Goal: Task Accomplishment & Management: Complete application form

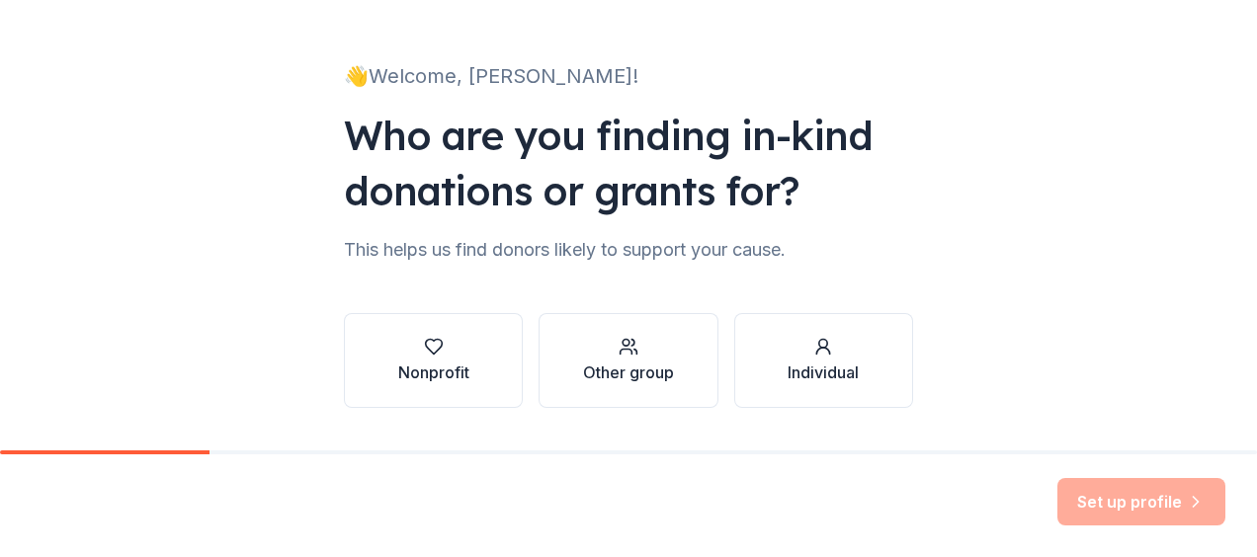
scroll to position [149, 0]
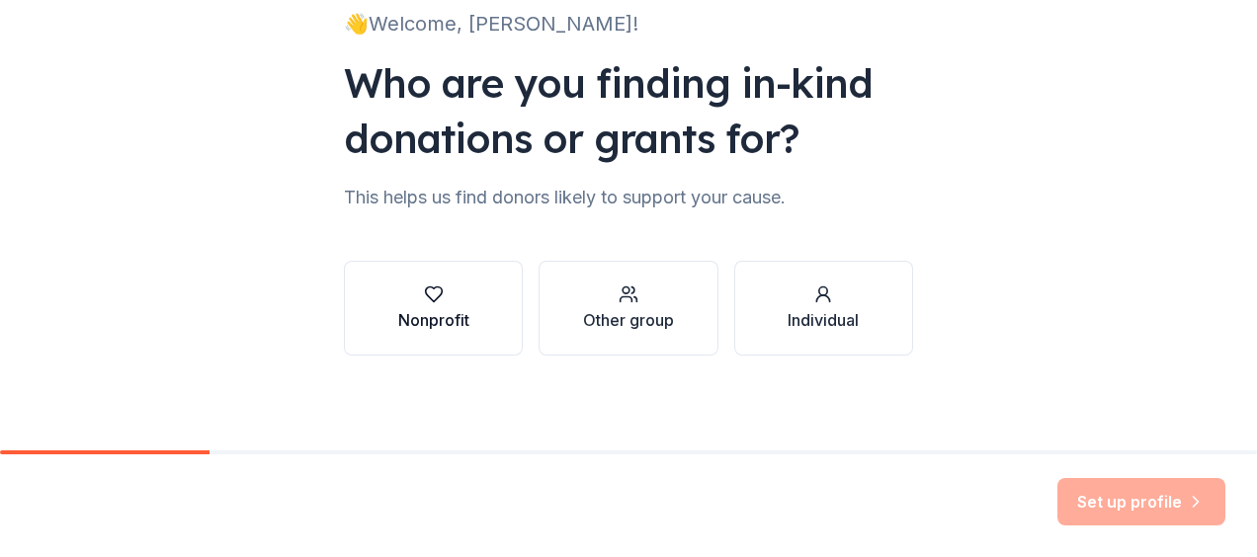
click at [464, 289] on button "Nonprofit" at bounding box center [433, 308] width 179 height 95
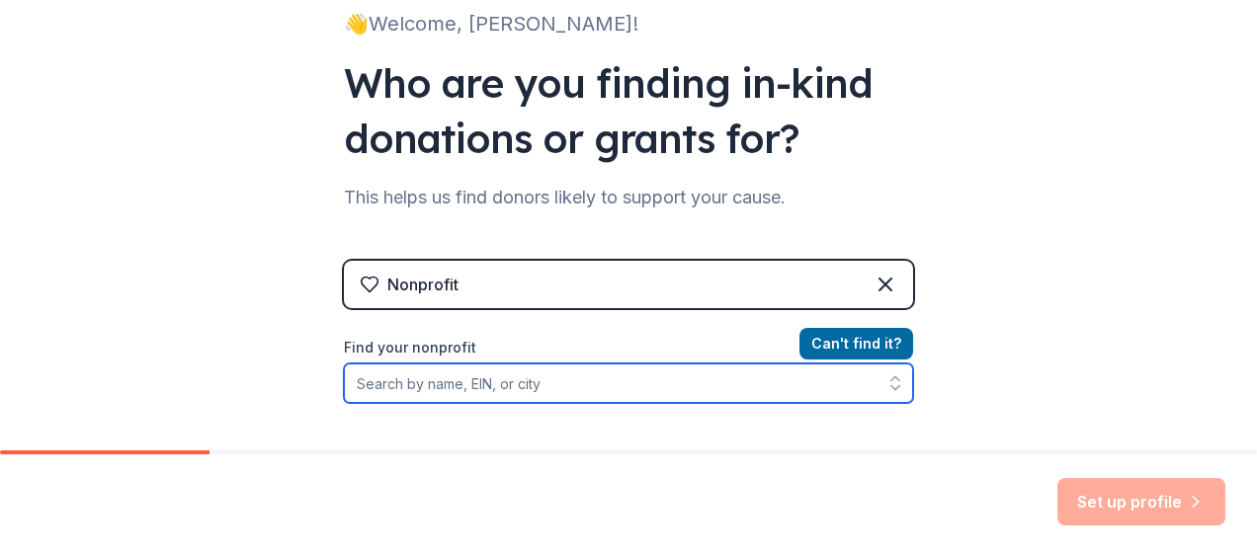
click at [409, 381] on input "Find your nonprofit" at bounding box center [628, 384] width 569 height 40
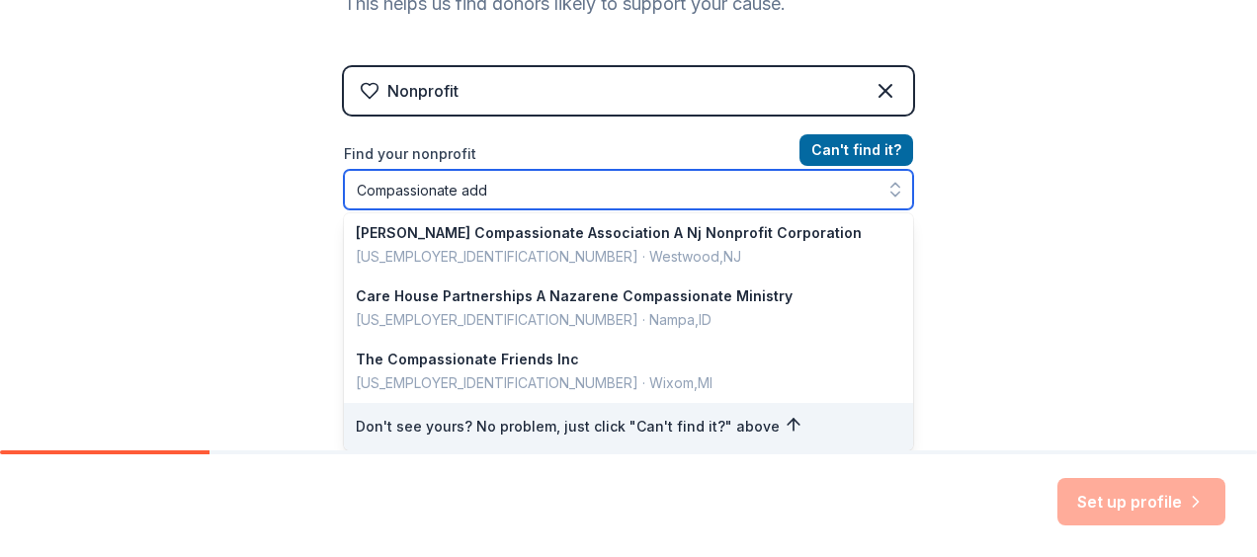
scroll to position [0, 0]
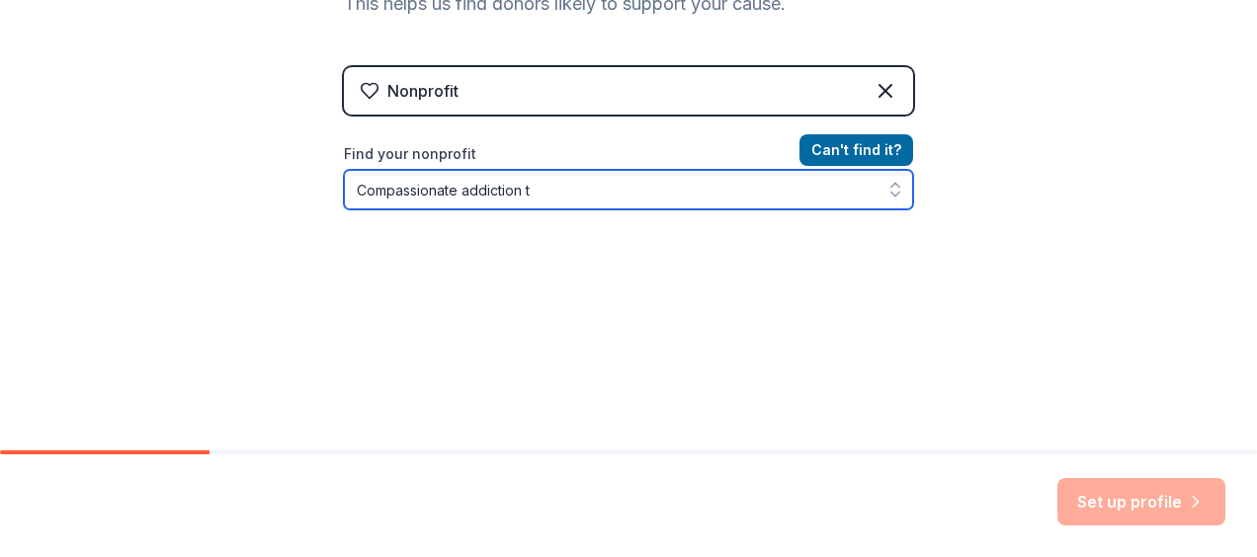
type input "Compassionate addiction"
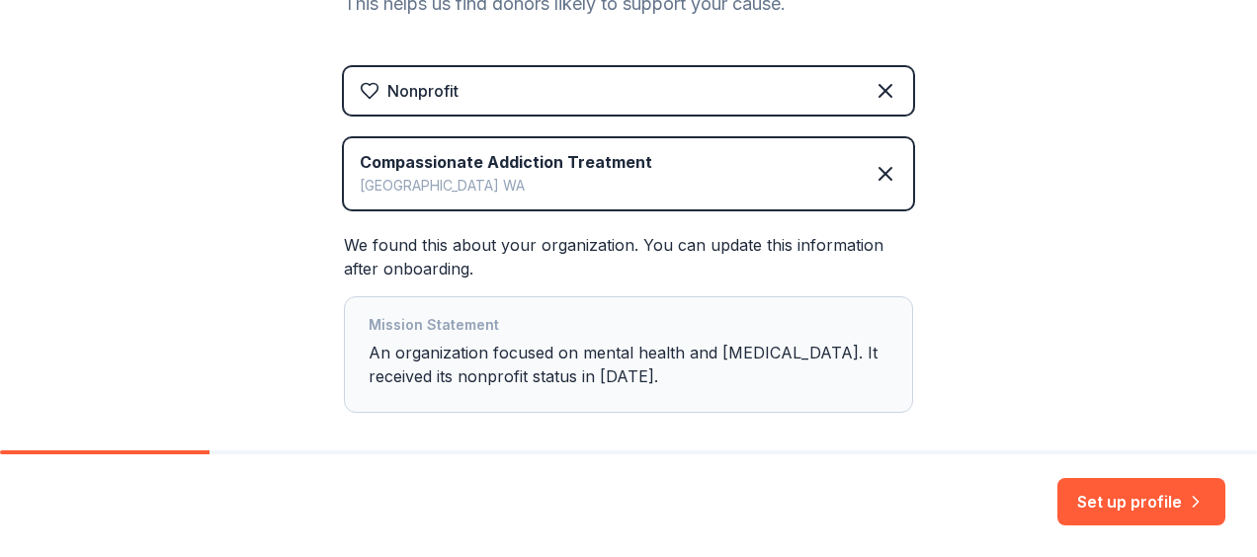
scroll to position [439, 0]
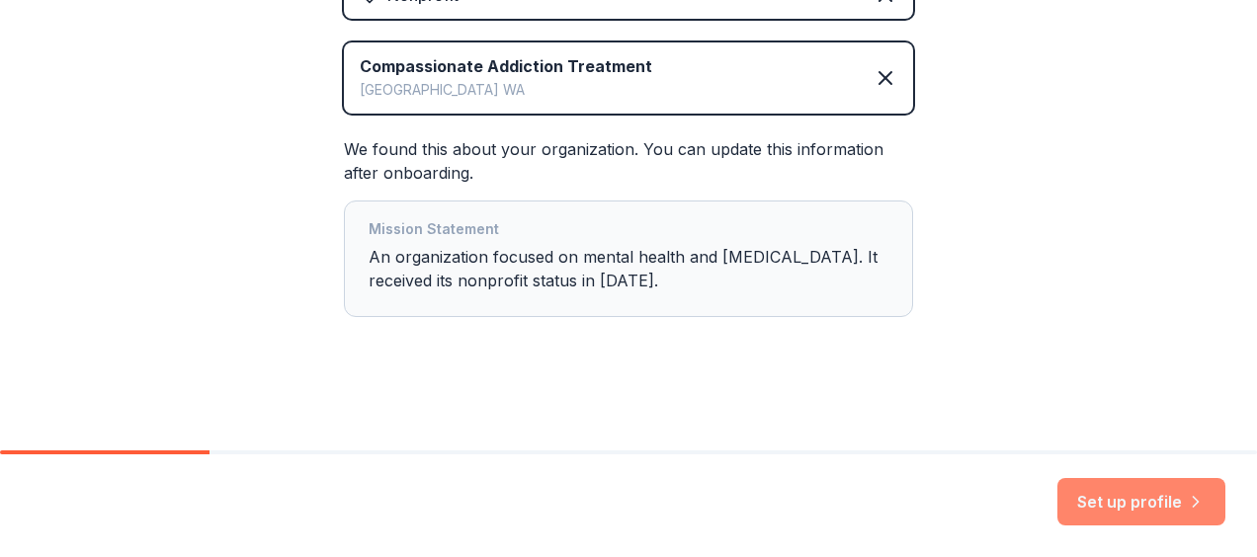
click at [1168, 500] on button "Set up profile" at bounding box center [1142, 501] width 168 height 47
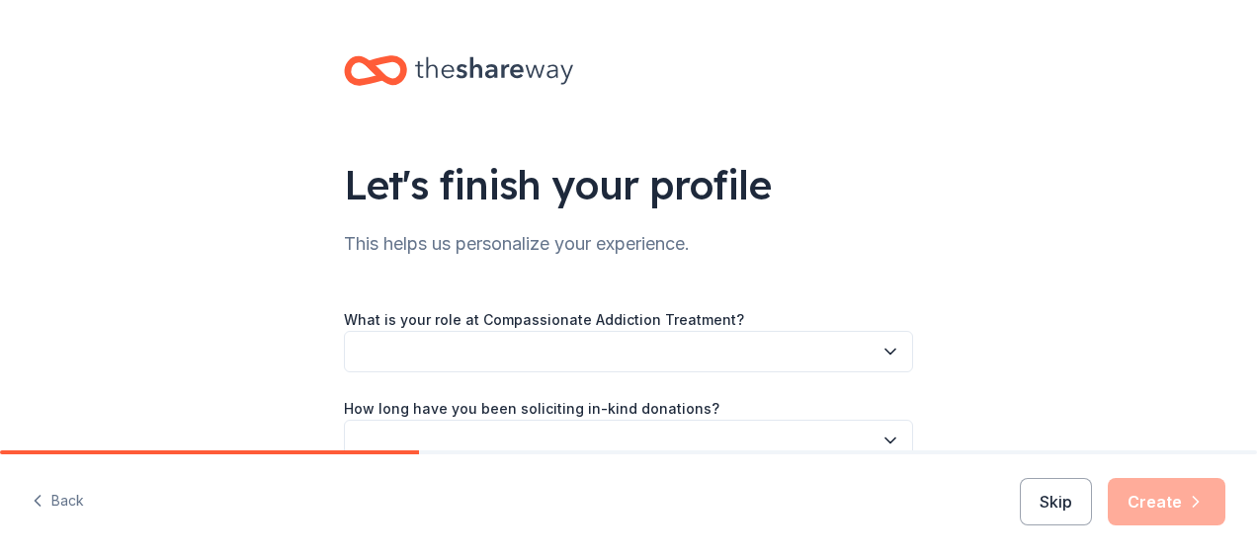
click at [427, 352] on button "button" at bounding box center [628, 352] width 569 height 42
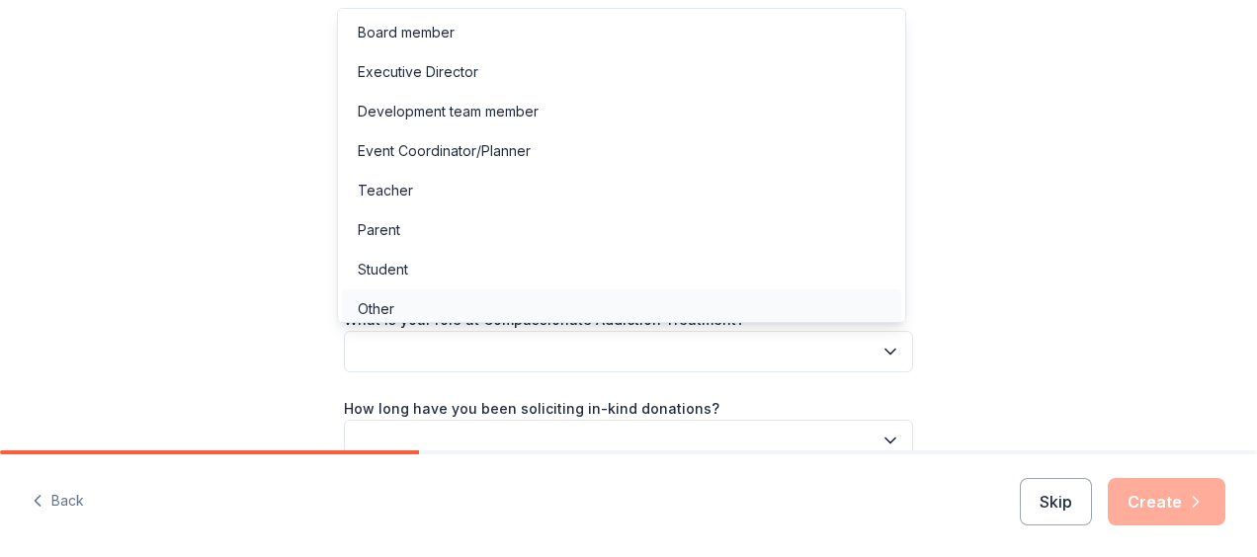
scroll to position [6, 0]
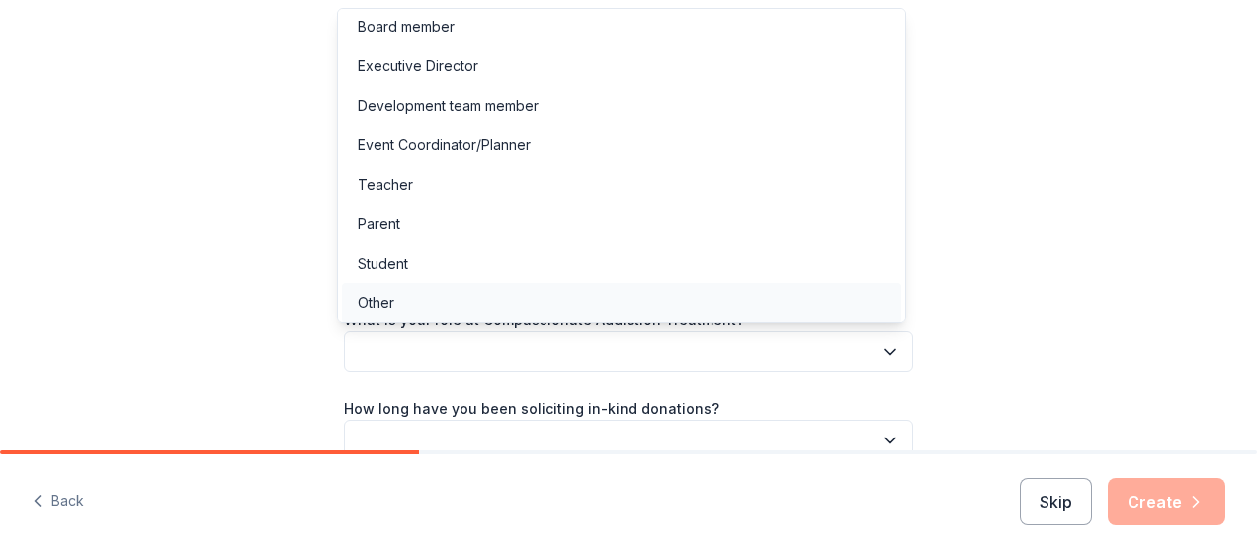
click at [413, 300] on div "Other" at bounding box center [621, 304] width 559 height 40
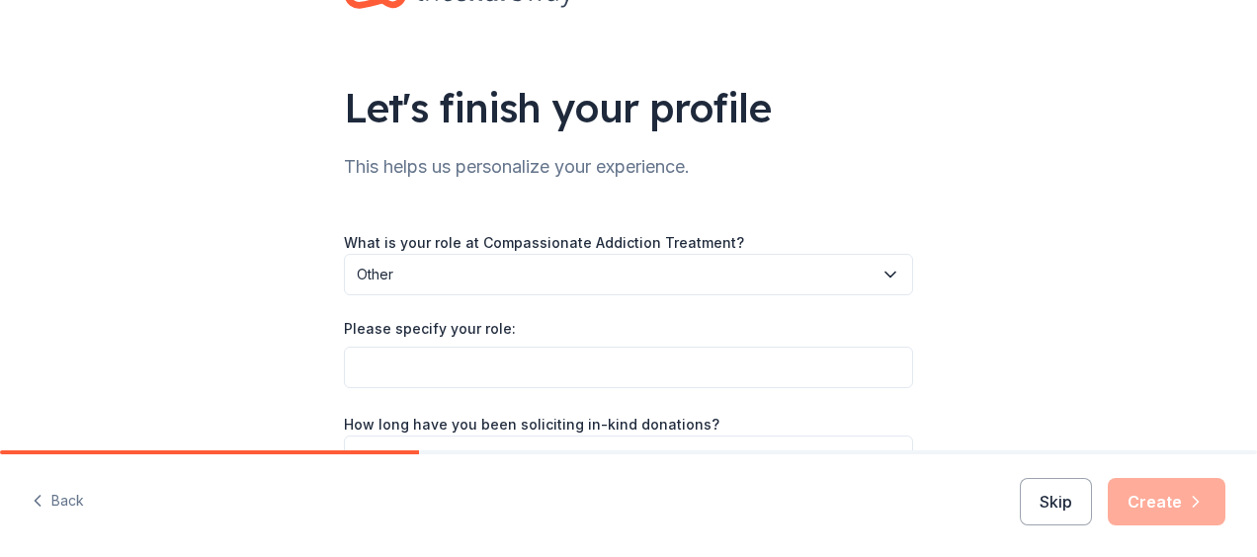
scroll to position [198, 0]
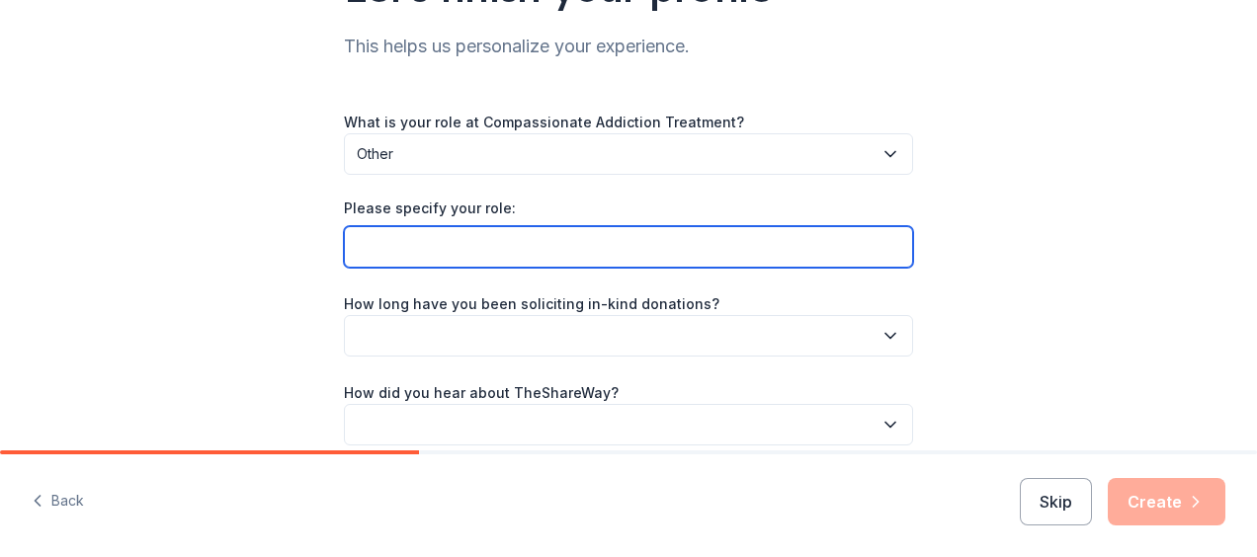
click at [424, 256] on input "Please specify your role:" at bounding box center [628, 247] width 569 height 42
type input "Director of Programs and Services"
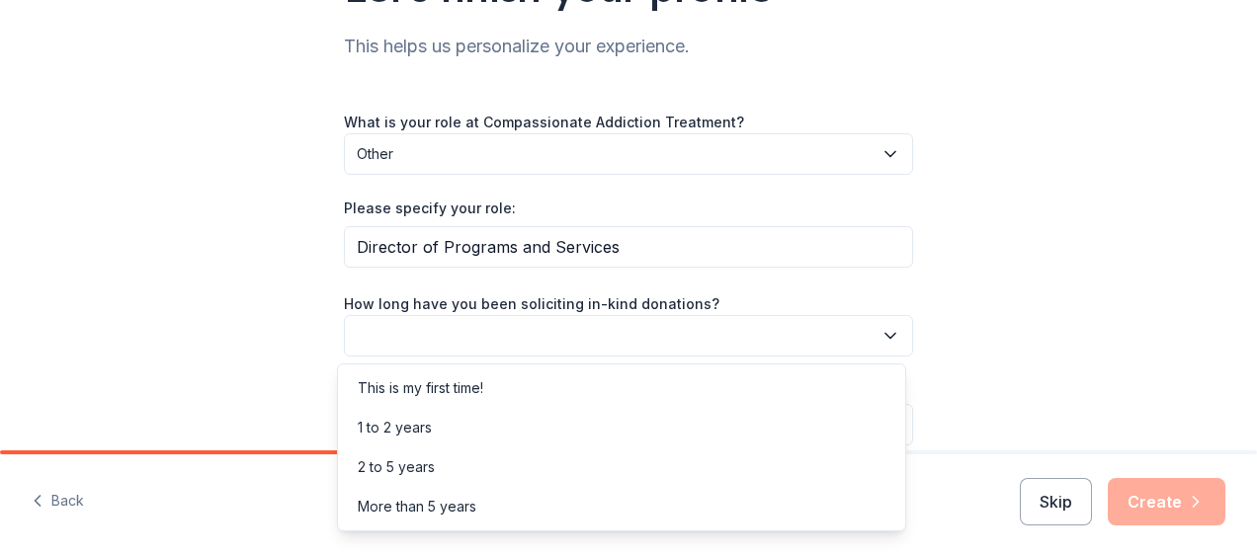
click at [465, 335] on button "button" at bounding box center [628, 336] width 569 height 42
click at [426, 393] on div "This is my first time!" at bounding box center [421, 389] width 126 height 24
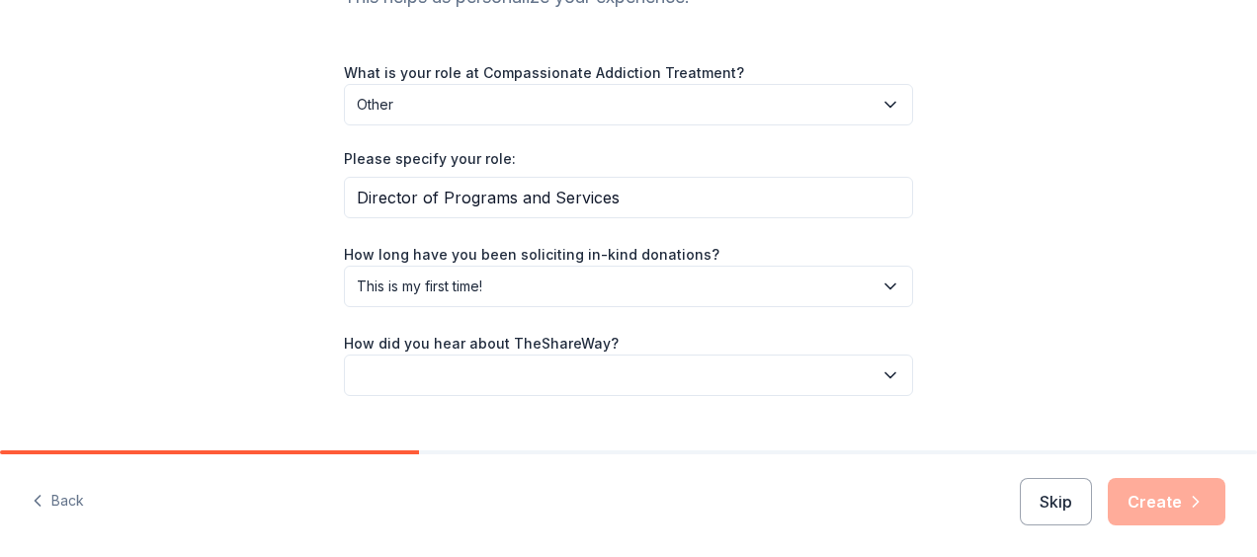
scroll to position [287, 0]
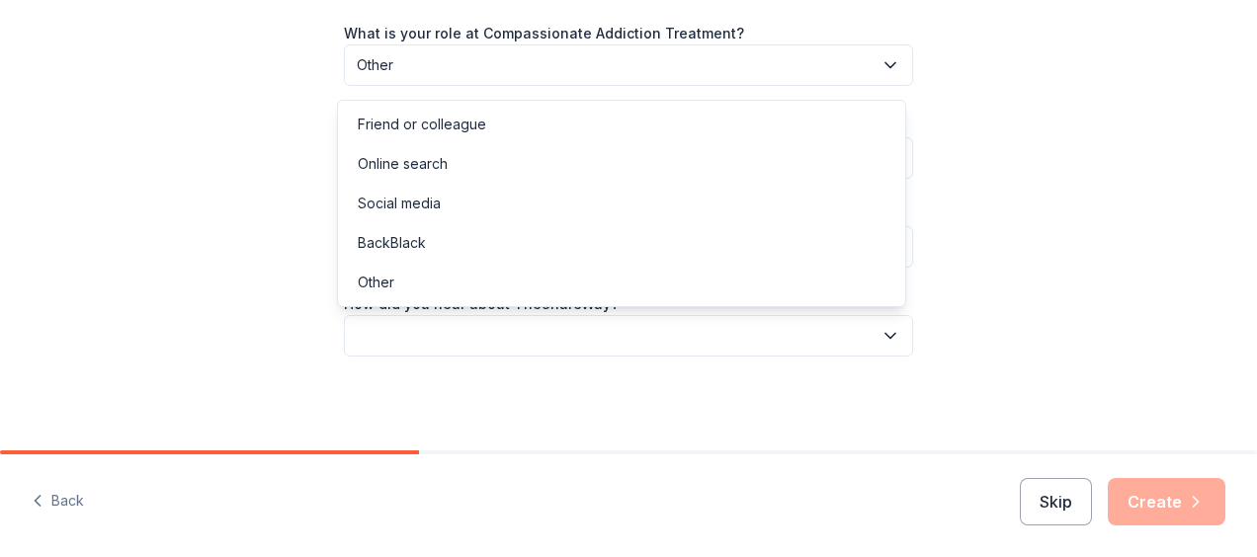
click at [502, 330] on button "button" at bounding box center [628, 336] width 569 height 42
click at [467, 166] on div "Online search" at bounding box center [621, 164] width 559 height 40
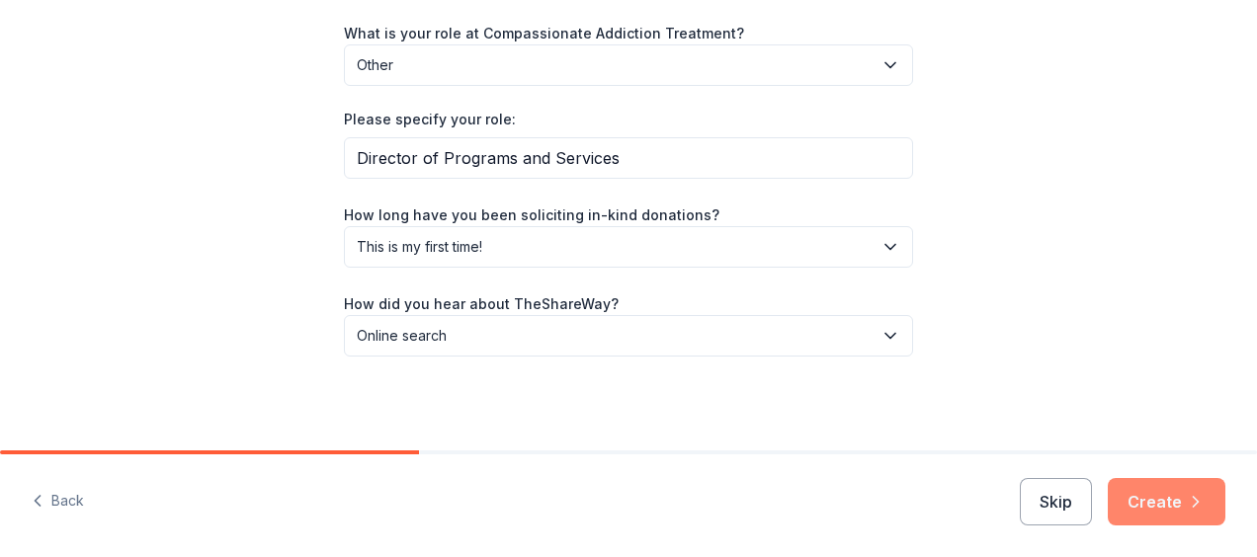
click at [1205, 497] on icon "button" at bounding box center [1196, 502] width 20 height 20
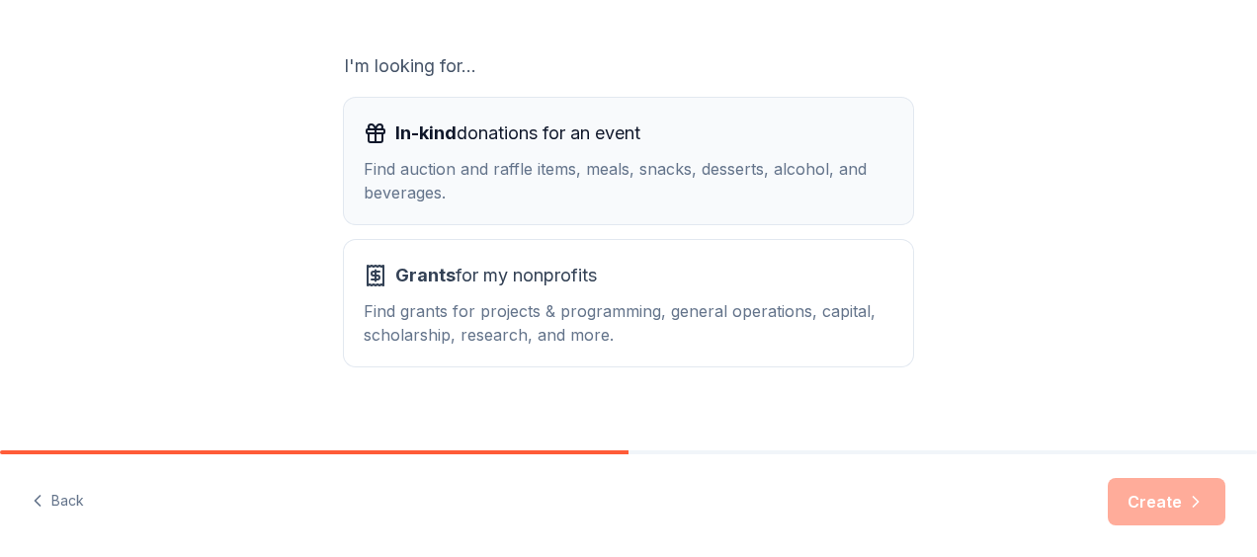
scroll to position [347, 0]
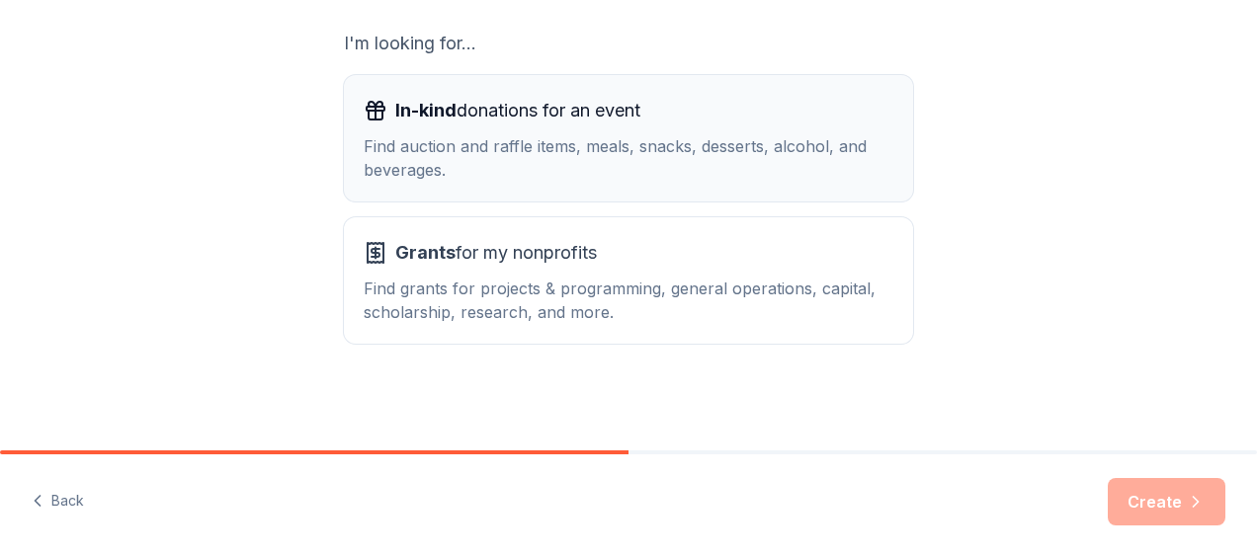
click at [478, 109] on span "In-kind donations for an event" at bounding box center [517, 111] width 245 height 32
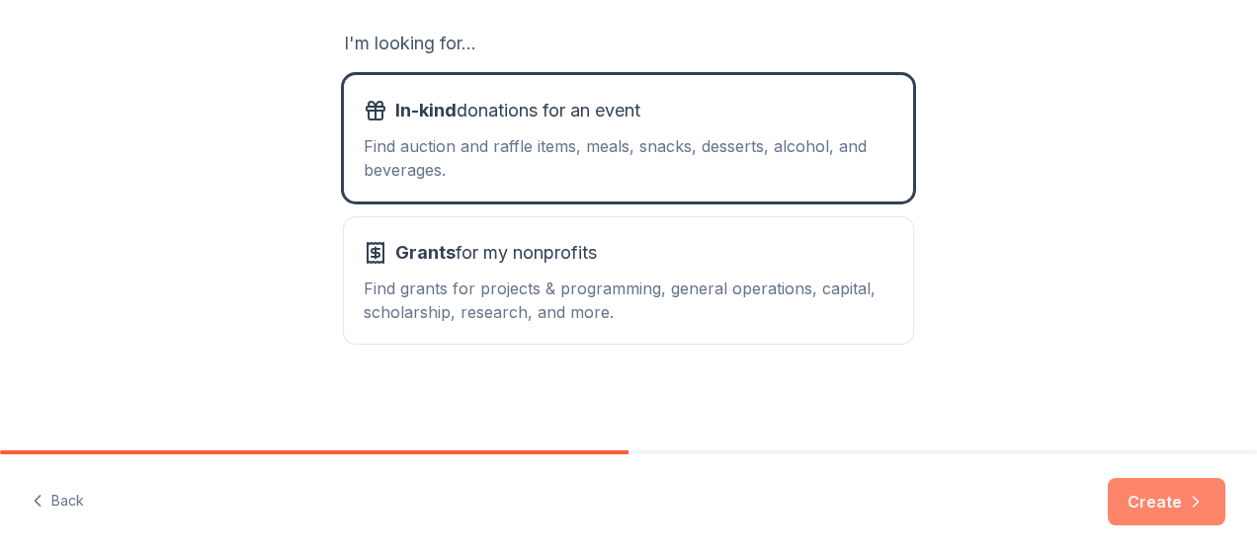
click at [1191, 490] on button "Create" at bounding box center [1167, 501] width 118 height 47
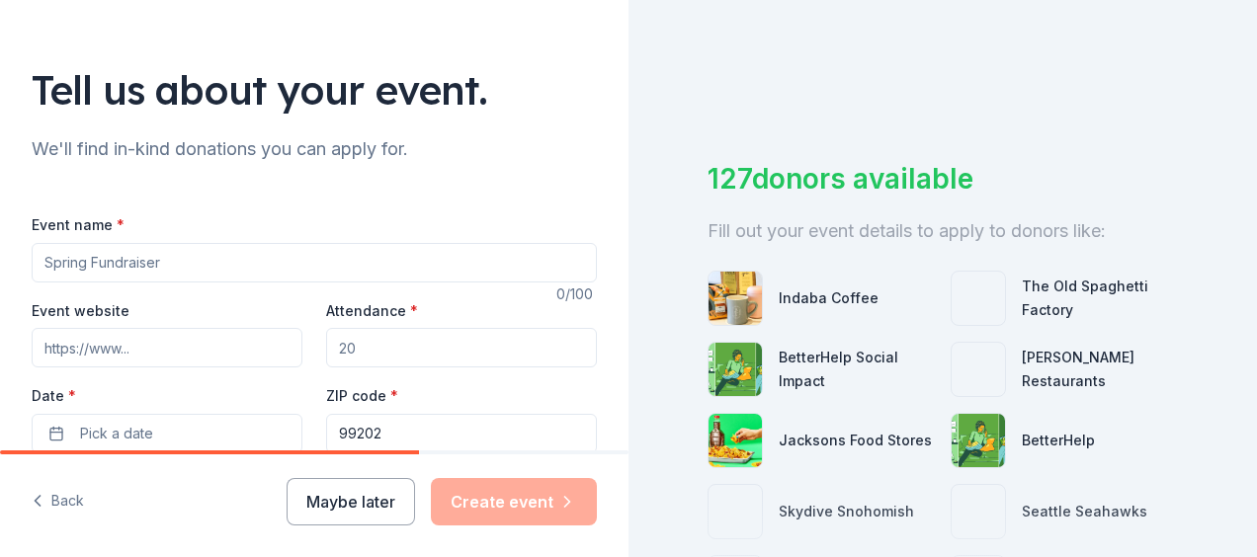
scroll to position [99, 0]
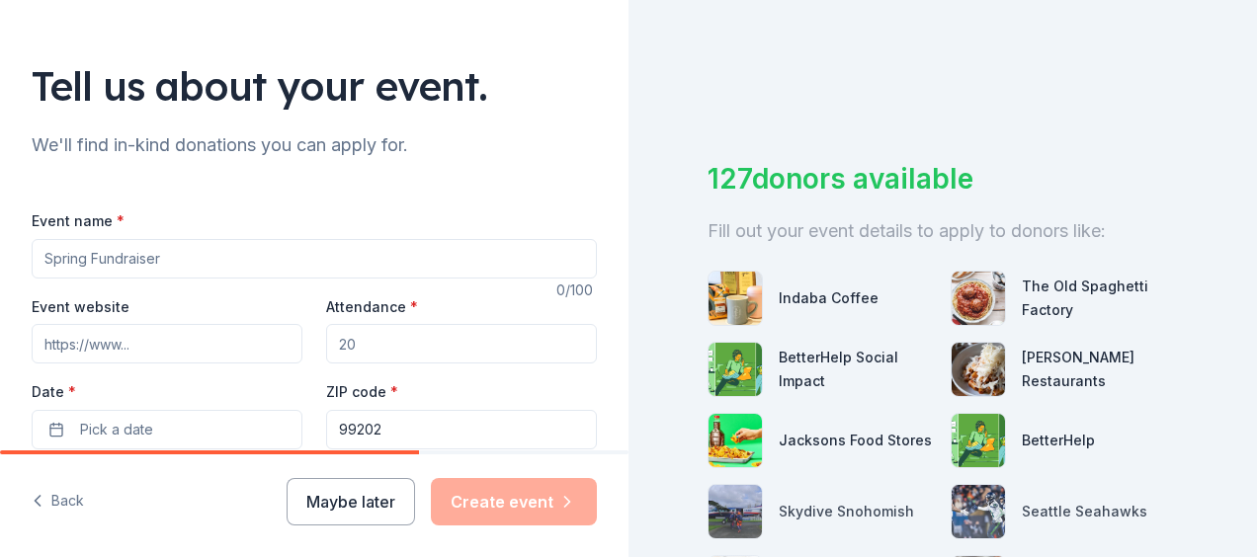
click at [200, 257] on input "Event name *" at bounding box center [314, 259] width 565 height 40
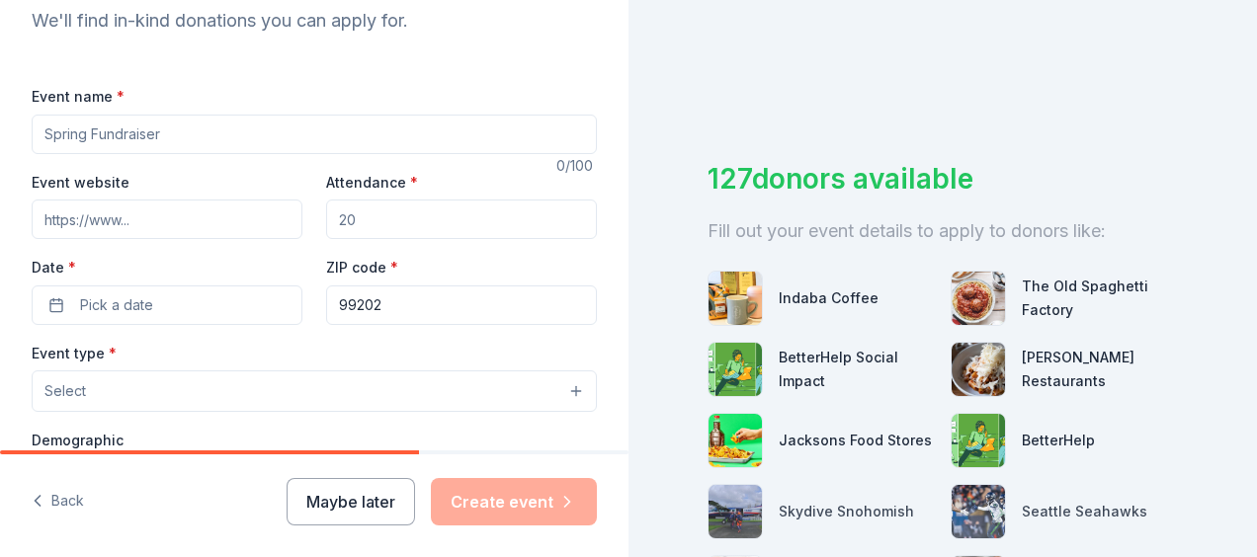
scroll to position [198, 0]
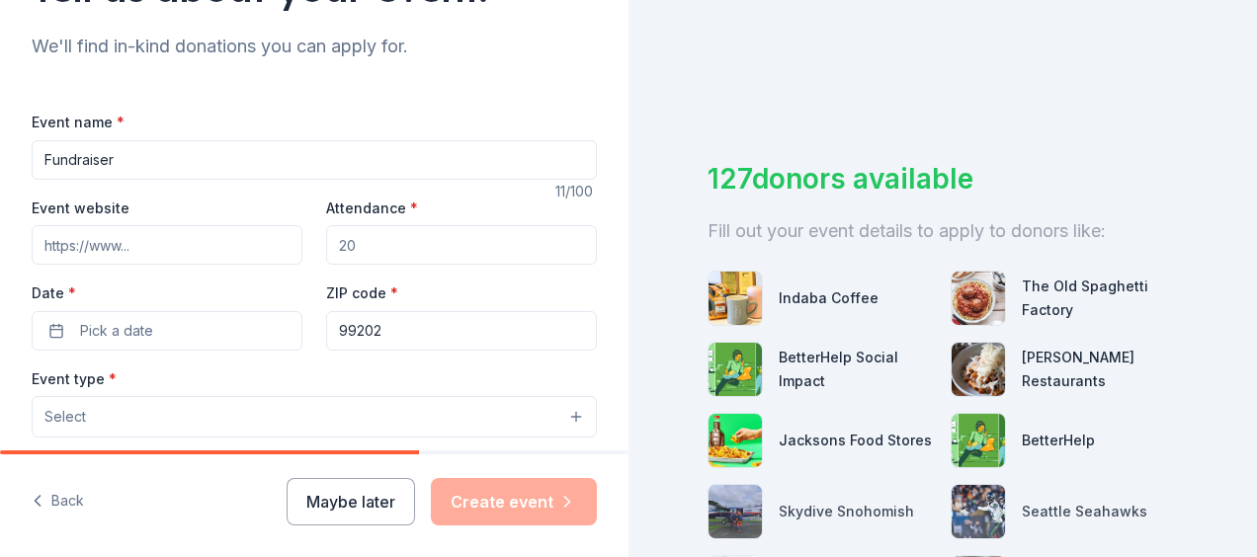
type input "Fundraiser"
click at [168, 243] on input "Event website" at bounding box center [167, 245] width 271 height 40
click at [86, 240] on input "Event website" at bounding box center [167, 245] width 271 height 40
click at [397, 249] on input "Attendance *" at bounding box center [461, 245] width 271 height 40
click at [403, 245] on input "Attendance *" at bounding box center [461, 245] width 271 height 40
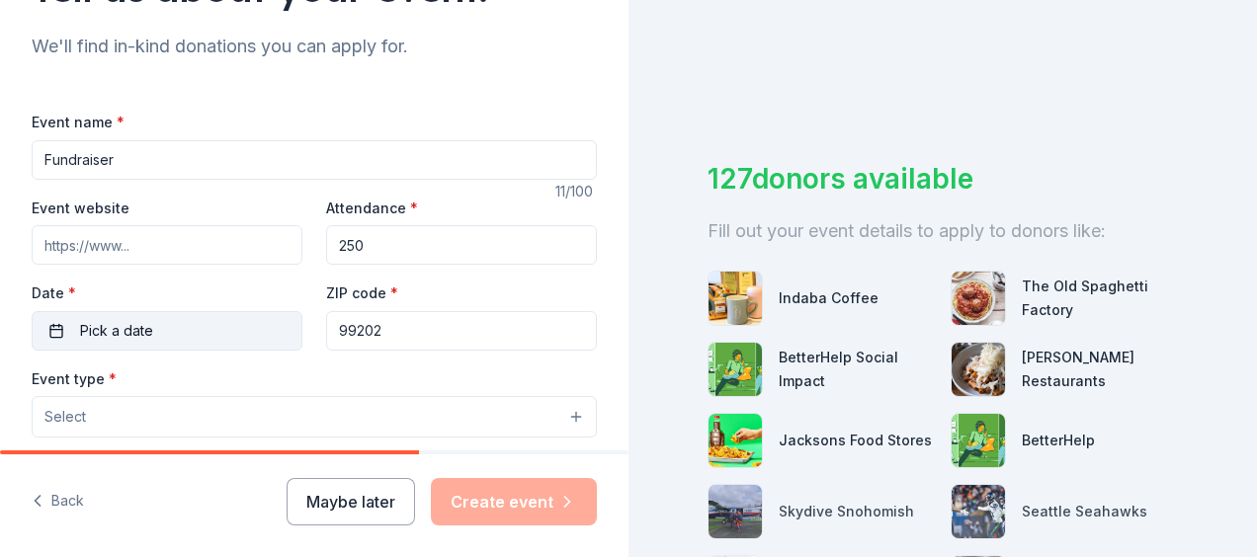
type input "250"
click at [107, 331] on span "Pick a date" at bounding box center [116, 331] width 73 height 24
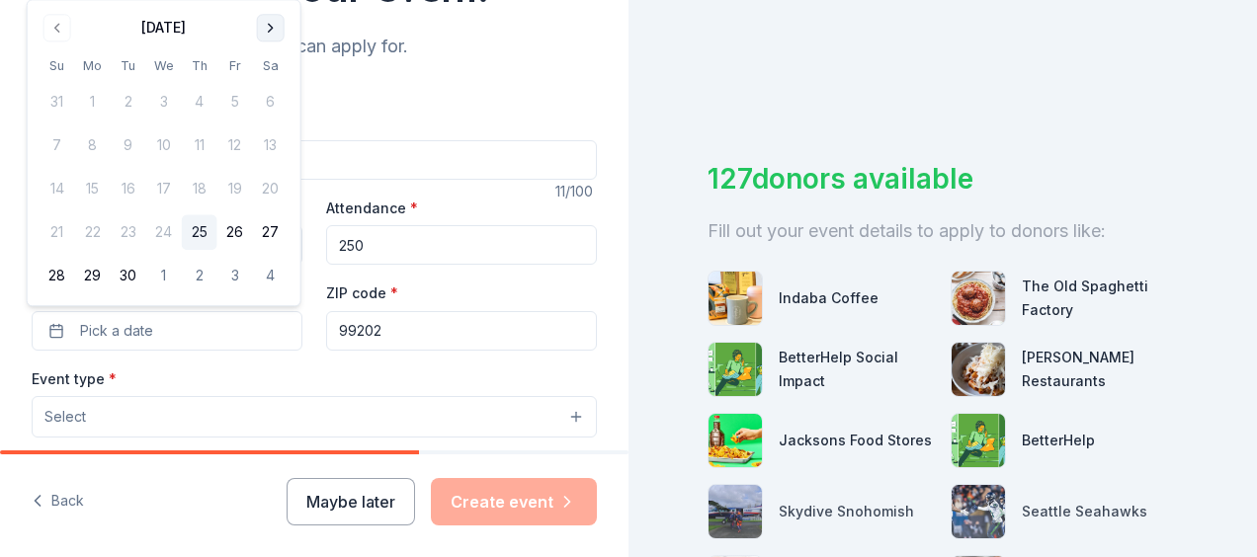
click at [266, 23] on button "Go to next month" at bounding box center [271, 28] width 28 height 28
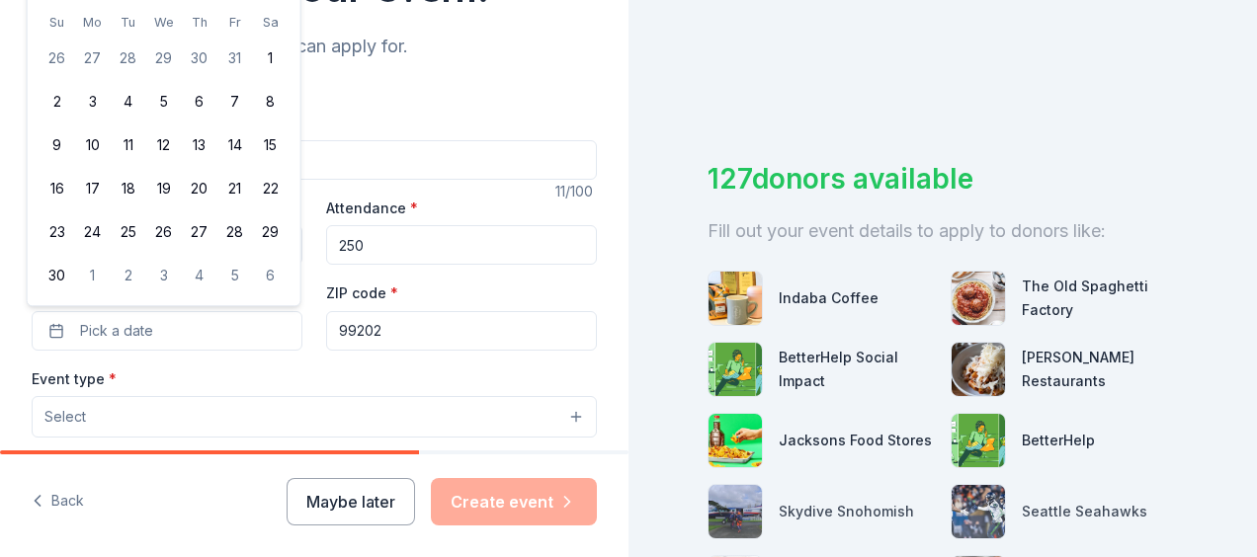
click at [393, 32] on div "We'll find in-kind donations you can apply for." at bounding box center [314, 47] width 565 height 32
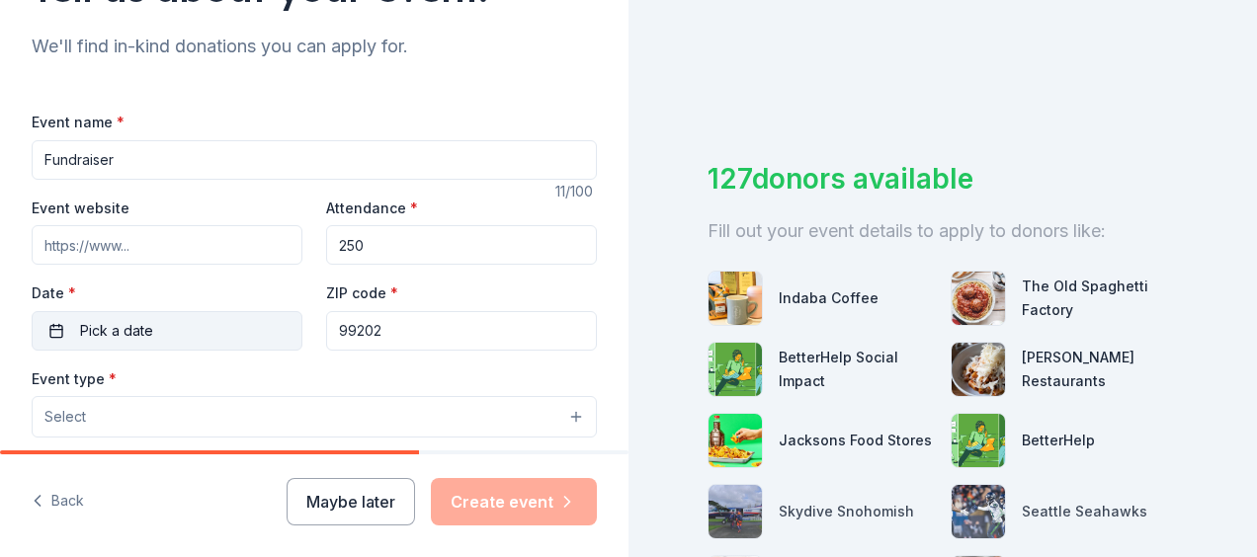
click at [234, 331] on button "Pick a date" at bounding box center [167, 331] width 271 height 40
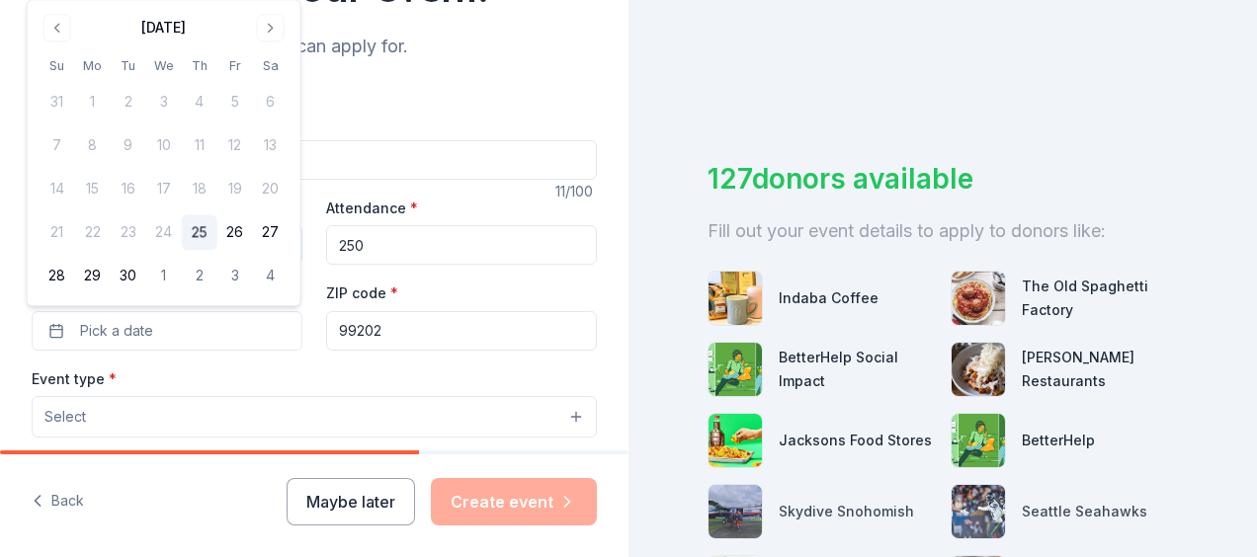
click at [176, 12] on div "[DATE]" at bounding box center [164, 26] width 249 height 28
click at [273, 28] on button "Go to next month" at bounding box center [271, 28] width 28 height 28
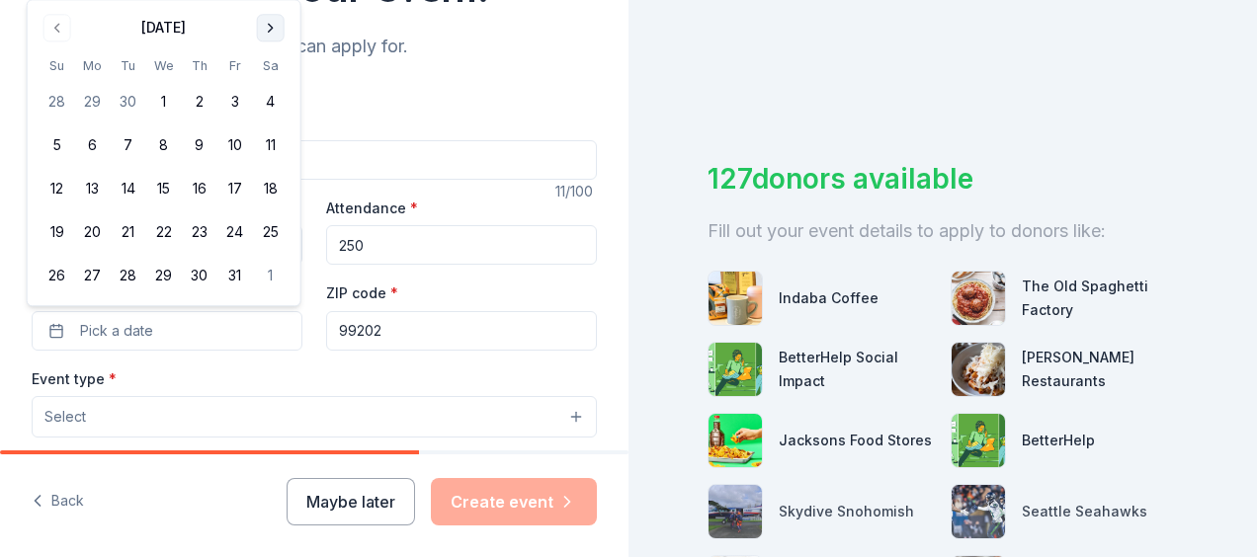
click at [273, 28] on button "Go to next month" at bounding box center [271, 28] width 28 height 28
click at [273, 28] on th "Sa" at bounding box center [271, 22] width 36 height 21
click at [269, 14] on th "Sa" at bounding box center [271, 22] width 36 height 21
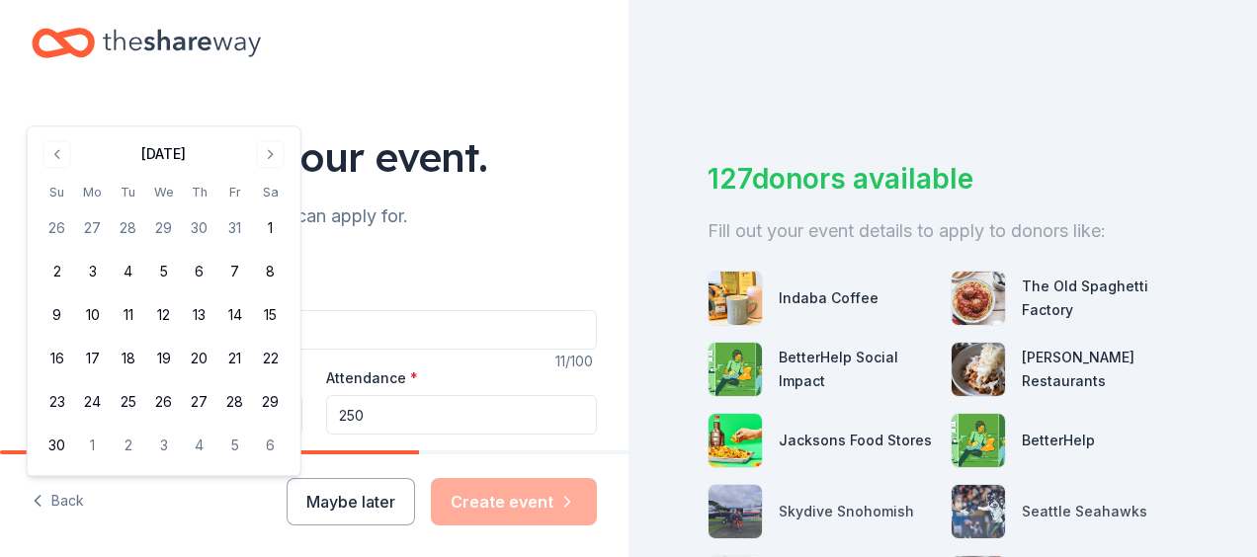
scroll to position [0, 0]
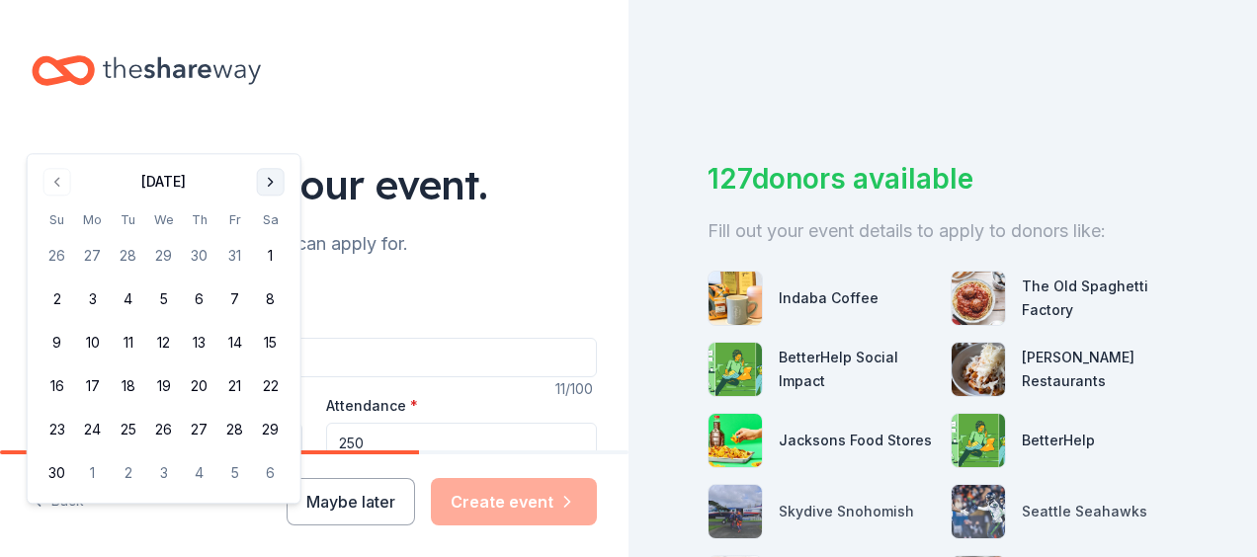
click at [269, 178] on button "Go to next month" at bounding box center [271, 182] width 28 height 28
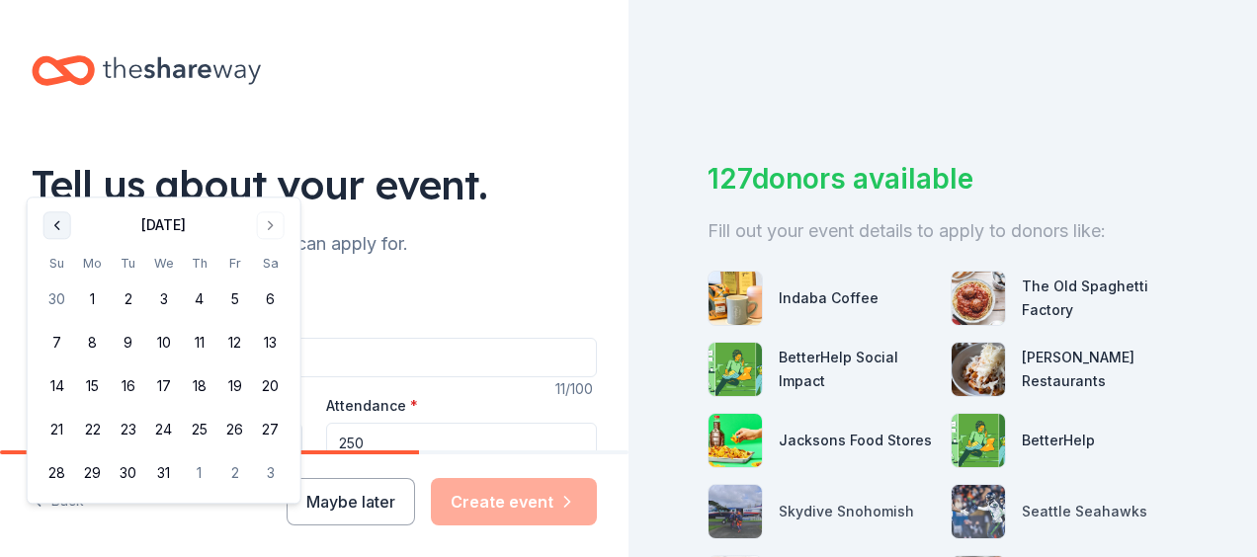
click at [63, 229] on button "Go to previous month" at bounding box center [57, 226] width 28 height 28
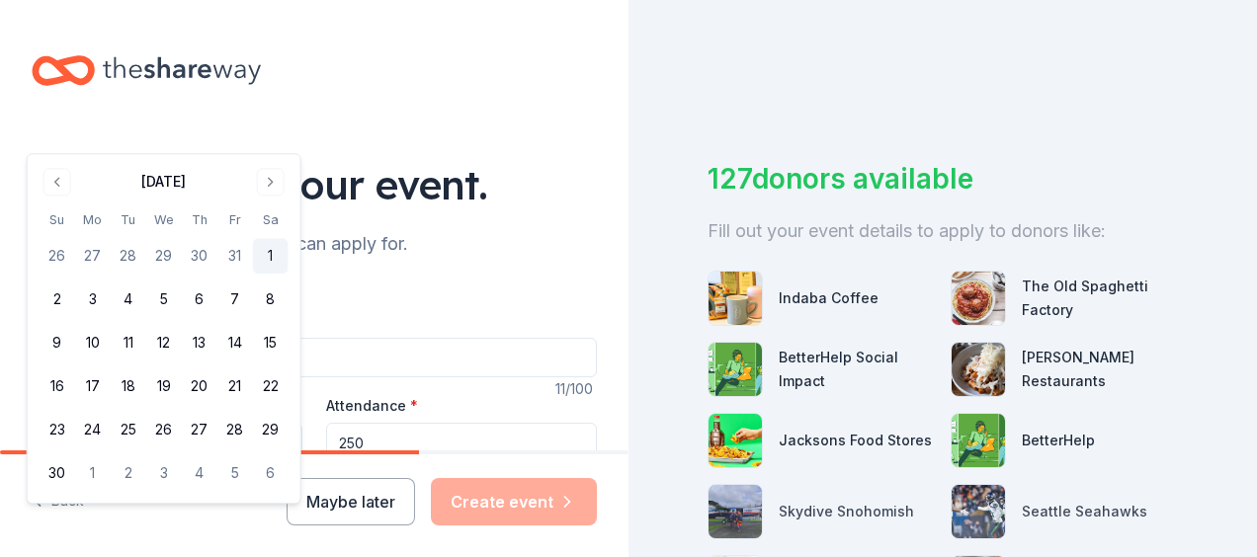
click at [275, 256] on button "1" at bounding box center [271, 257] width 36 height 36
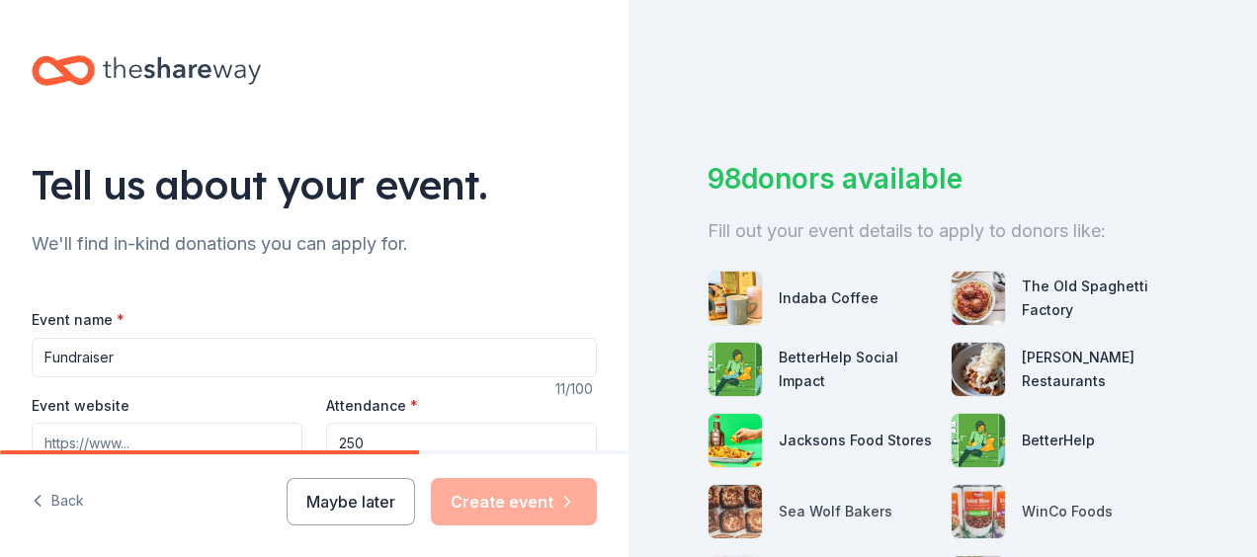
scroll to position [198, 0]
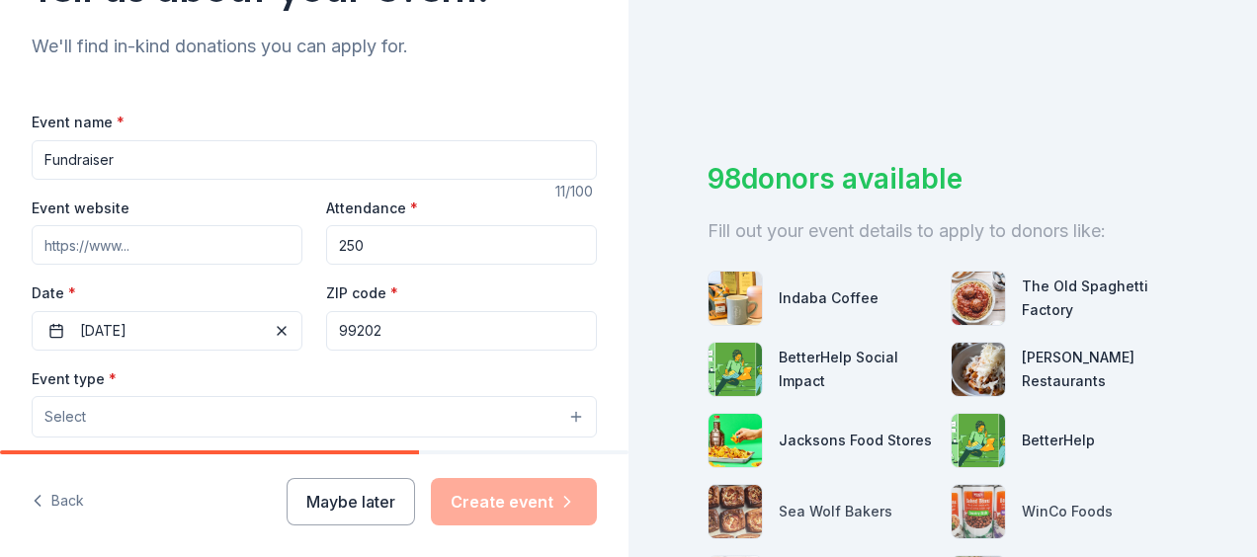
drag, startPoint x: 152, startPoint y: 164, endPoint x: 0, endPoint y: 152, distance: 152.7
click at [4, 152] on div "Tell us about your event. We'll find in-kind donations you can apply for. Event…" at bounding box center [314, 460] width 629 height 1316
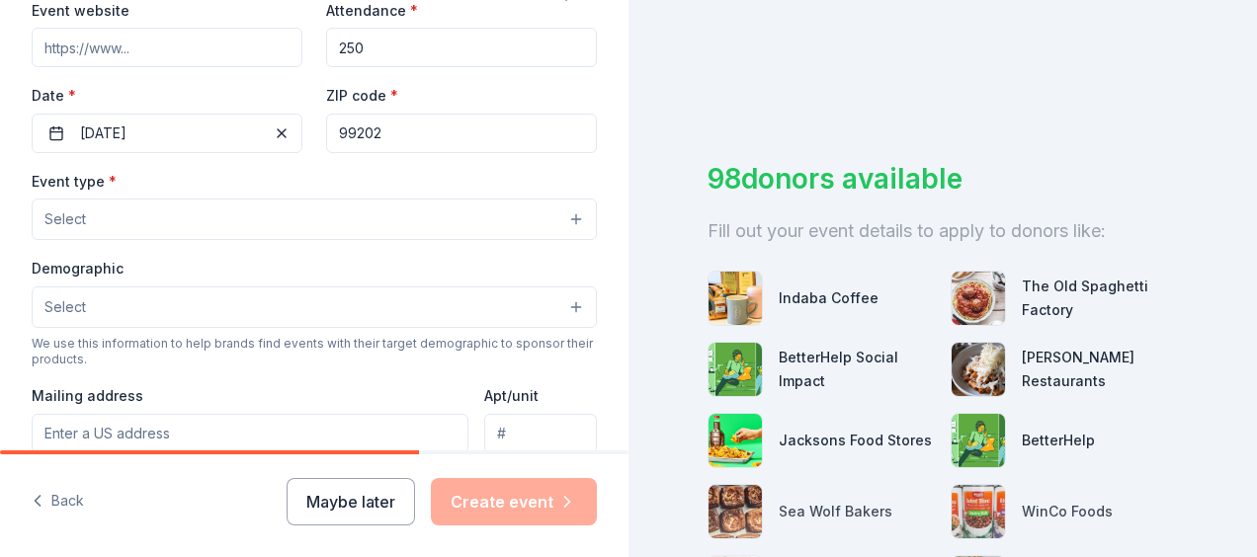
type input "Grand opening"
click at [155, 206] on button "Select" at bounding box center [314, 220] width 565 height 42
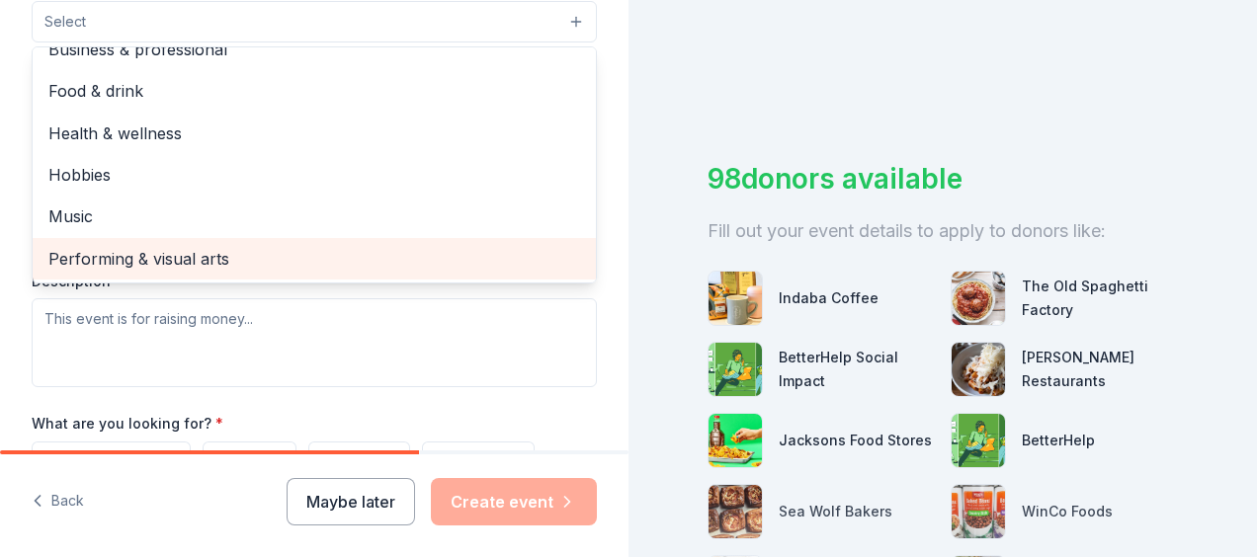
scroll to position [0, 0]
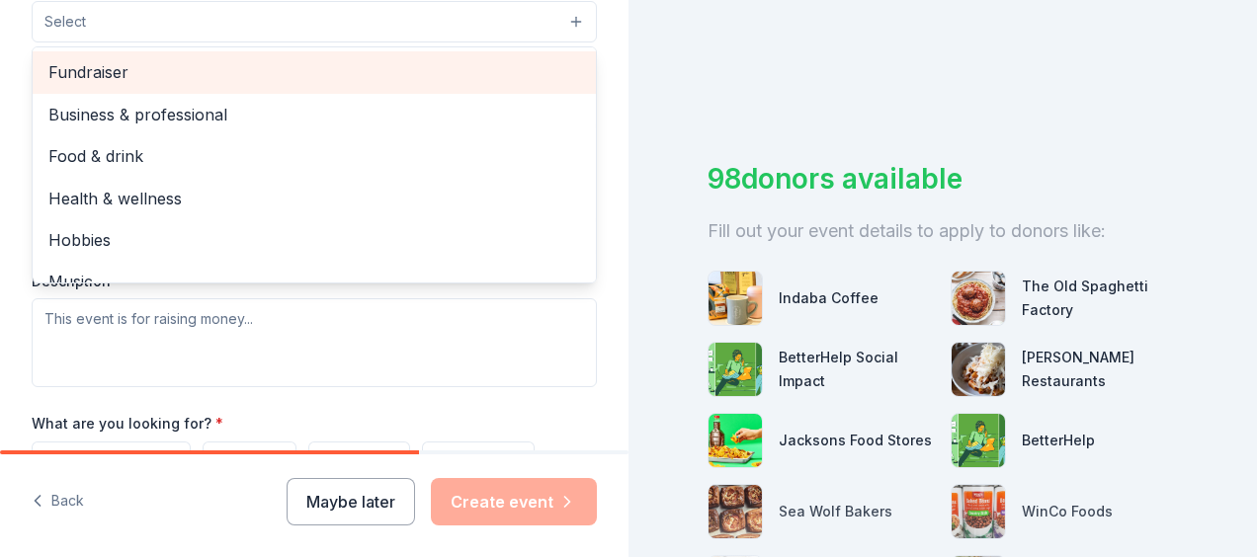
click at [123, 69] on span "Fundraiser" at bounding box center [314, 72] width 532 height 26
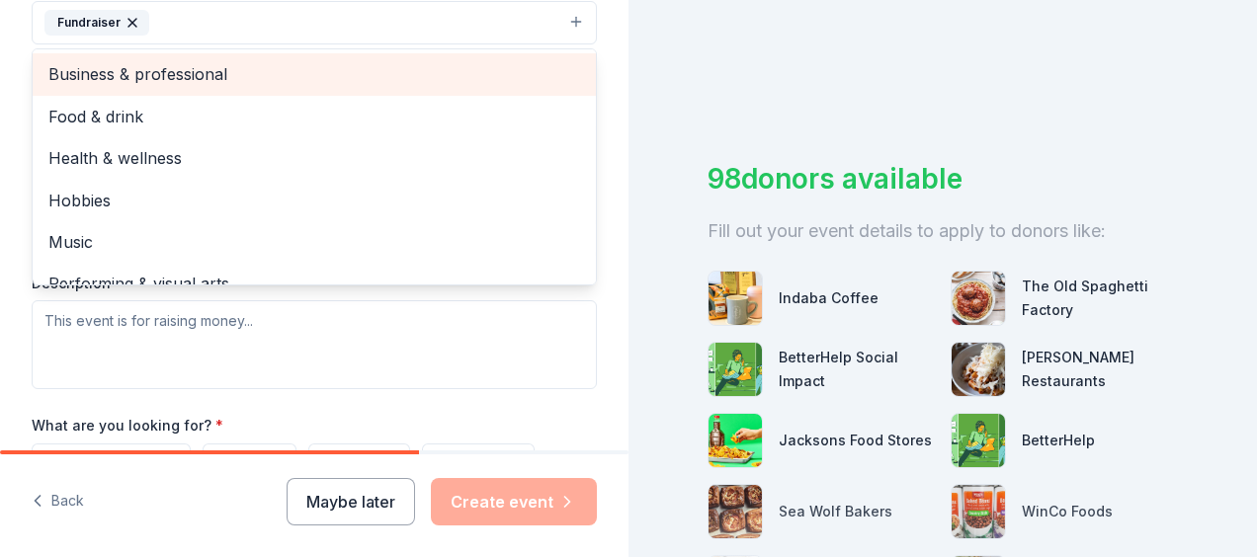
click at [166, 68] on span "Business & professional" at bounding box center [314, 74] width 532 height 26
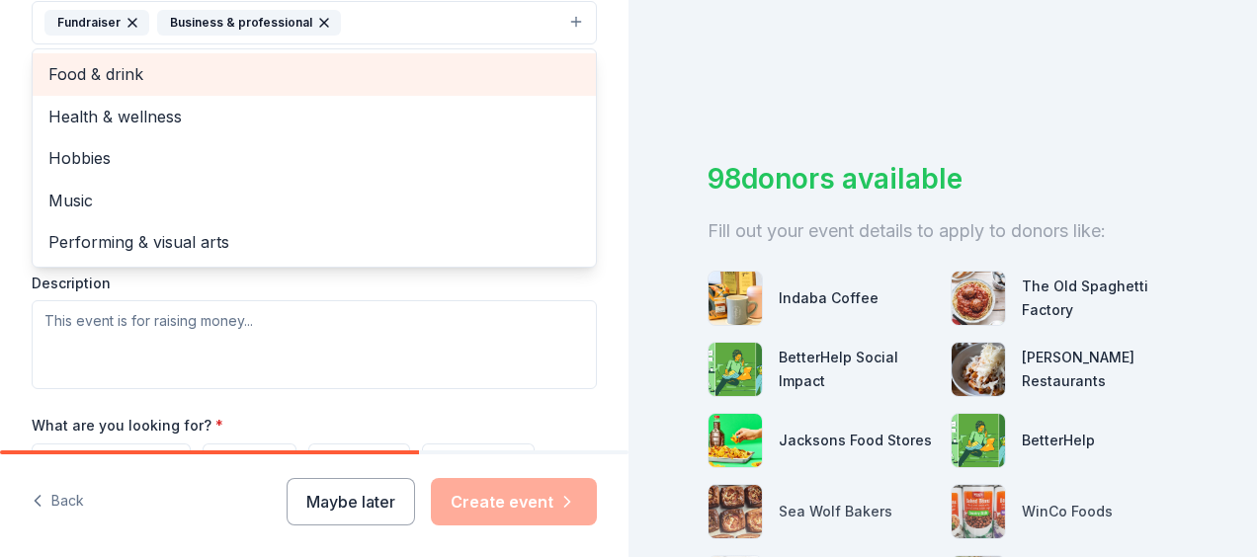
click at [198, 73] on span "Food & drink" at bounding box center [314, 74] width 532 height 26
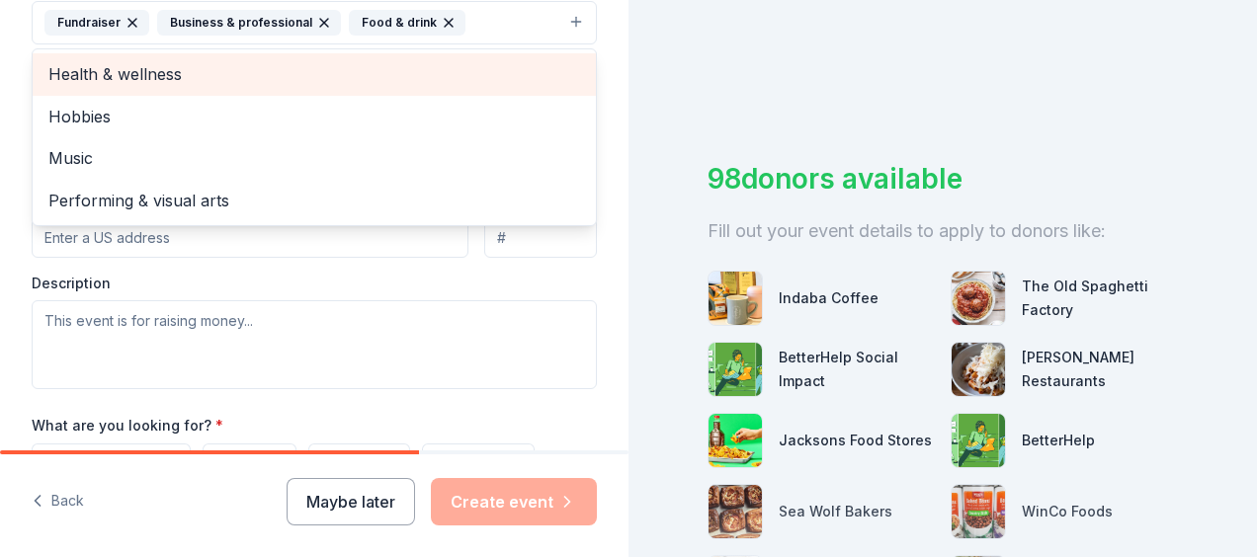
click at [188, 69] on span "Health & wellness" at bounding box center [314, 74] width 532 height 26
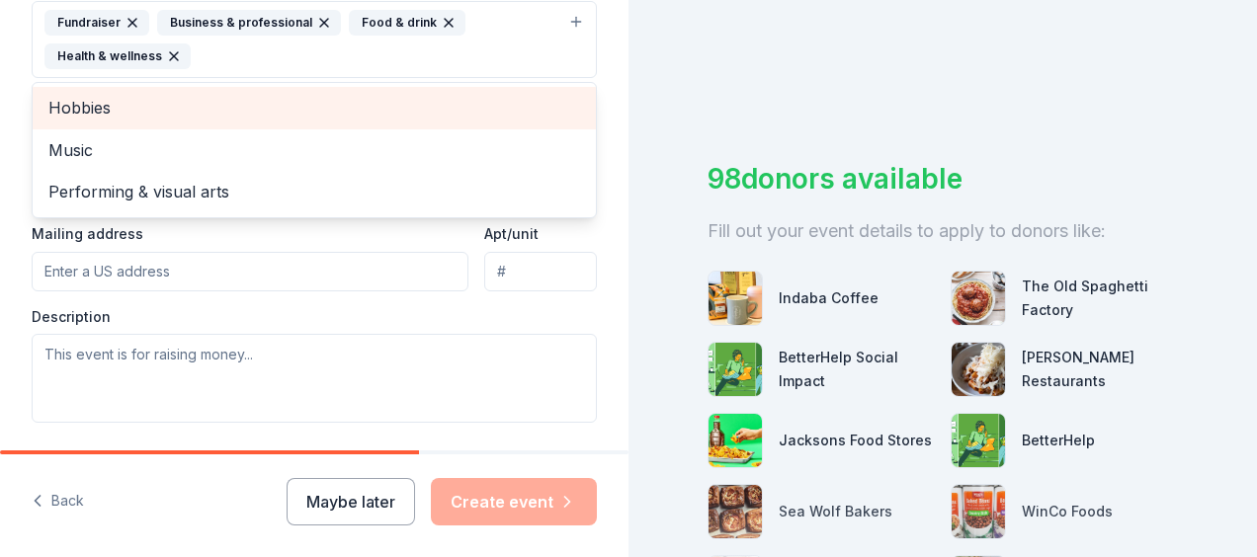
click at [170, 102] on span "Hobbies" at bounding box center [314, 108] width 532 height 26
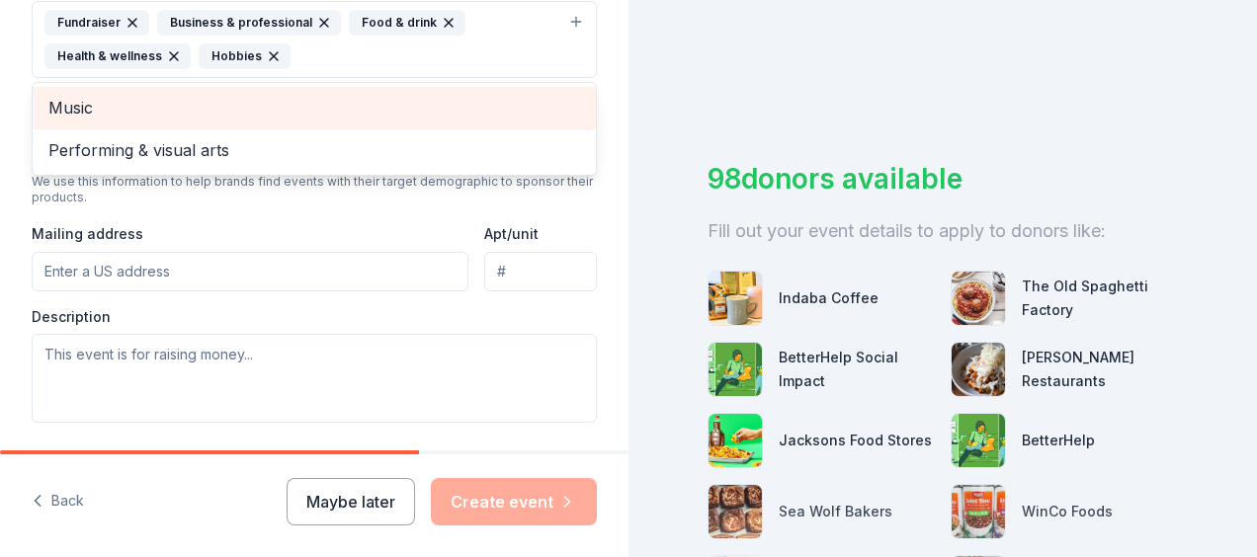
click at [170, 102] on span "Music" at bounding box center [314, 108] width 532 height 26
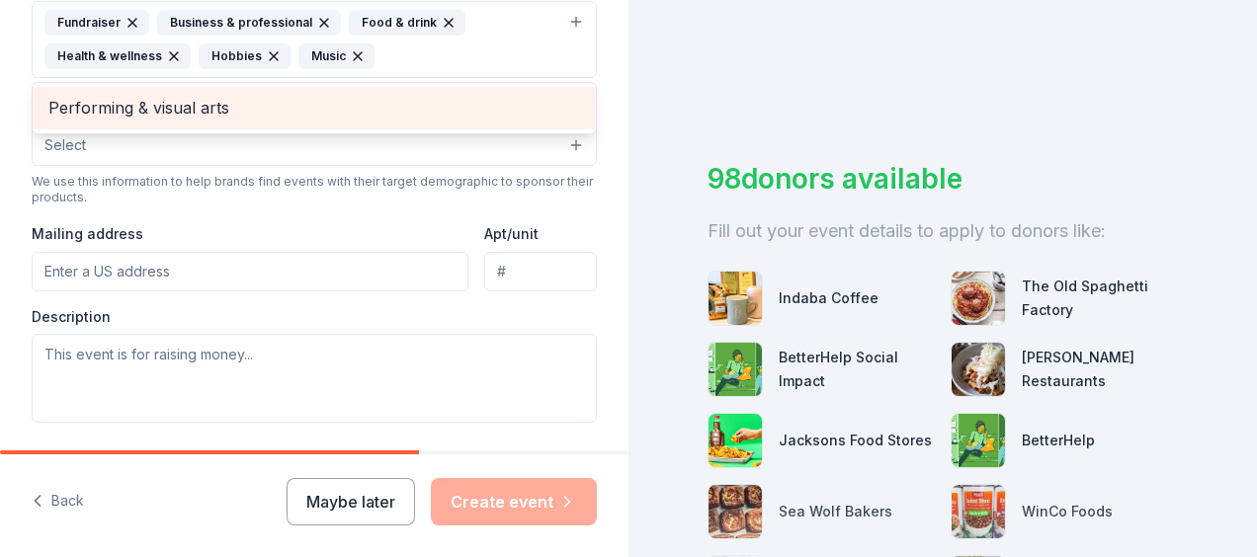
click at [176, 107] on span "Performing & visual arts" at bounding box center [314, 108] width 532 height 26
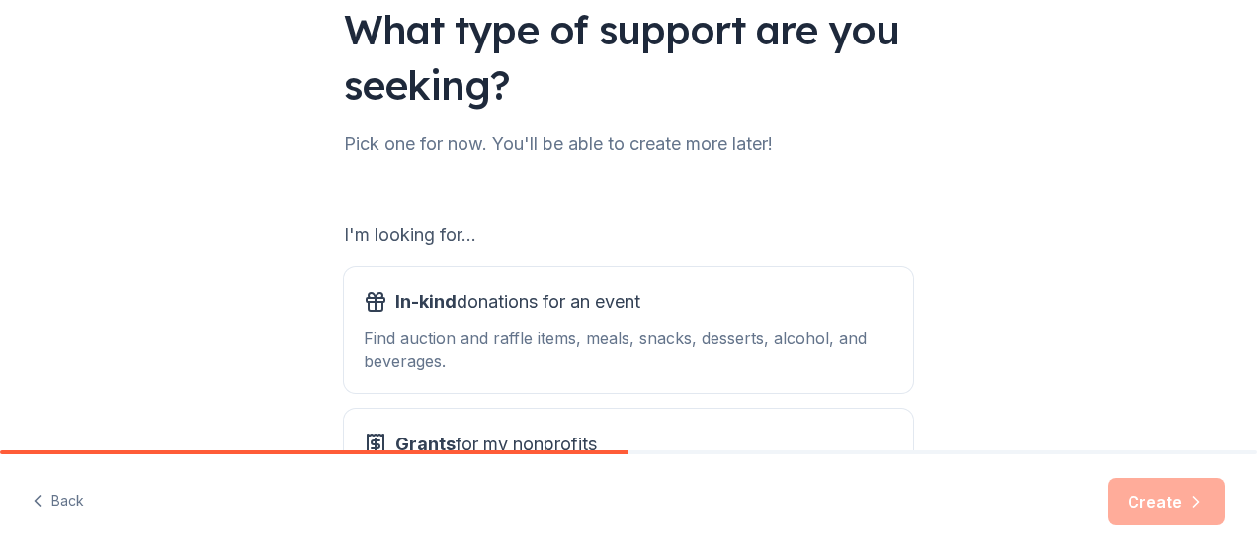
scroll to position [347, 0]
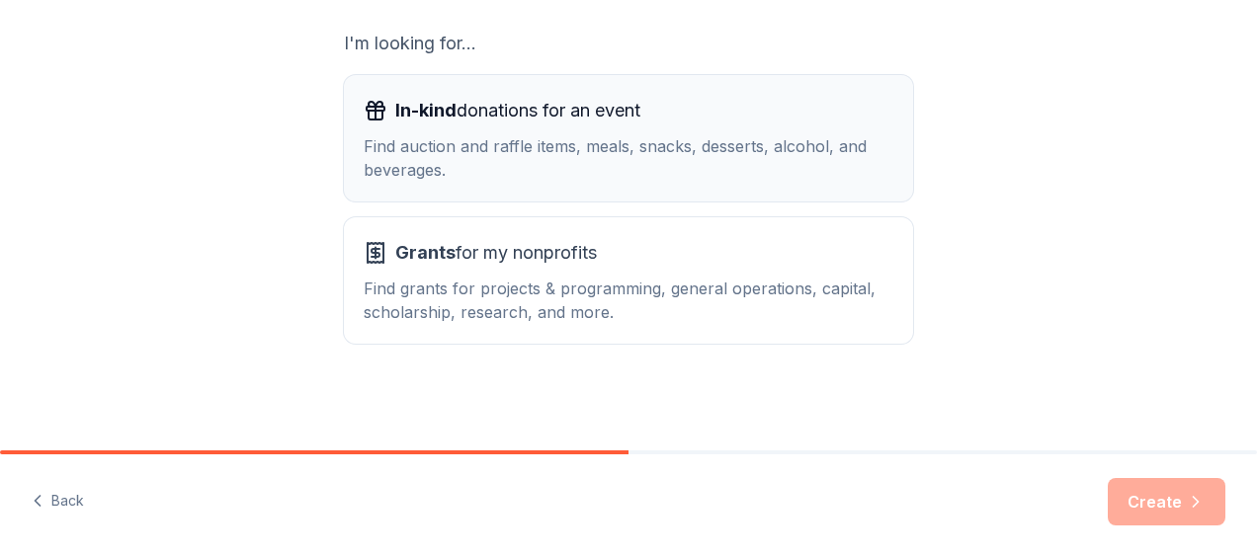
click at [506, 104] on span "In-kind donations for an event" at bounding box center [517, 111] width 245 height 32
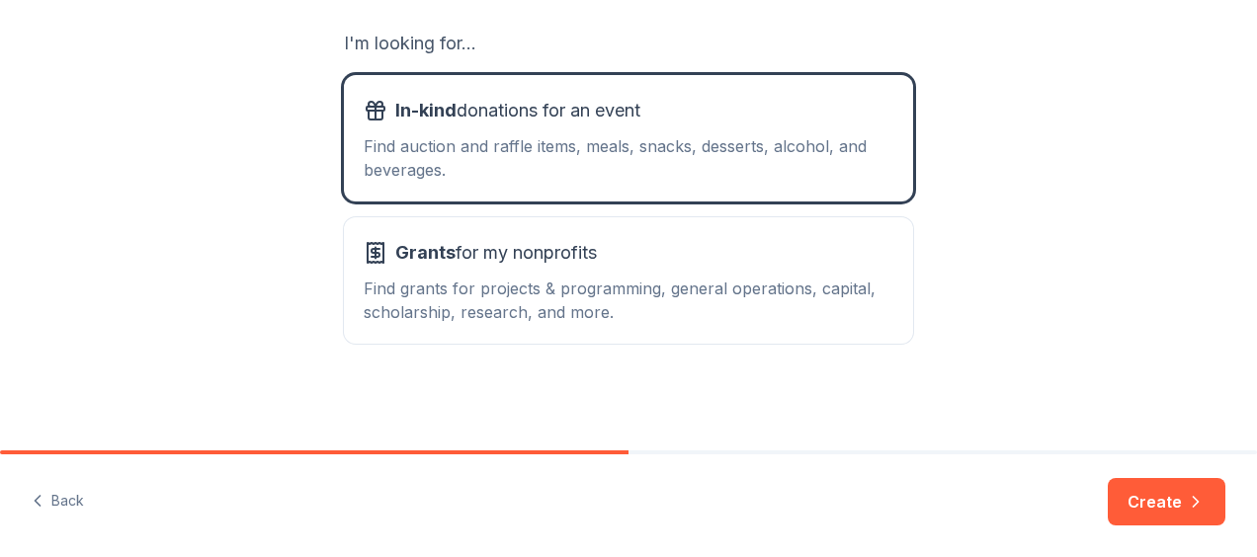
click at [1233, 499] on div "Back Create" at bounding box center [628, 506] width 1257 height 103
click at [1214, 496] on button "Create" at bounding box center [1167, 501] width 118 height 47
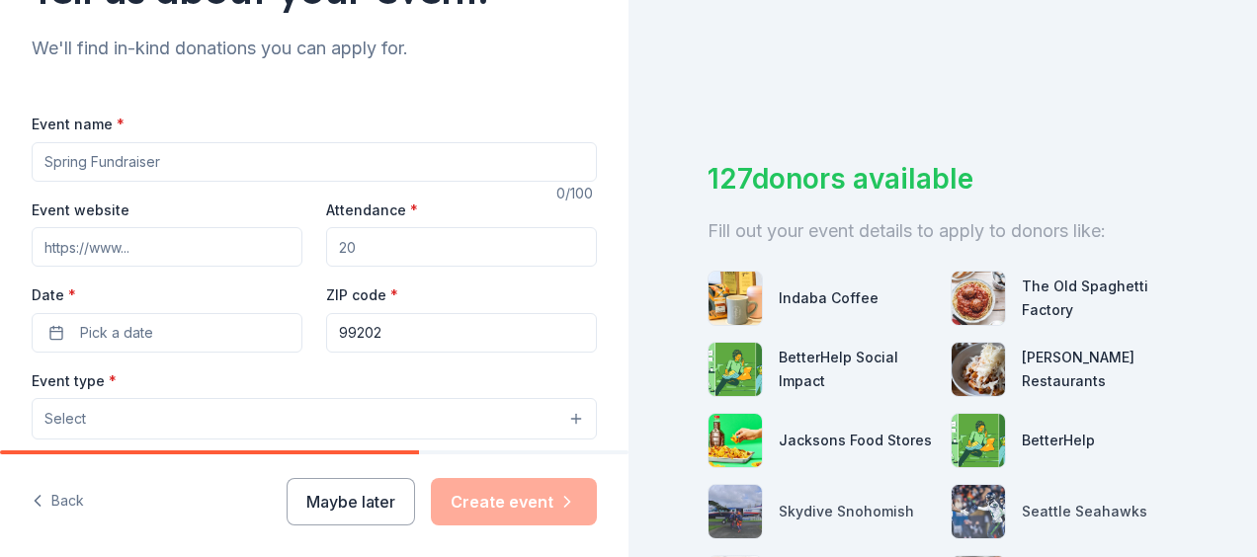
scroll to position [198, 0]
click at [138, 152] on input "Event name *" at bounding box center [314, 160] width 565 height 40
type input "G"
type input "Opening Event"
click at [431, 252] on input "Attendance *" at bounding box center [461, 245] width 271 height 40
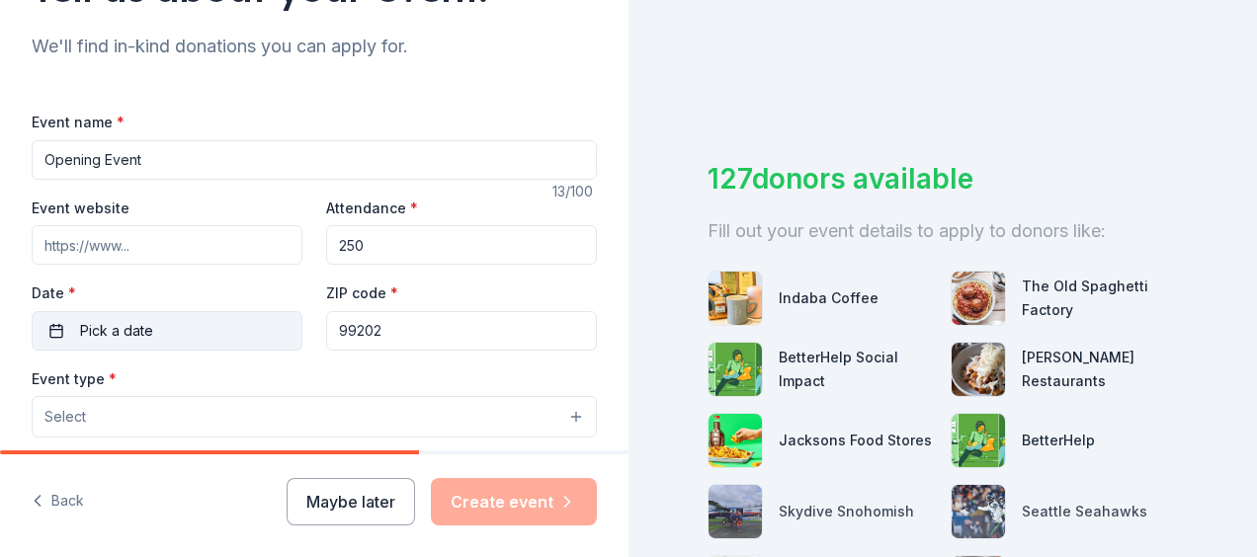
type input "250"
click at [162, 323] on button "Pick a date" at bounding box center [167, 331] width 271 height 40
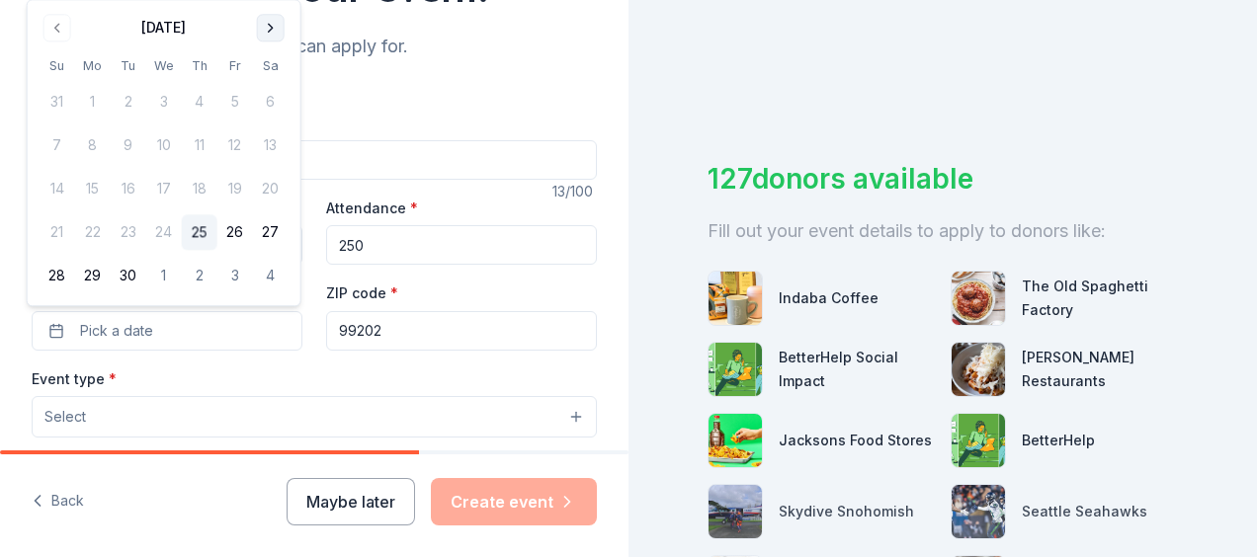
click at [275, 40] on button "Go to next month" at bounding box center [271, 28] width 28 height 28
click at [275, 29] on button "Go to next month" at bounding box center [271, 28] width 28 height 28
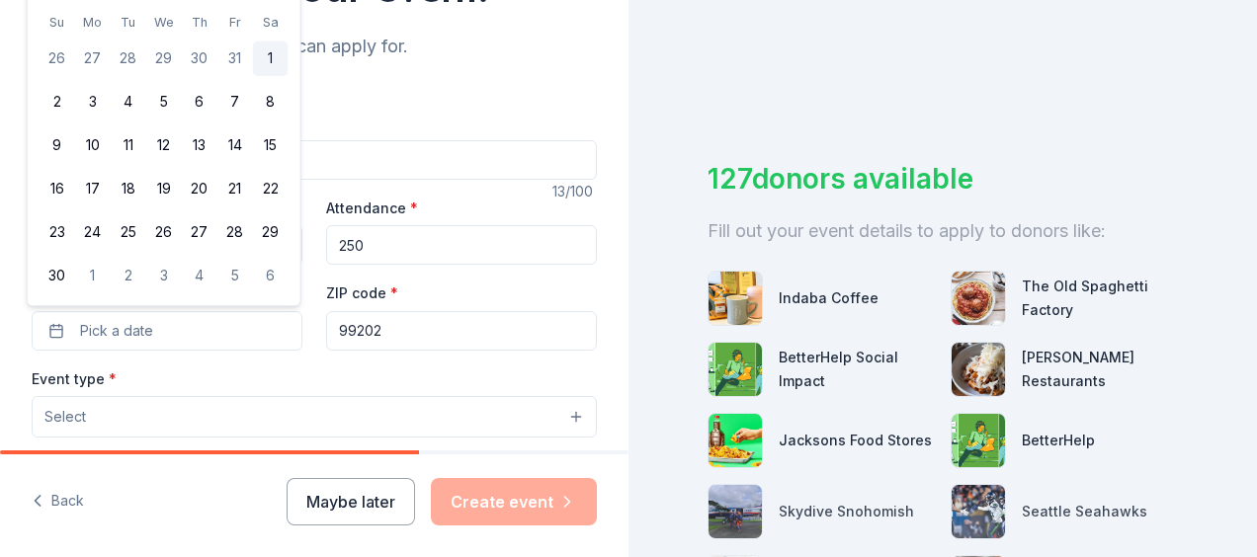
click at [272, 52] on button "1" at bounding box center [271, 60] width 36 height 36
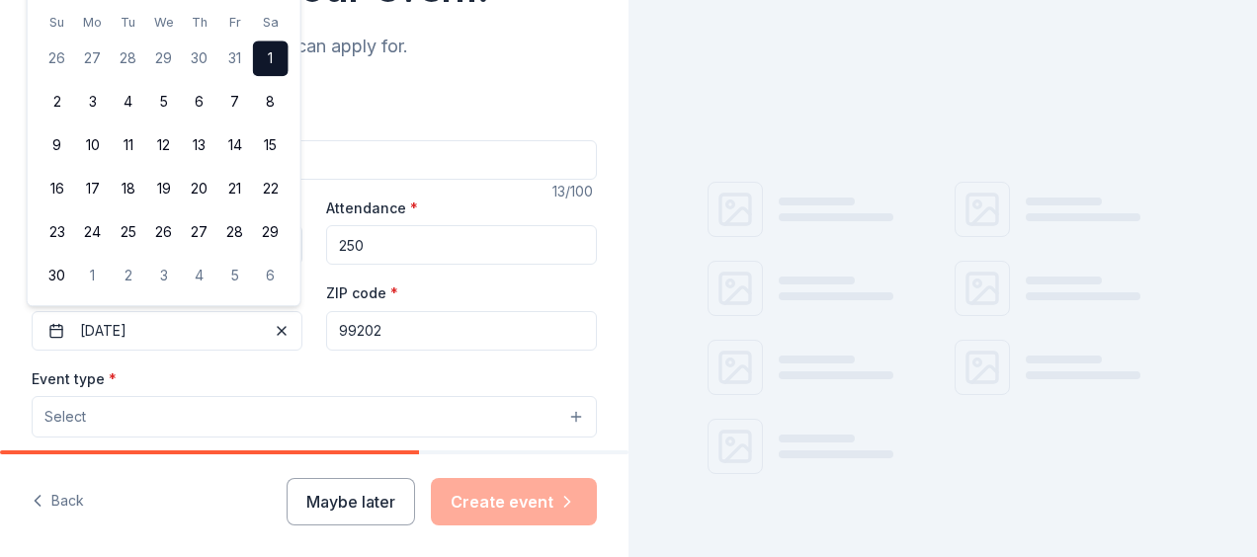
click at [239, 389] on div "Event type * Select" at bounding box center [314, 403] width 565 height 72
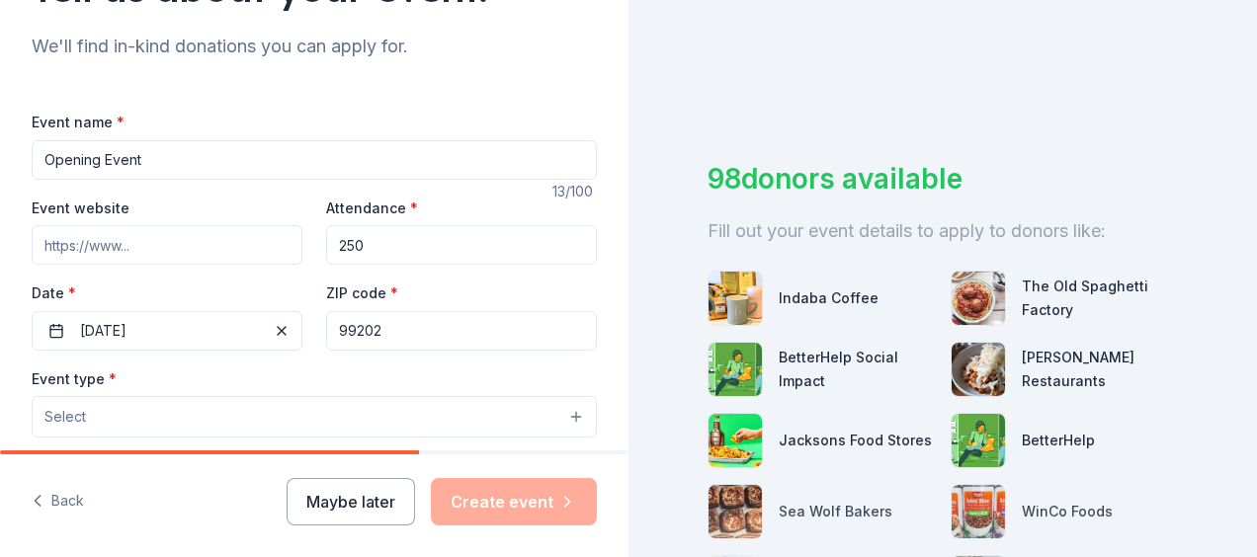
click at [176, 404] on button "Select" at bounding box center [314, 417] width 565 height 42
click at [177, 417] on button "Select" at bounding box center [314, 417] width 565 height 42
click at [569, 408] on button "Select" at bounding box center [314, 417] width 565 height 42
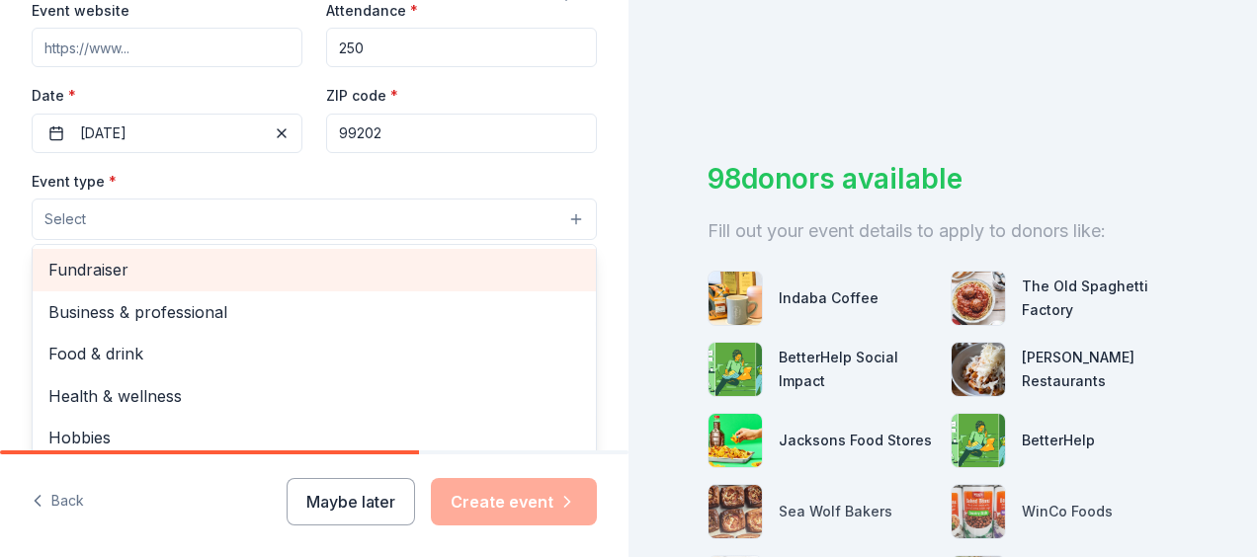
click at [141, 262] on span "Fundraiser" at bounding box center [314, 270] width 532 height 26
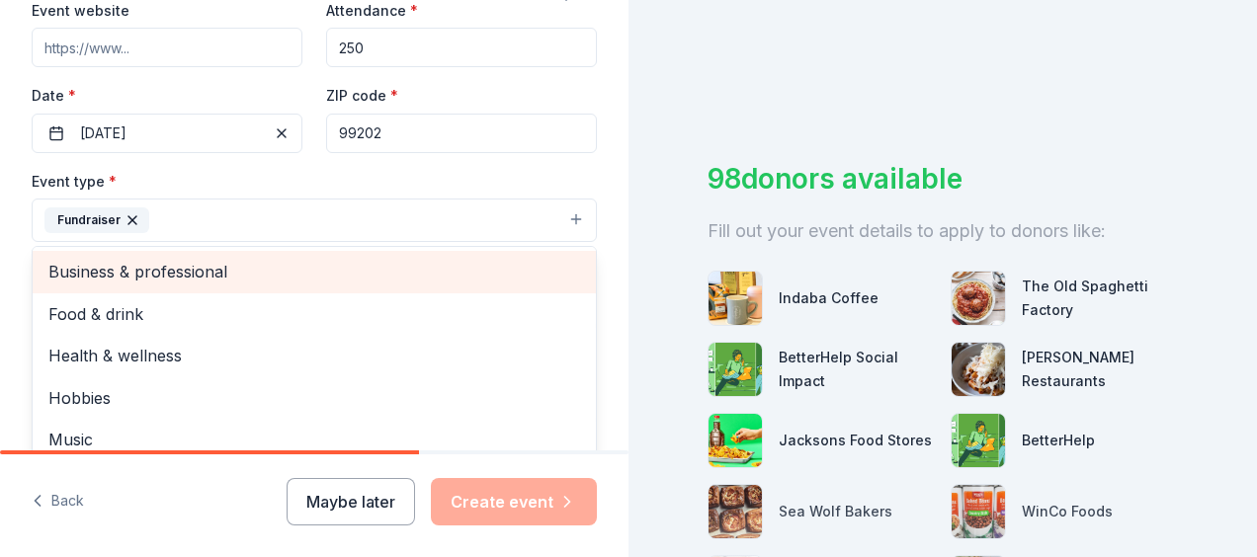
click at [178, 269] on span "Business & professional" at bounding box center [314, 272] width 532 height 26
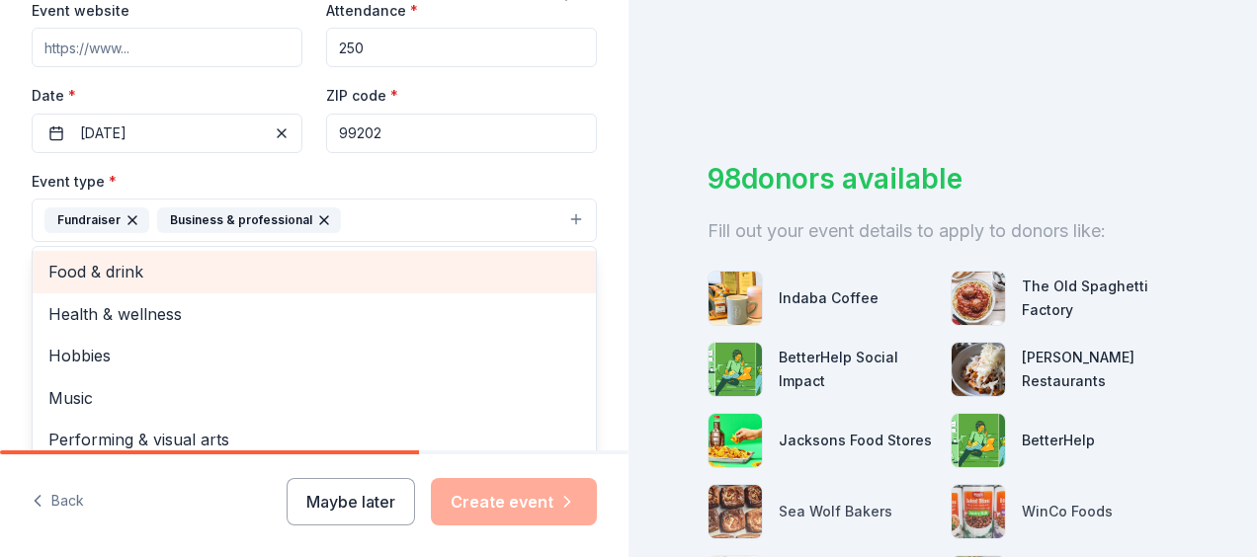
click at [178, 269] on span "Food & drink" at bounding box center [314, 272] width 532 height 26
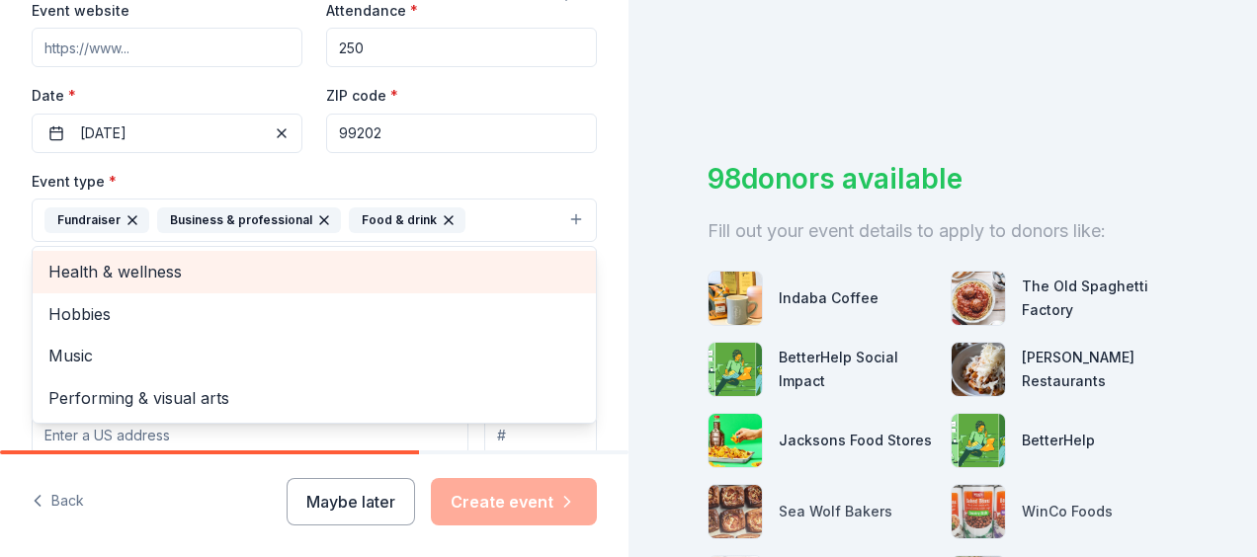
click at [178, 269] on span "Health & wellness" at bounding box center [314, 272] width 532 height 26
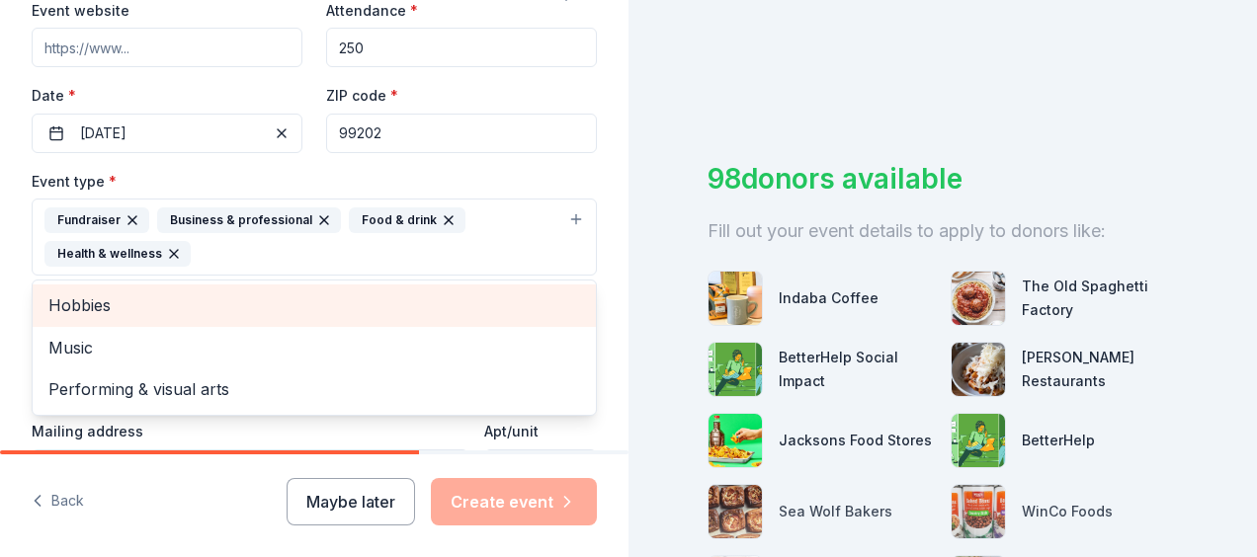
click at [168, 301] on span "Hobbies" at bounding box center [314, 306] width 532 height 26
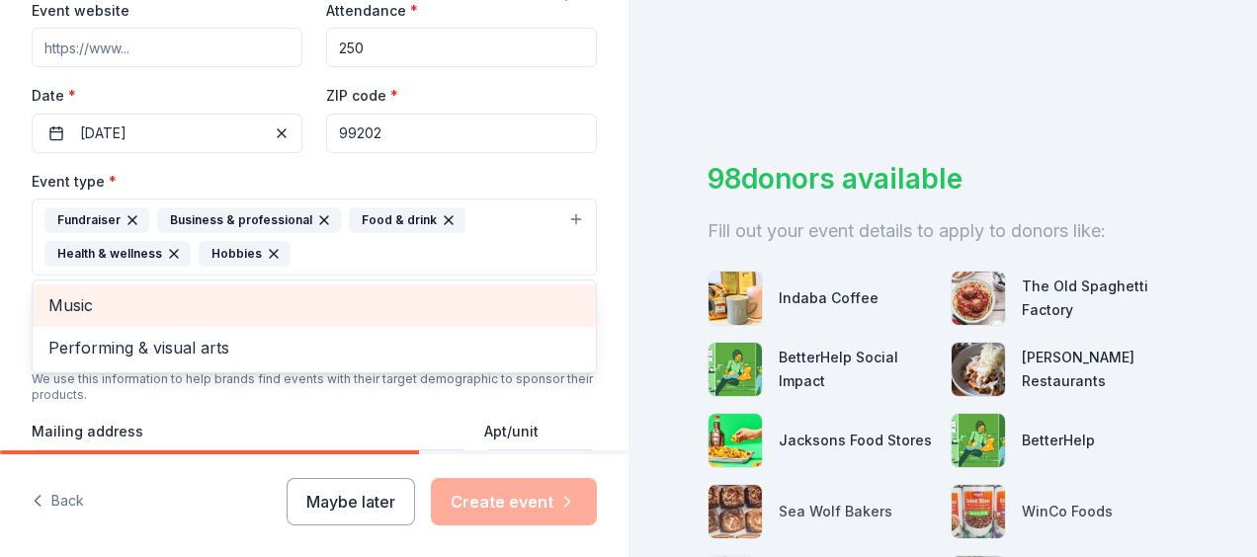
click at [163, 308] on span "Music" at bounding box center [314, 306] width 532 height 26
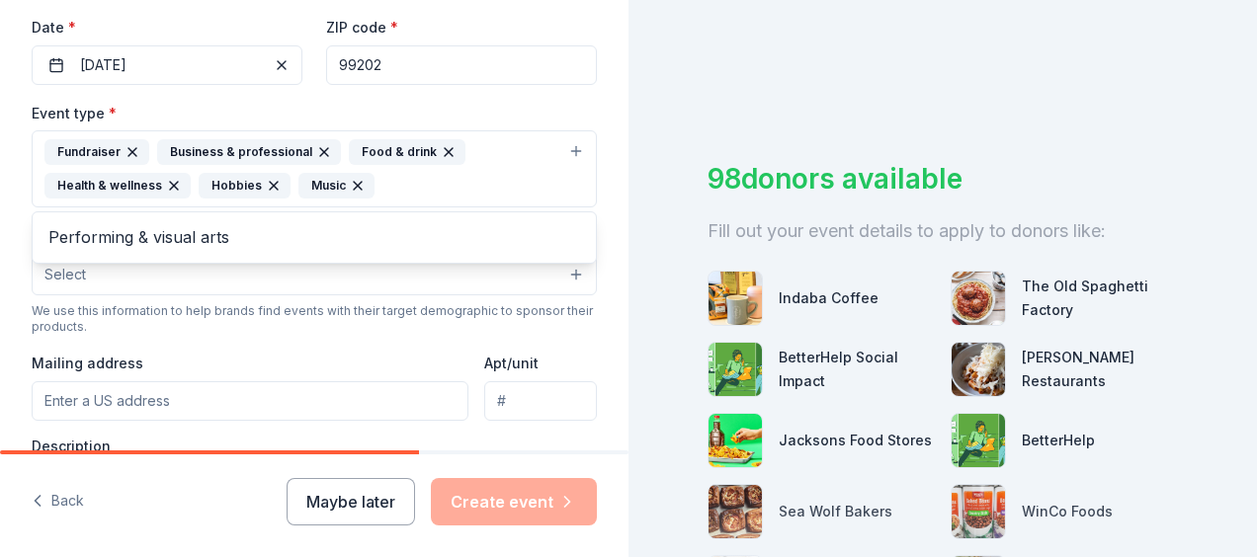
scroll to position [494, 0]
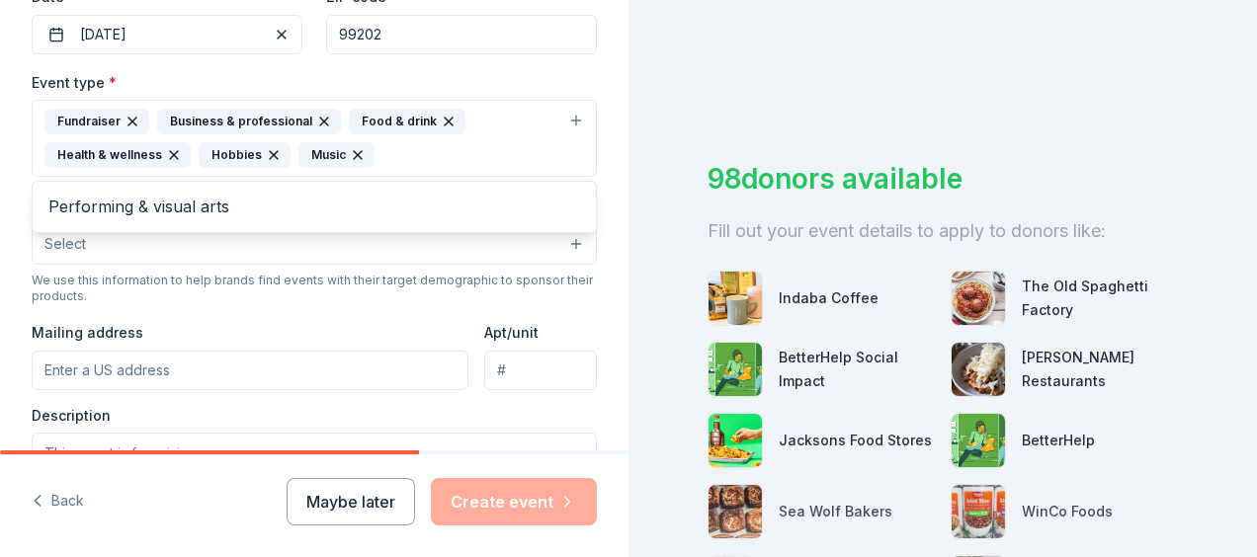
click at [306, 331] on div "Event type * Fundraiser Business & professional Food & drink Health & wellness …" at bounding box center [314, 296] width 565 height 452
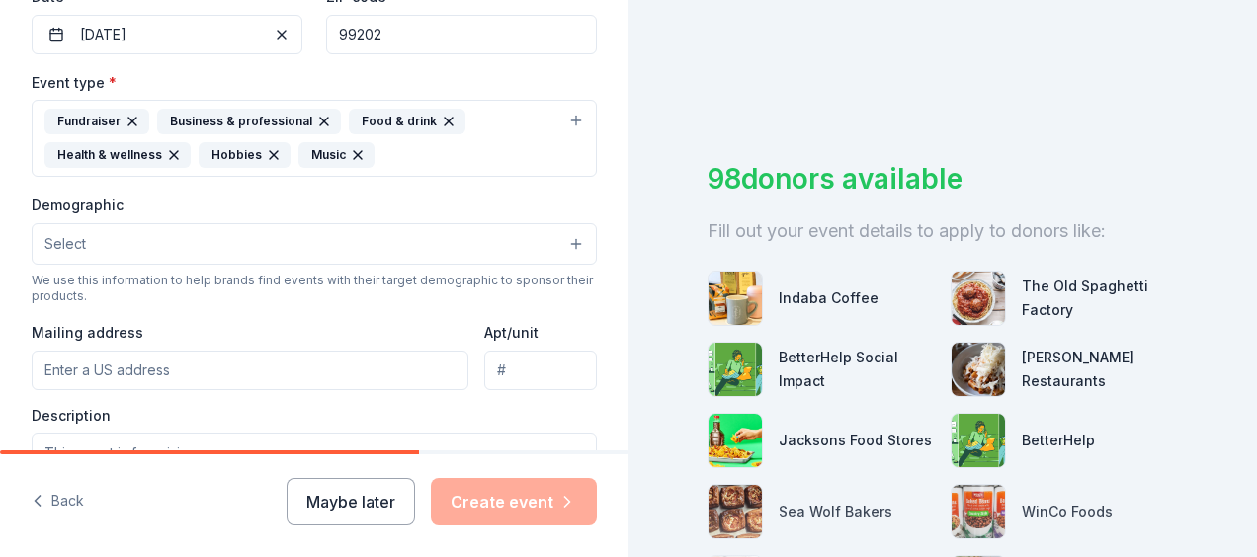
click at [324, 237] on button "Select" at bounding box center [314, 244] width 565 height 42
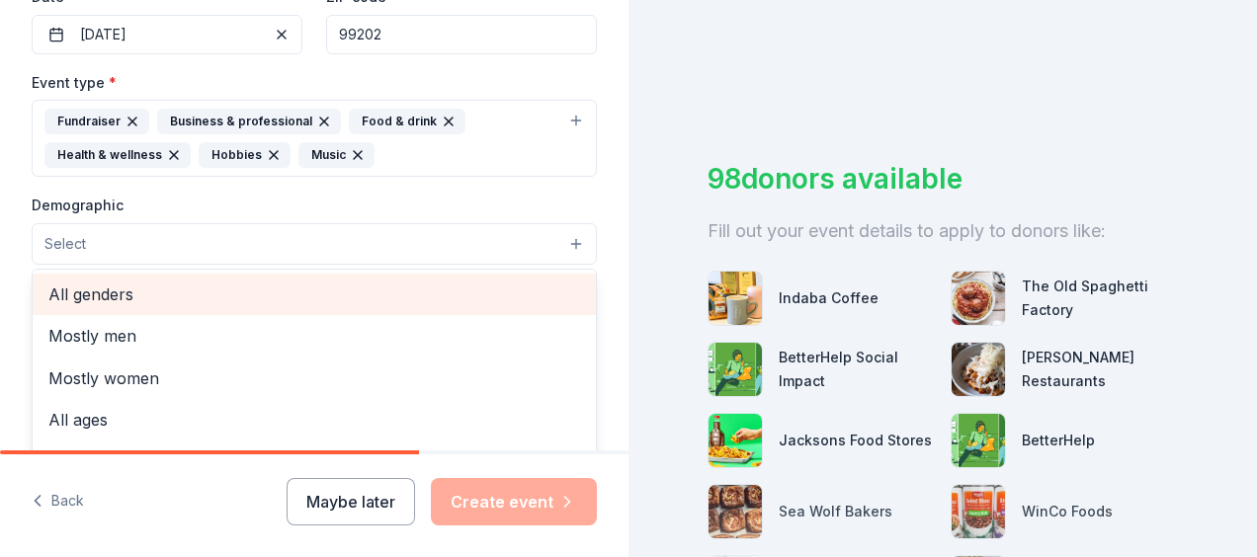
click at [142, 288] on span "All genders" at bounding box center [314, 295] width 532 height 26
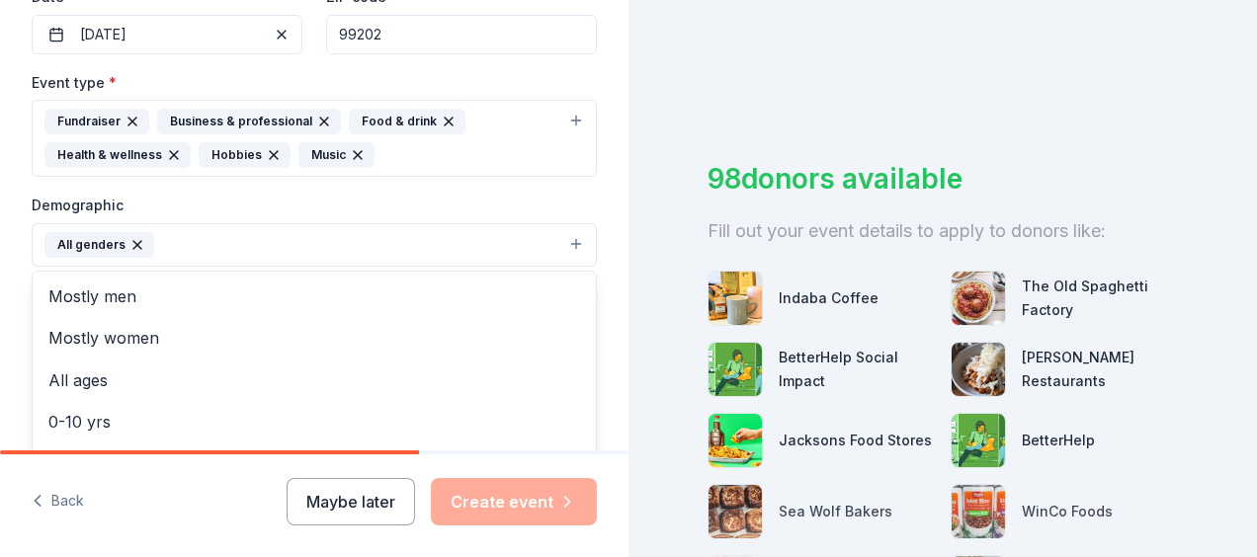
click at [239, 199] on div "Demographic All genders Mostly men Mostly women All ages [DEMOGRAPHIC_DATA] yrs…" at bounding box center [314, 230] width 565 height 74
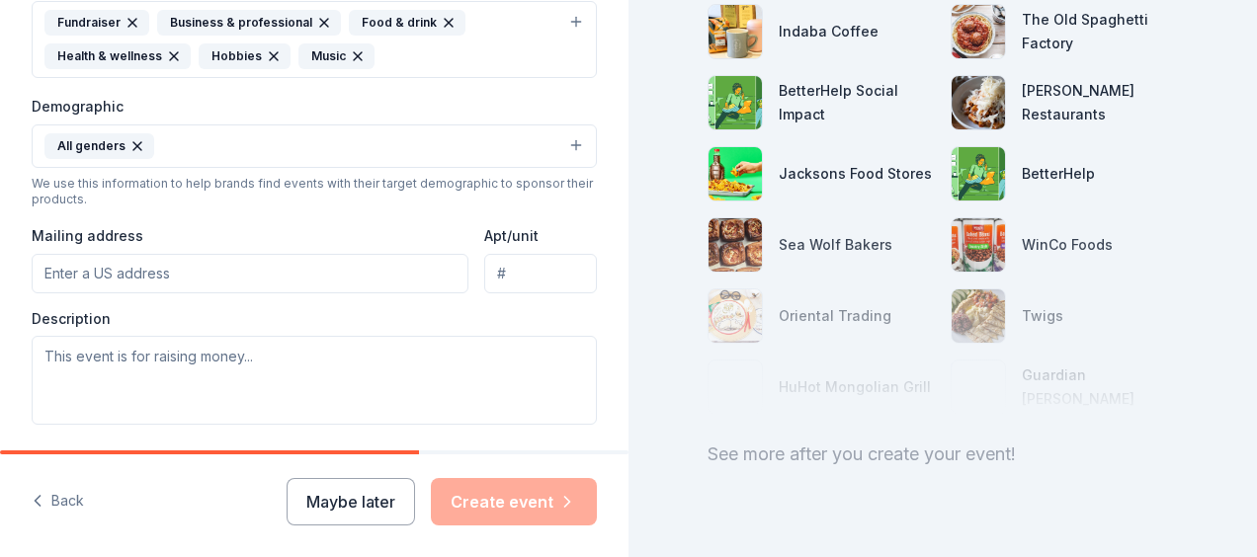
scroll to position [297, 0]
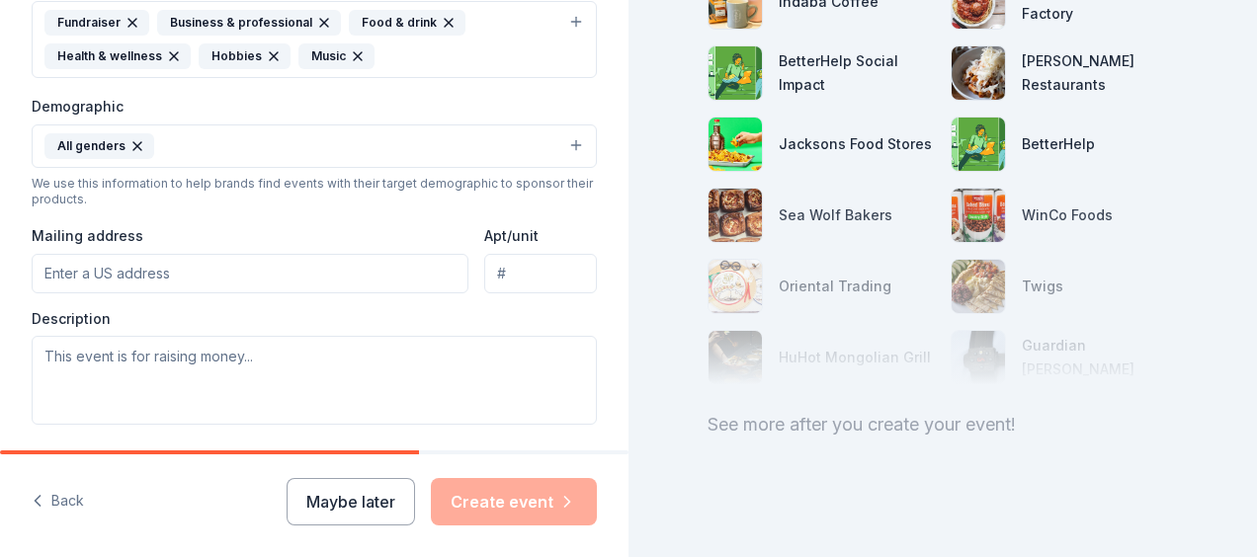
click at [114, 267] on input "Mailing address" at bounding box center [250, 274] width 437 height 40
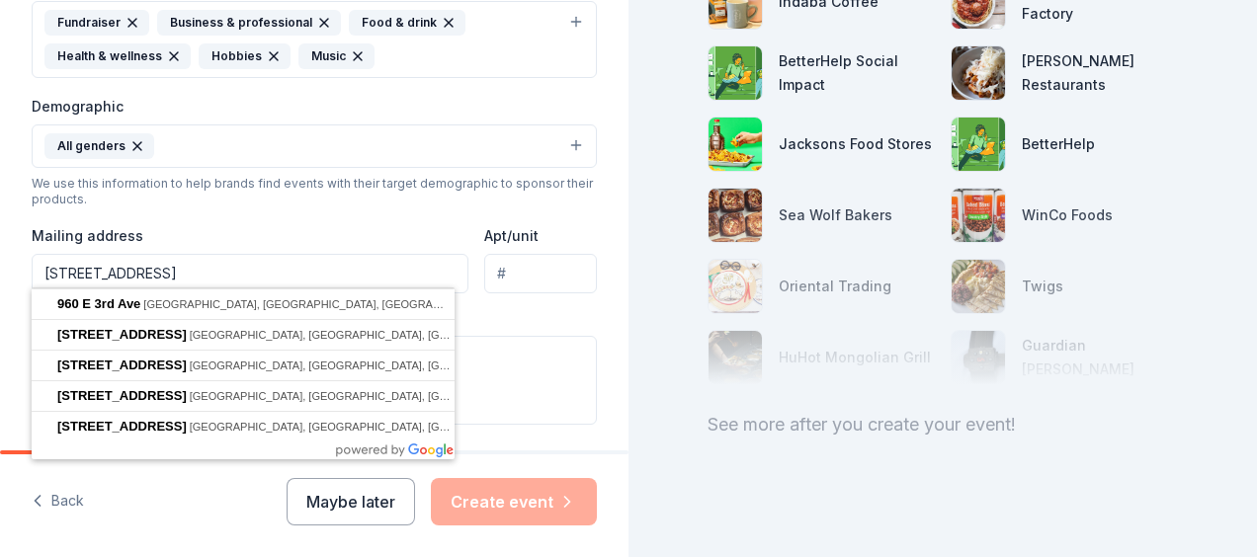
type input "[STREET_ADDRESS]"
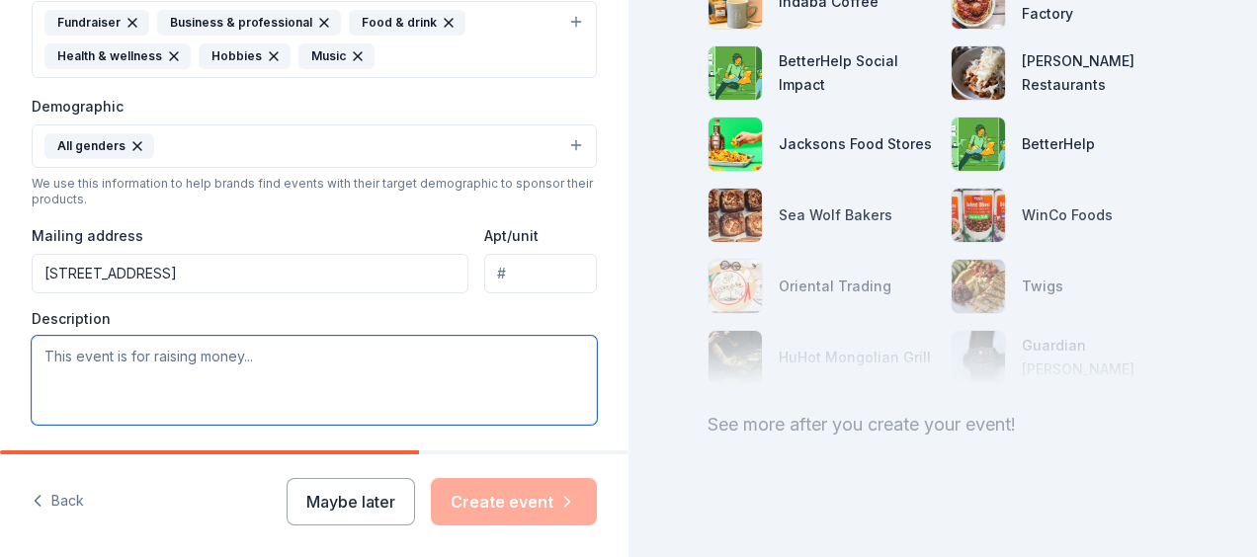
click at [176, 362] on textarea at bounding box center [314, 380] width 565 height 89
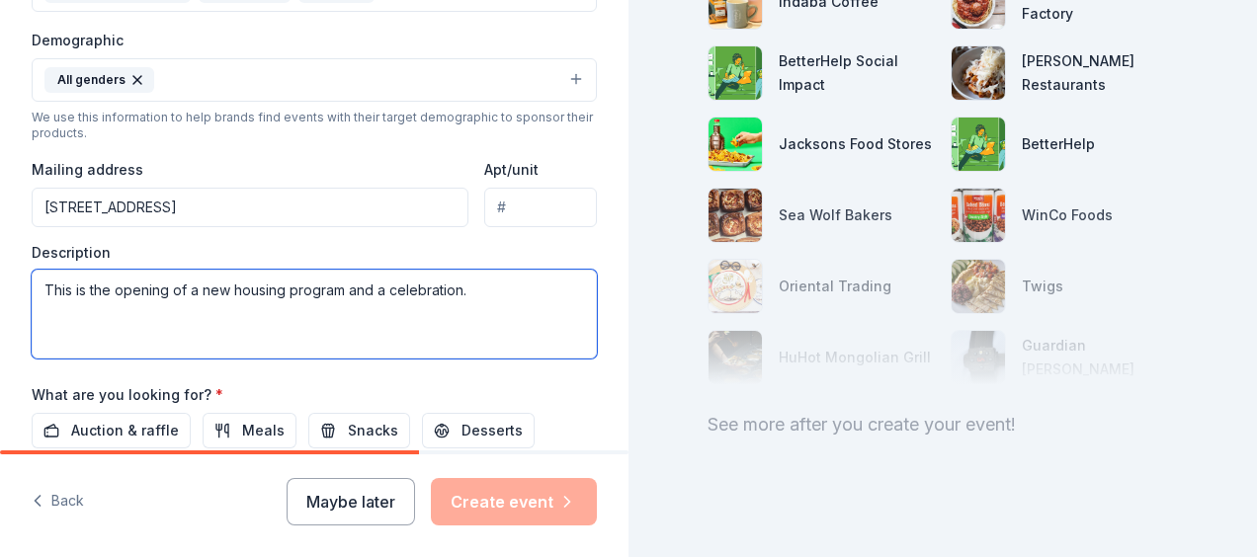
scroll to position [791, 0]
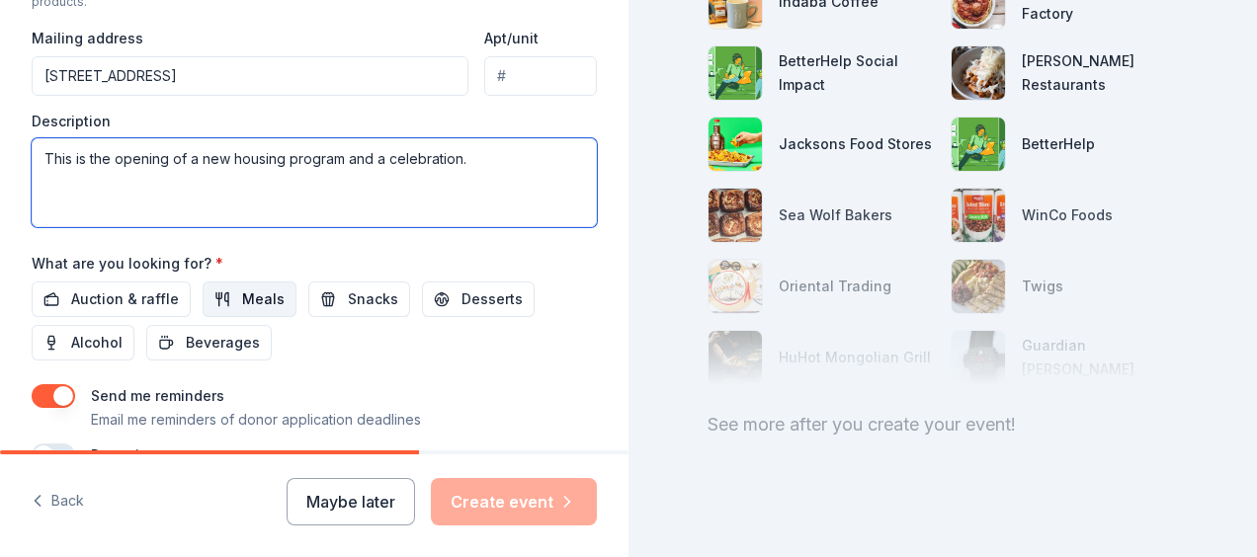
type textarea "This is the opening of a new housing program and a celebration."
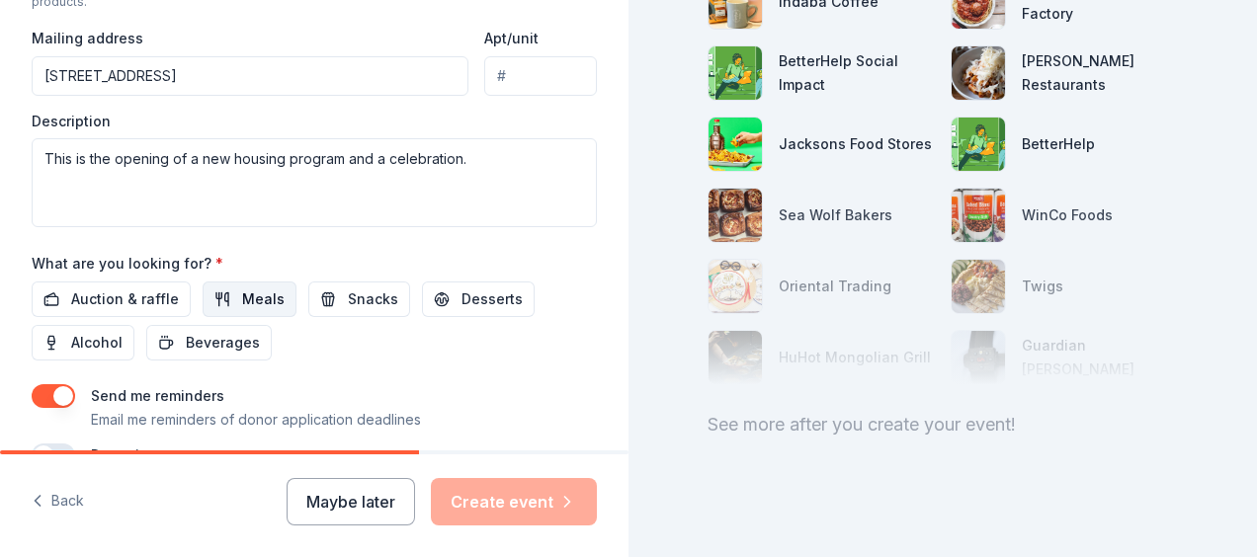
click at [246, 288] on span "Meals" at bounding box center [263, 300] width 42 height 24
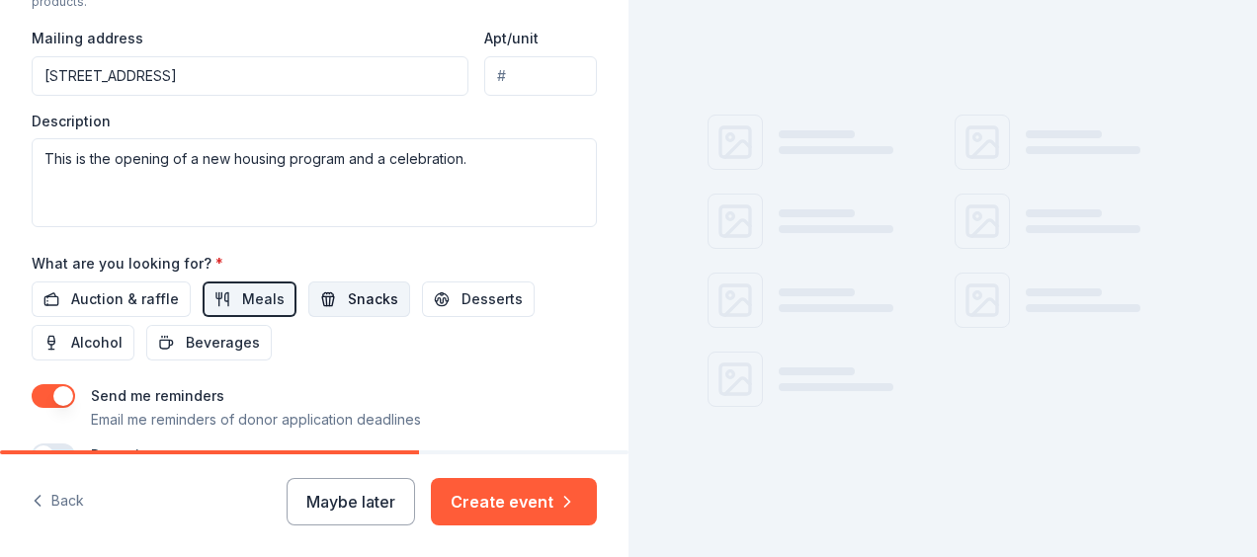
scroll to position [290, 0]
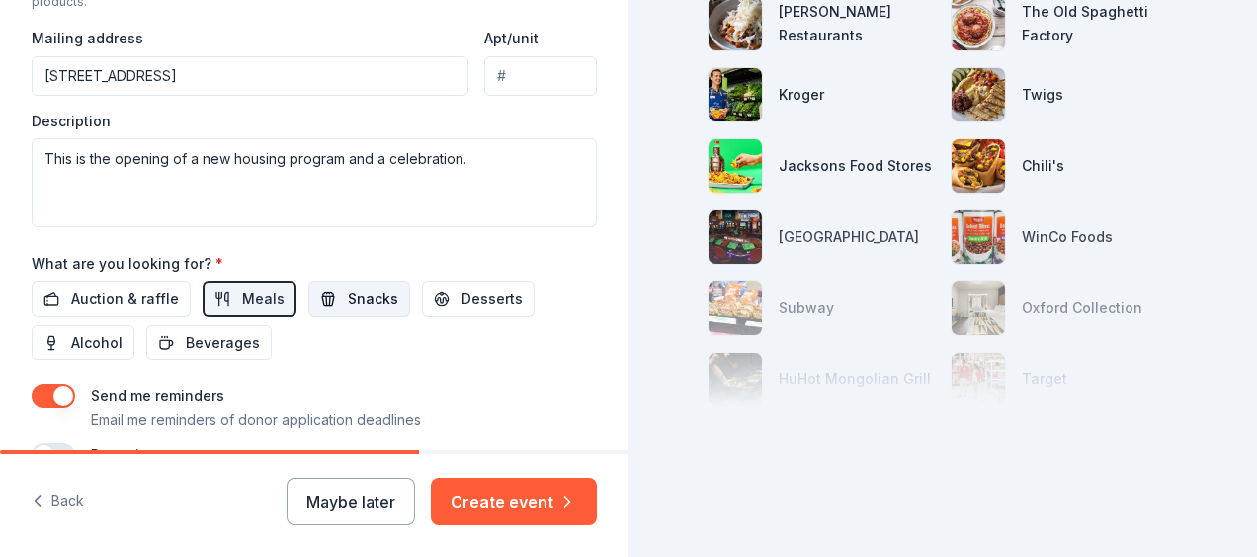
click at [360, 291] on span "Snacks" at bounding box center [373, 300] width 50 height 24
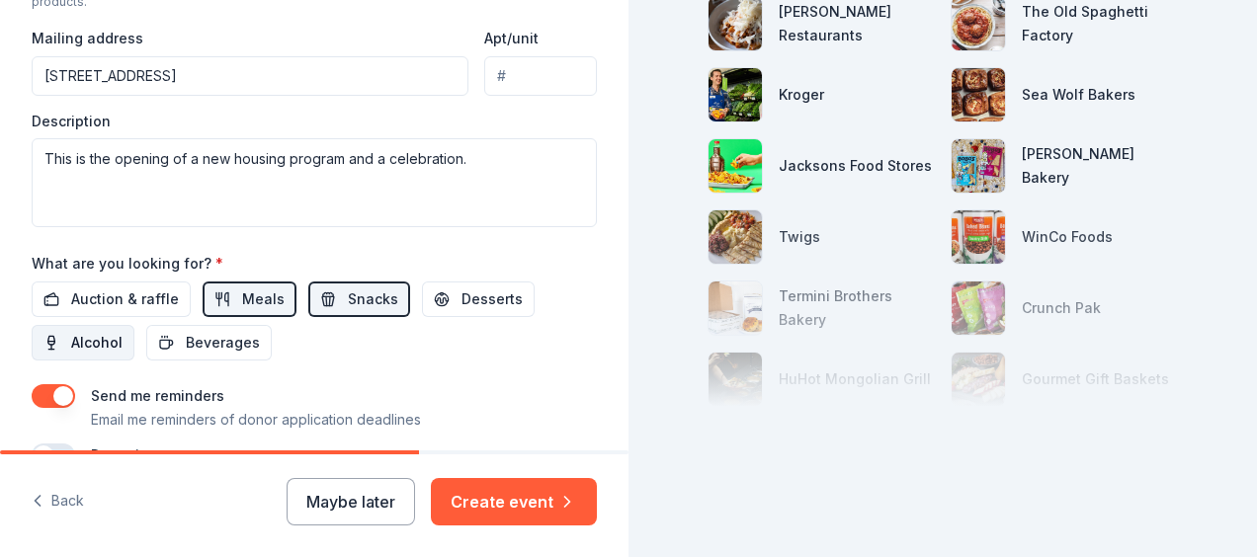
click at [84, 344] on span "Alcohol" at bounding box center [96, 343] width 51 height 24
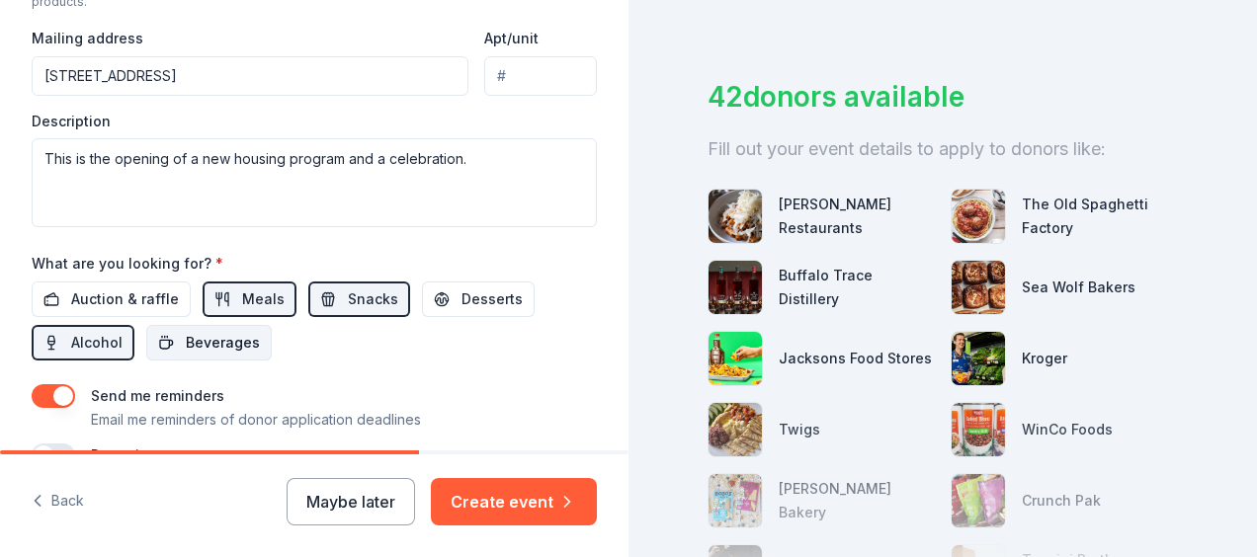
click at [198, 334] on span "Beverages" at bounding box center [223, 343] width 74 height 24
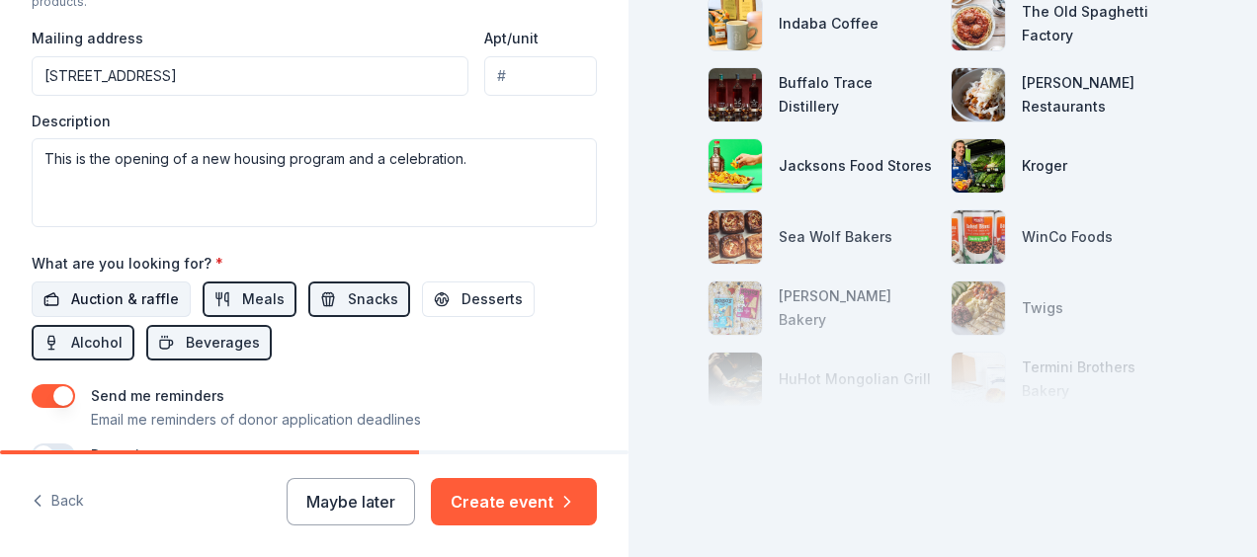
click at [117, 294] on span "Auction & raffle" at bounding box center [125, 300] width 108 height 24
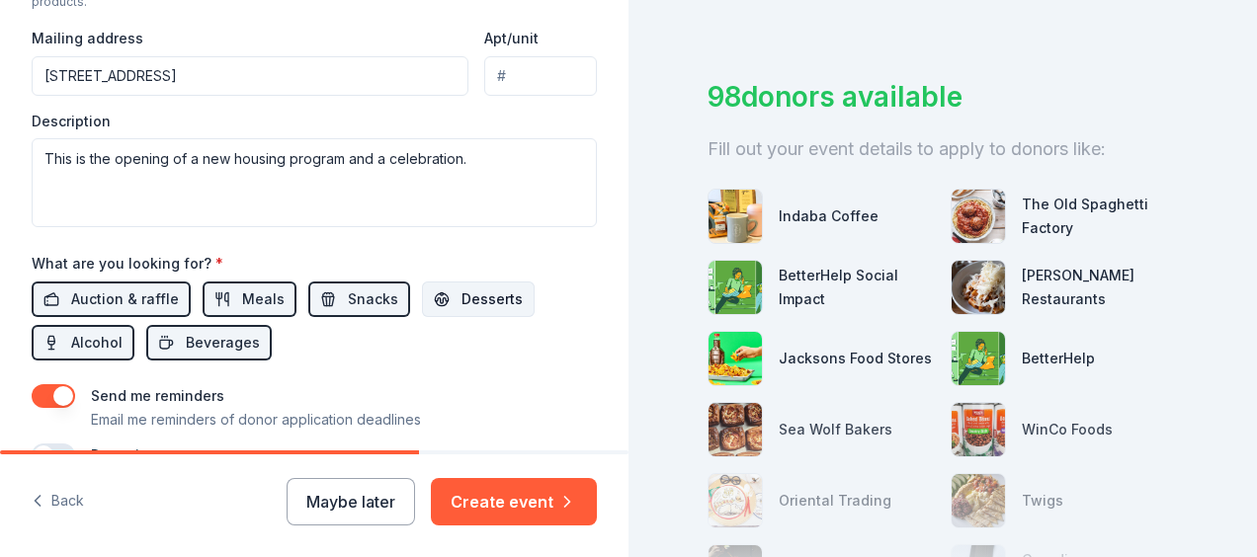
scroll to position [297, 0]
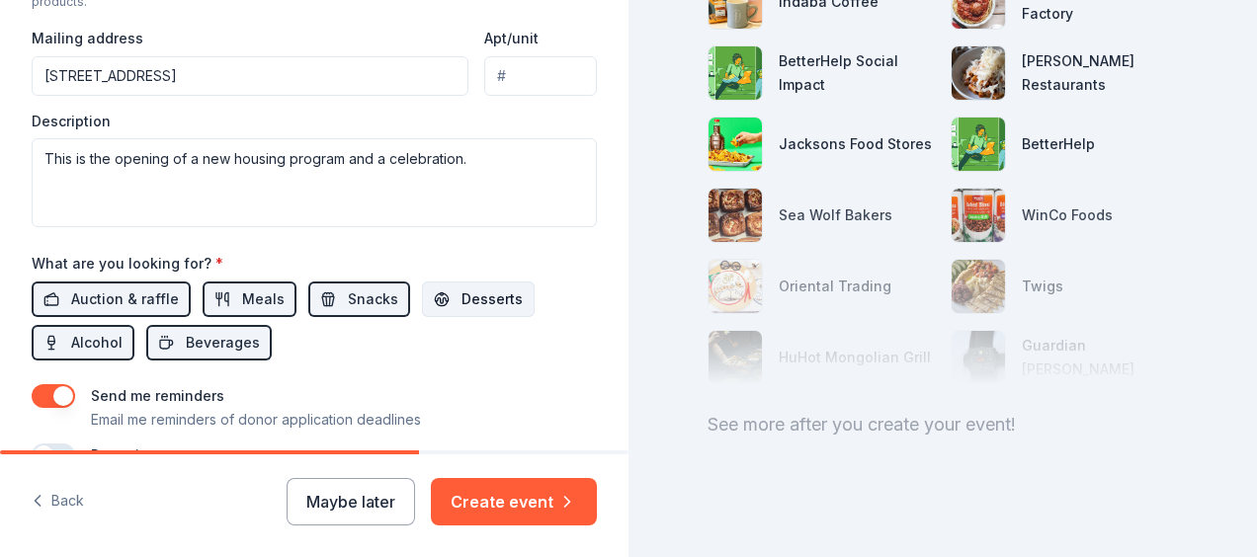
click at [470, 293] on span "Desserts" at bounding box center [492, 300] width 61 height 24
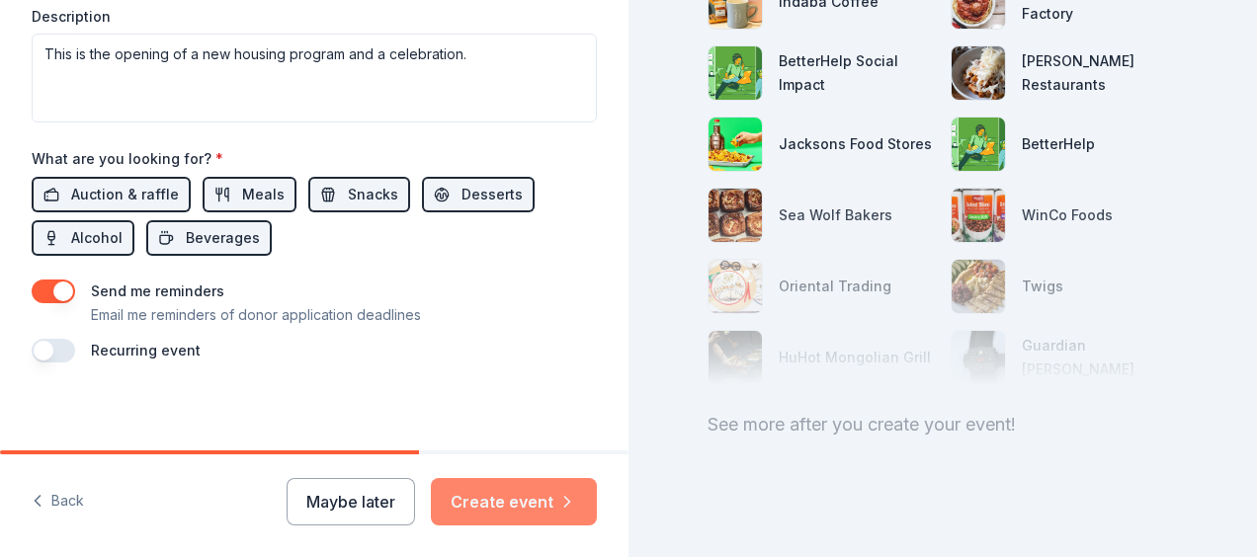
click at [541, 493] on button "Create event" at bounding box center [514, 501] width 166 height 47
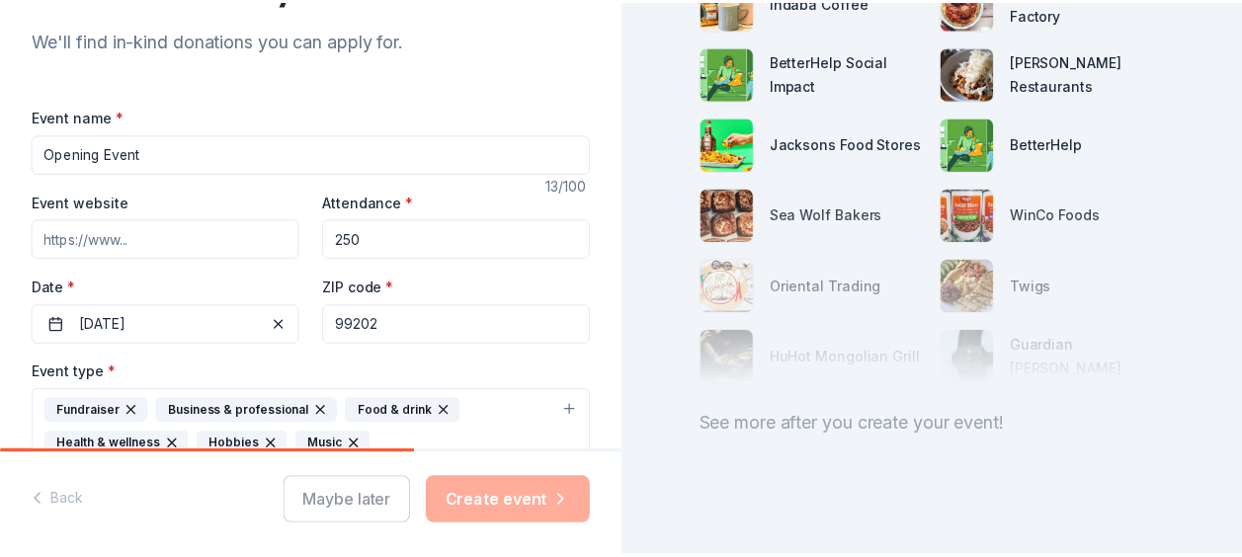
scroll to position [312, 0]
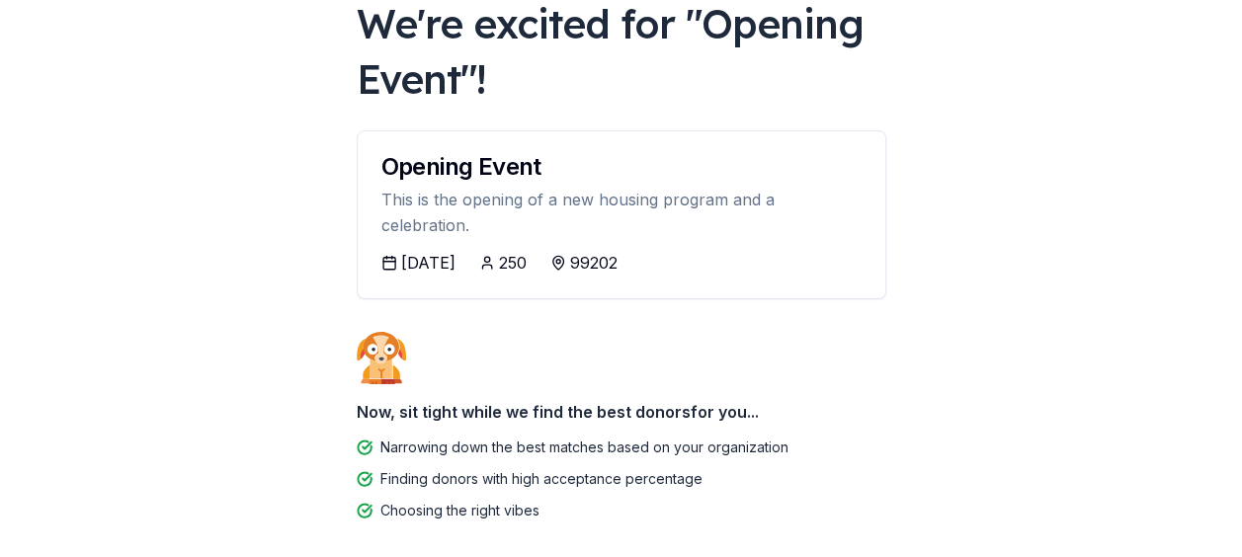
scroll to position [100, 0]
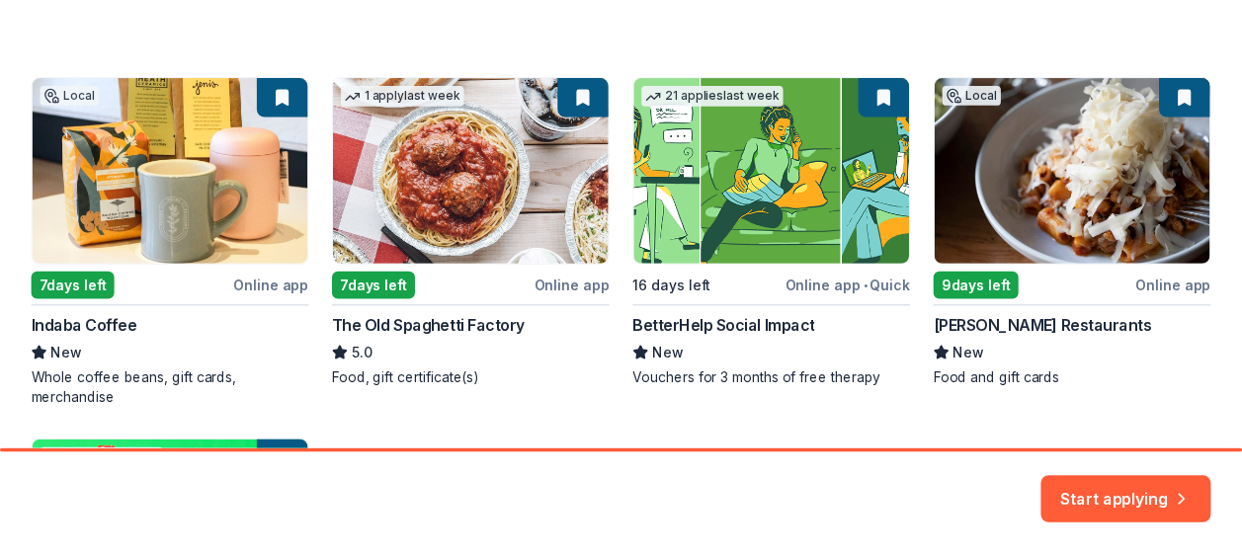
scroll to position [429, 0]
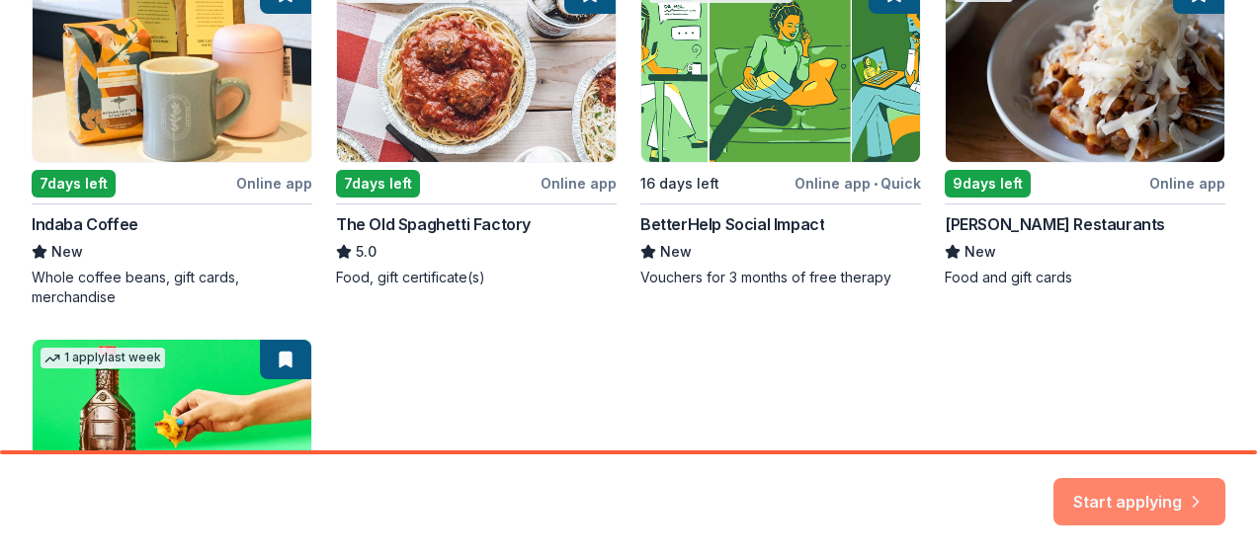
click at [1202, 493] on icon "button" at bounding box center [1196, 490] width 20 height 20
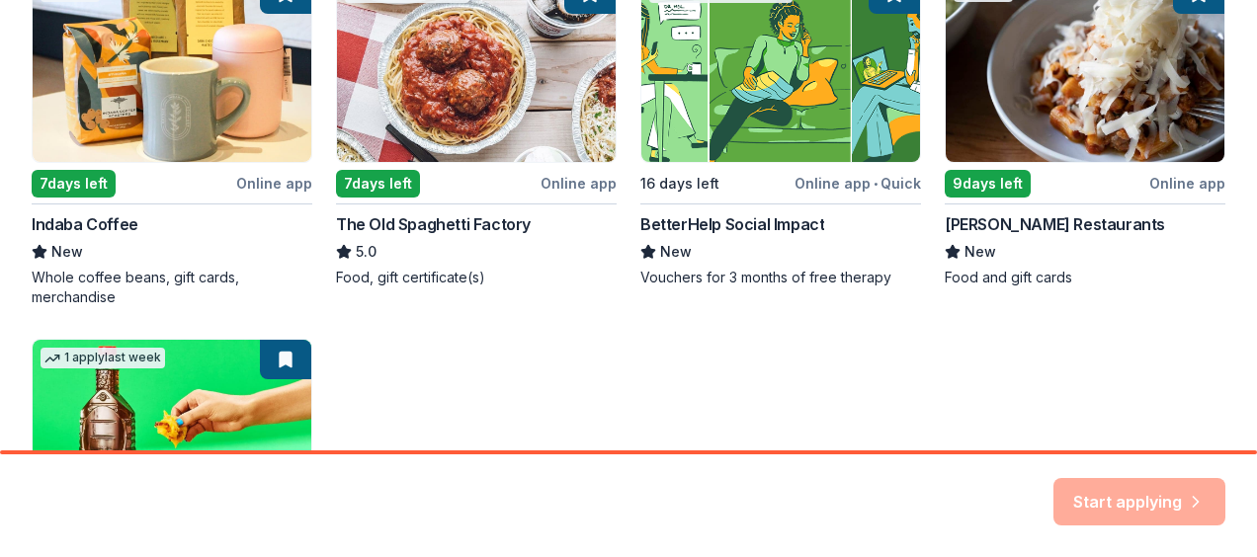
click at [1213, 490] on div "Start applying" at bounding box center [1140, 501] width 172 height 47
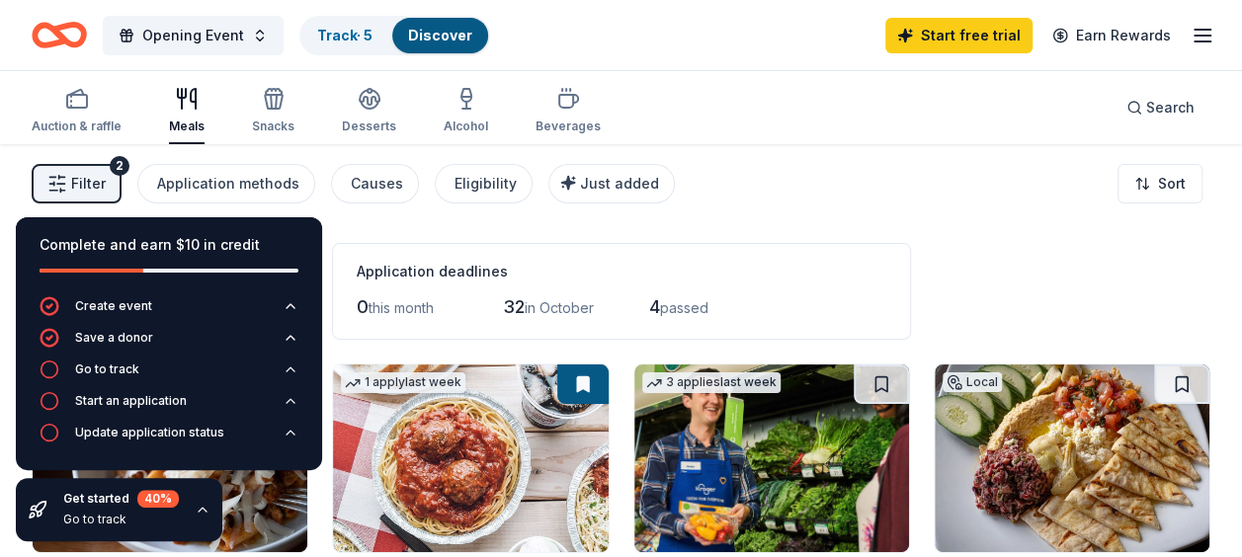
scroll to position [99, 0]
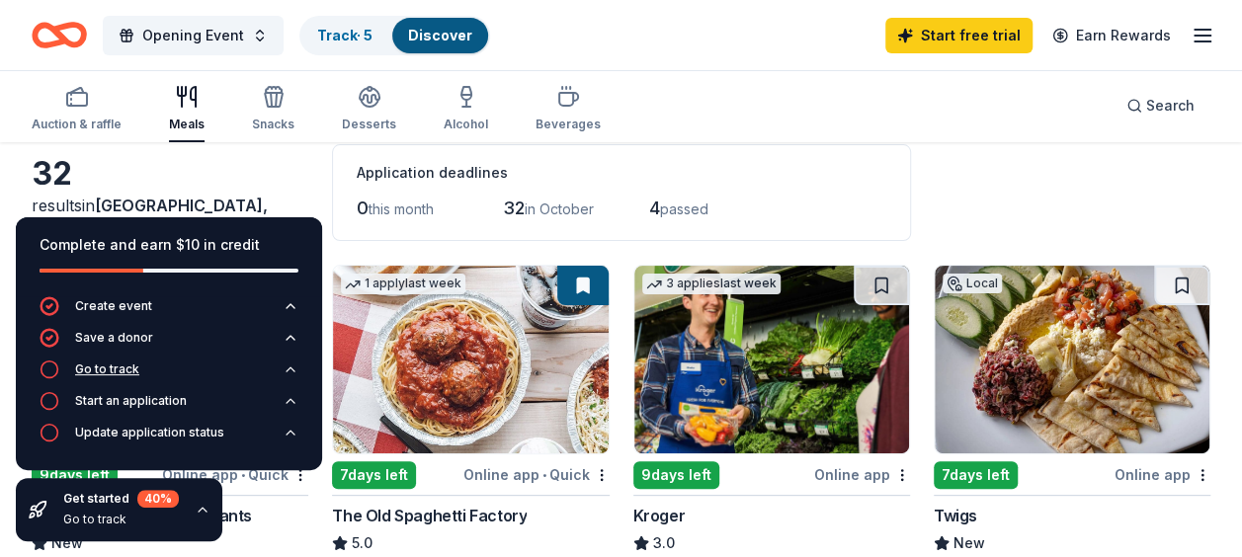
click at [99, 369] on div "Go to track" at bounding box center [107, 370] width 64 height 16
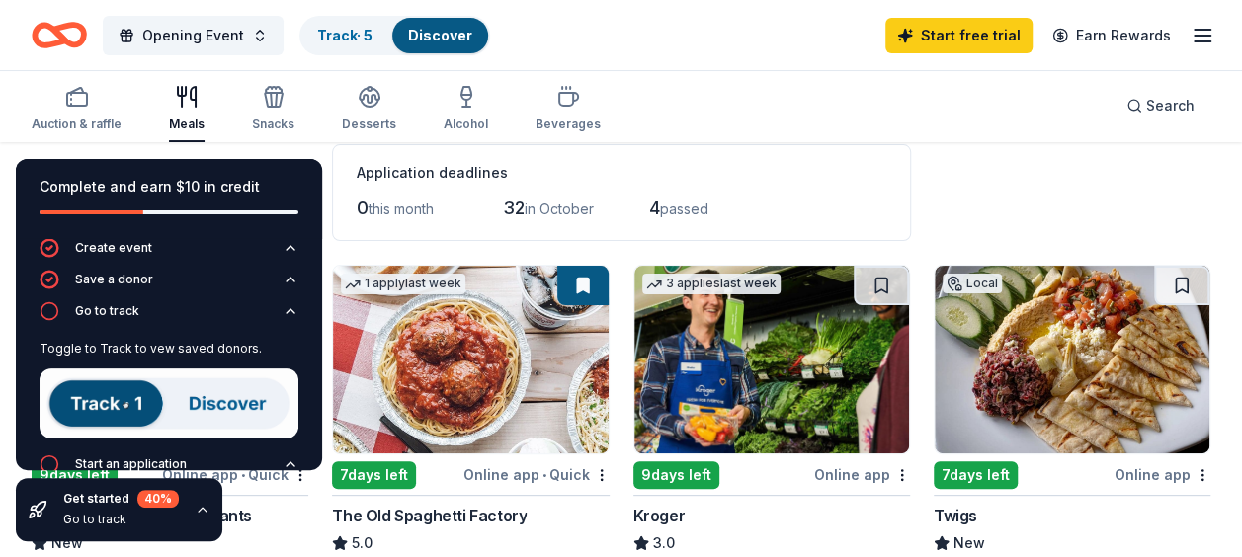
click at [87, 406] on img at bounding box center [169, 404] width 259 height 70
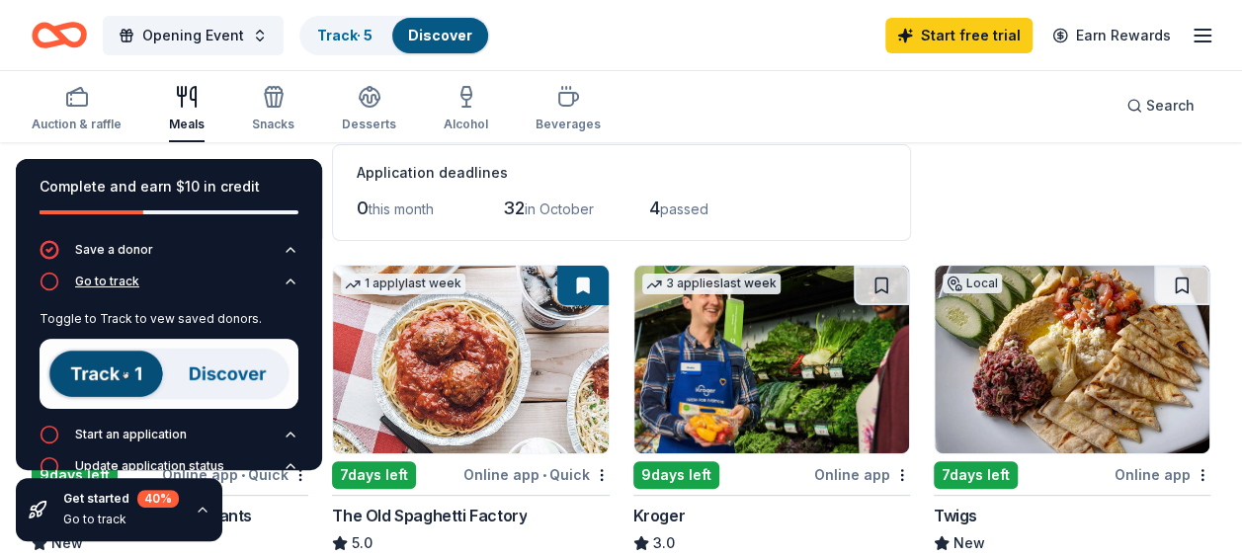
scroll to position [59, 0]
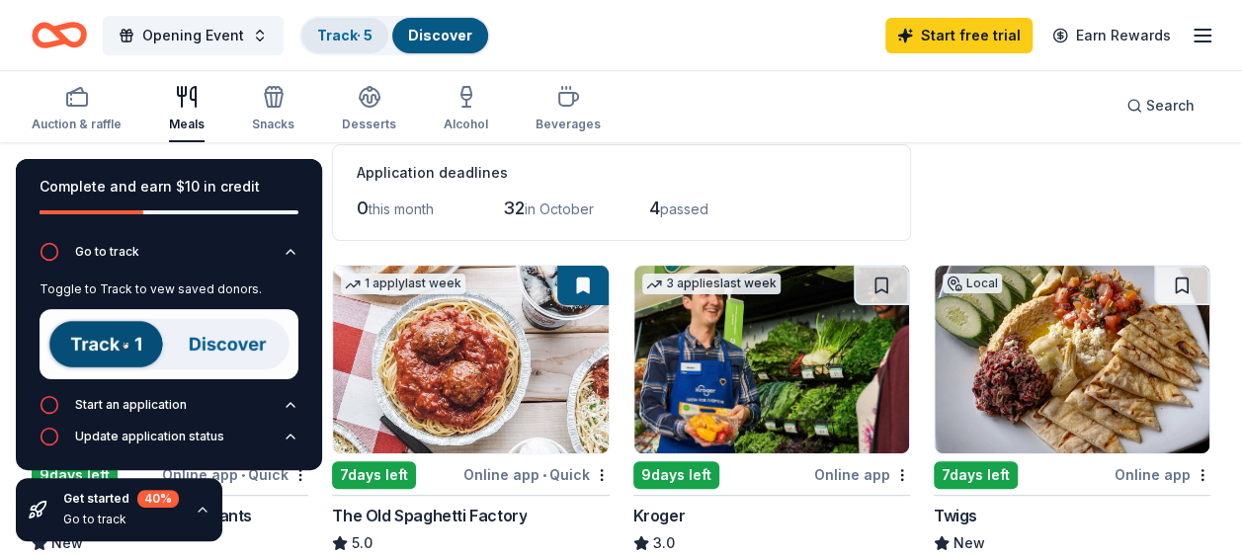
click at [334, 36] on link "Track · 5" at bounding box center [344, 35] width 55 height 17
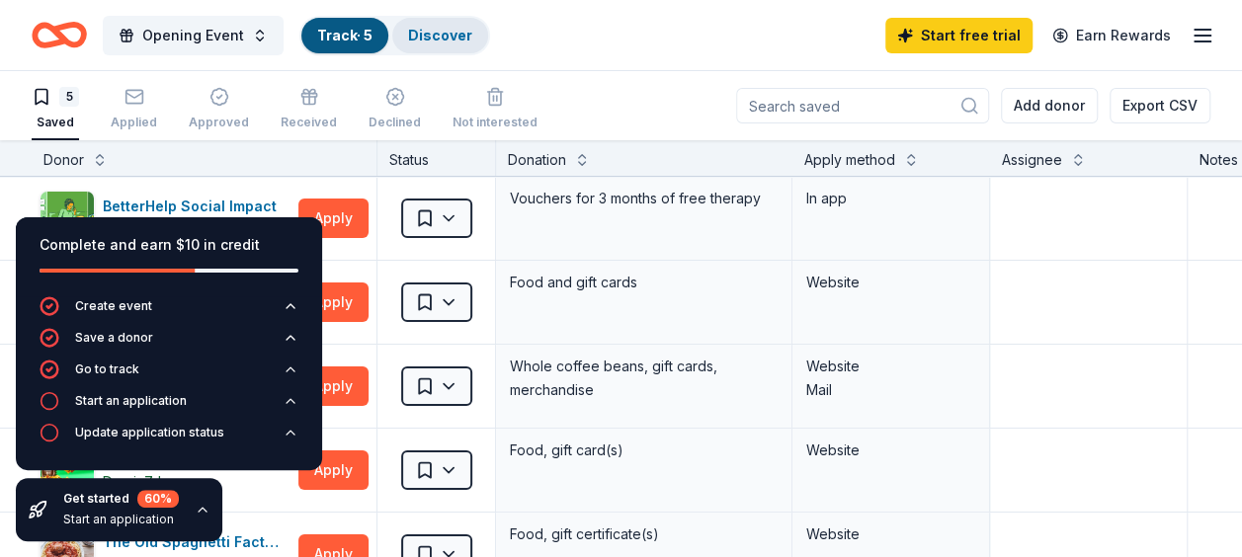
click at [439, 38] on link "Discover" at bounding box center [440, 35] width 64 height 17
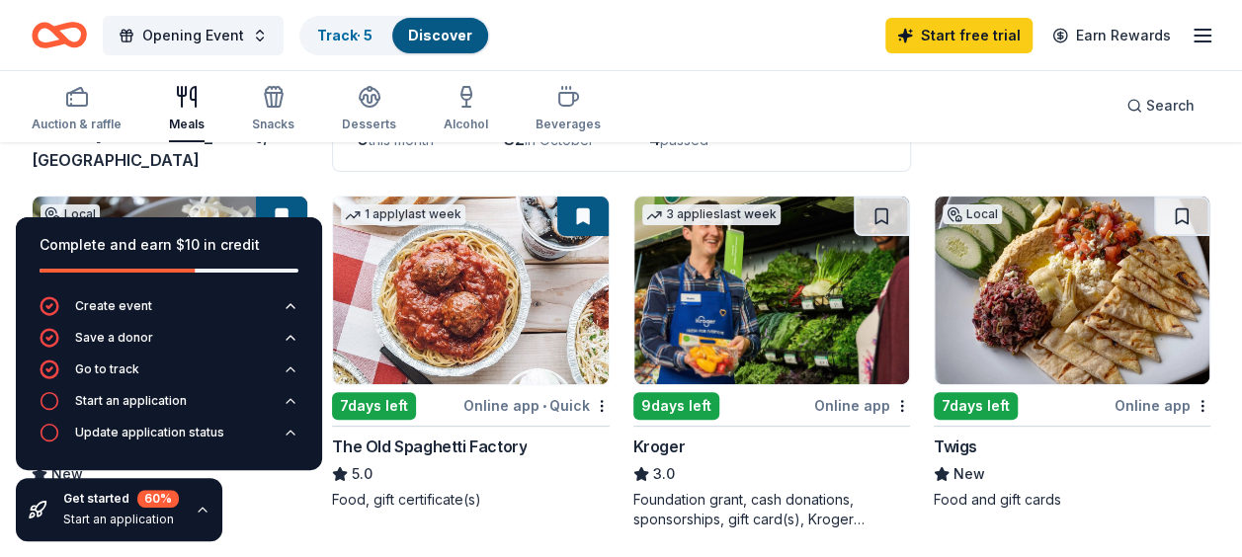
scroll to position [198, 0]
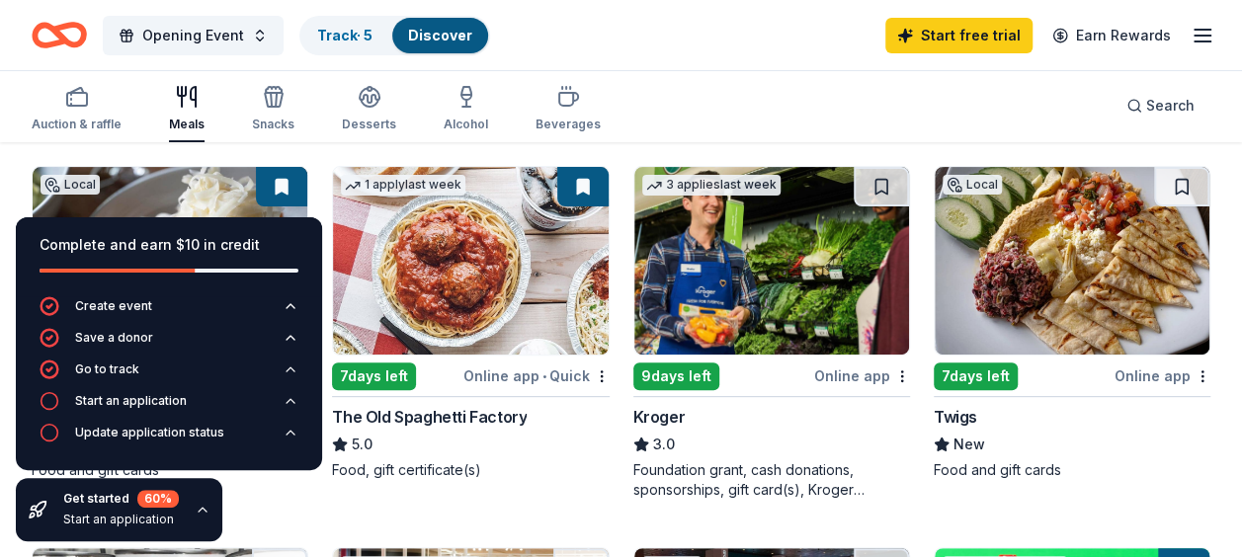
click at [648, 82] on div "Auction & raffle Meals Snacks Desserts Alcohol Beverages Search" at bounding box center [621, 105] width 1179 height 73
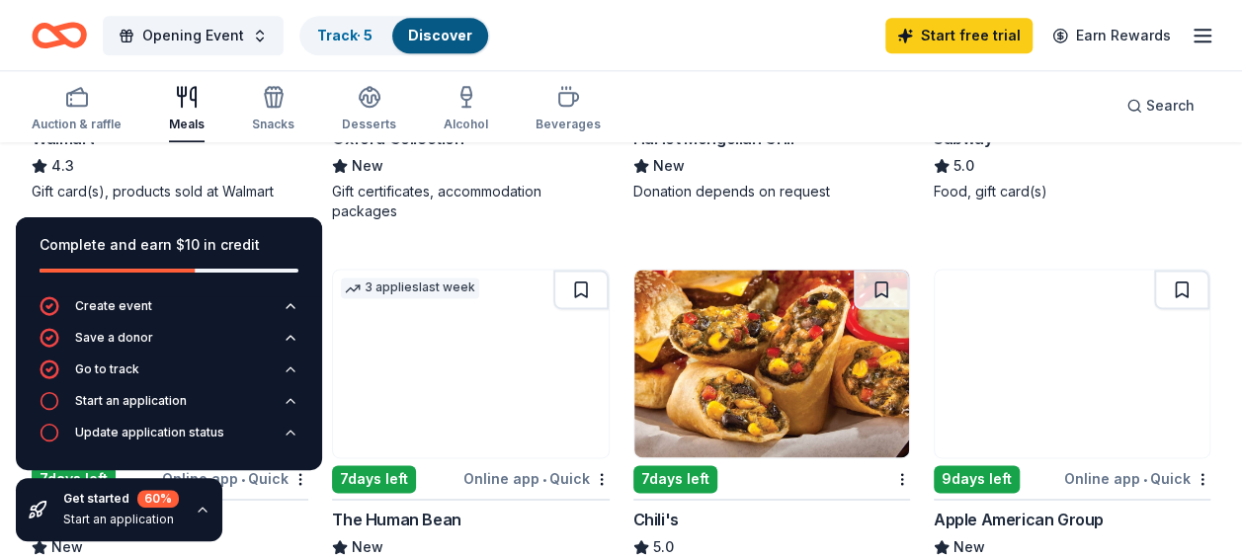
scroll to position [1285, 0]
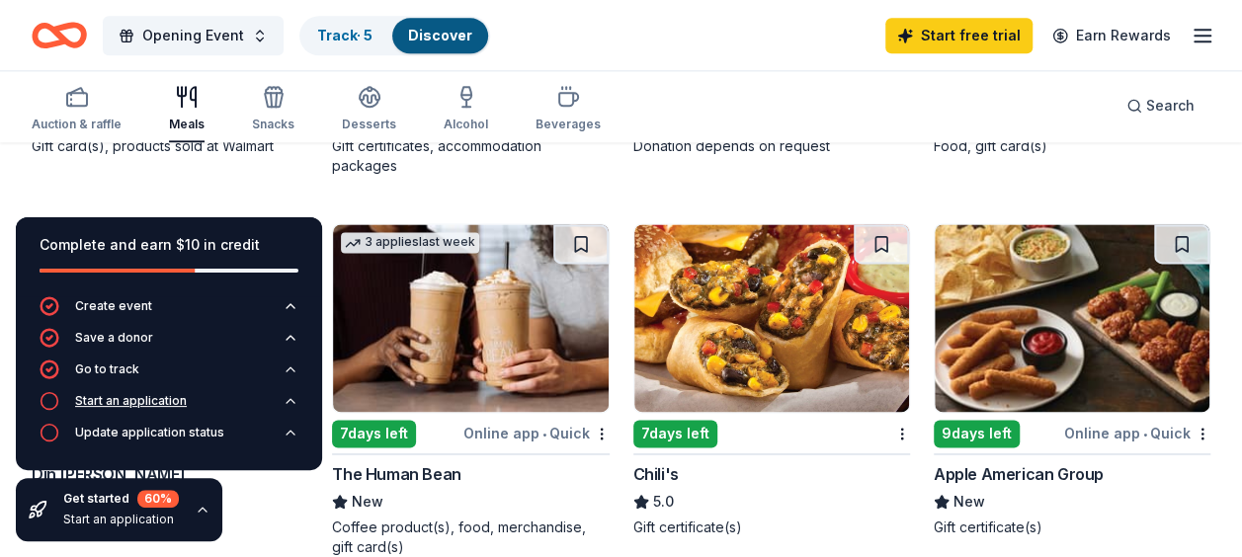
click at [128, 400] on div "Start an application" at bounding box center [131, 401] width 112 height 16
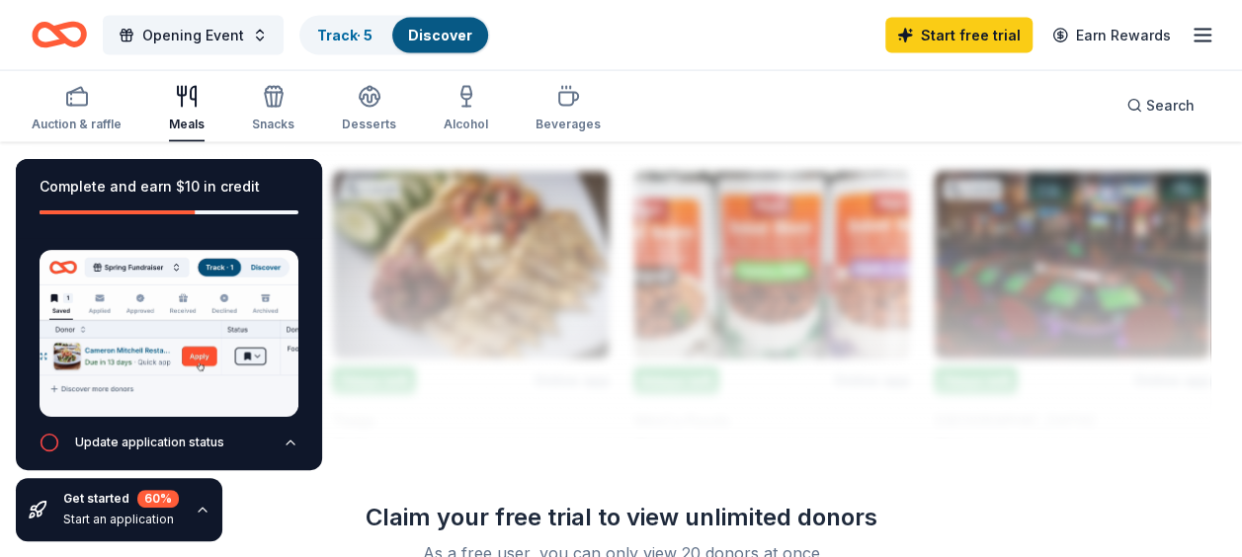
scroll to position [2174, 0]
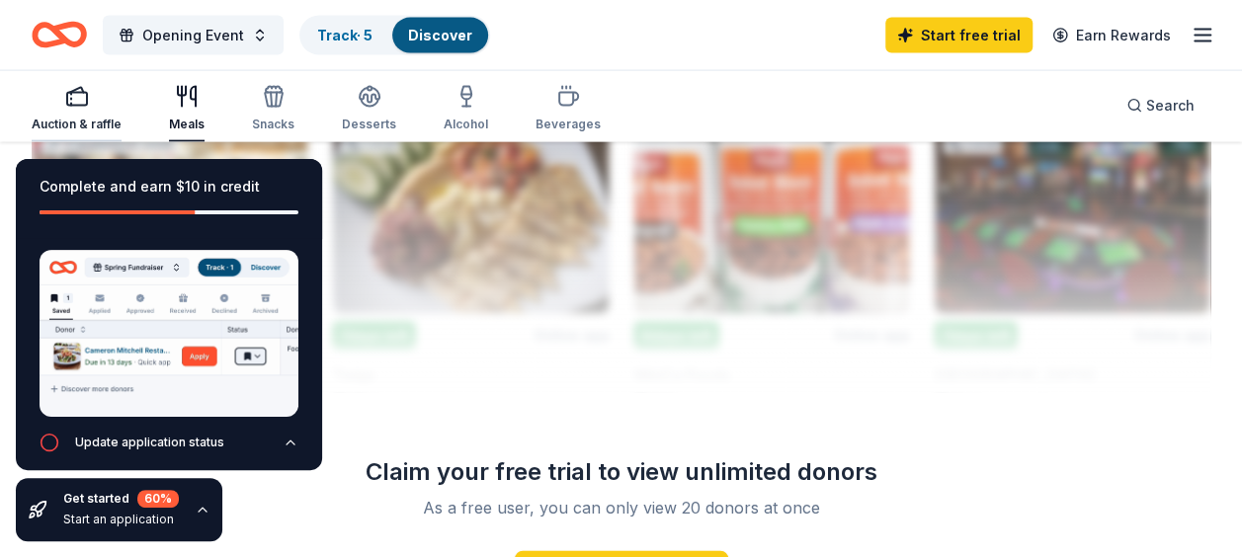
click at [77, 100] on icon "button" at bounding box center [77, 97] width 24 height 24
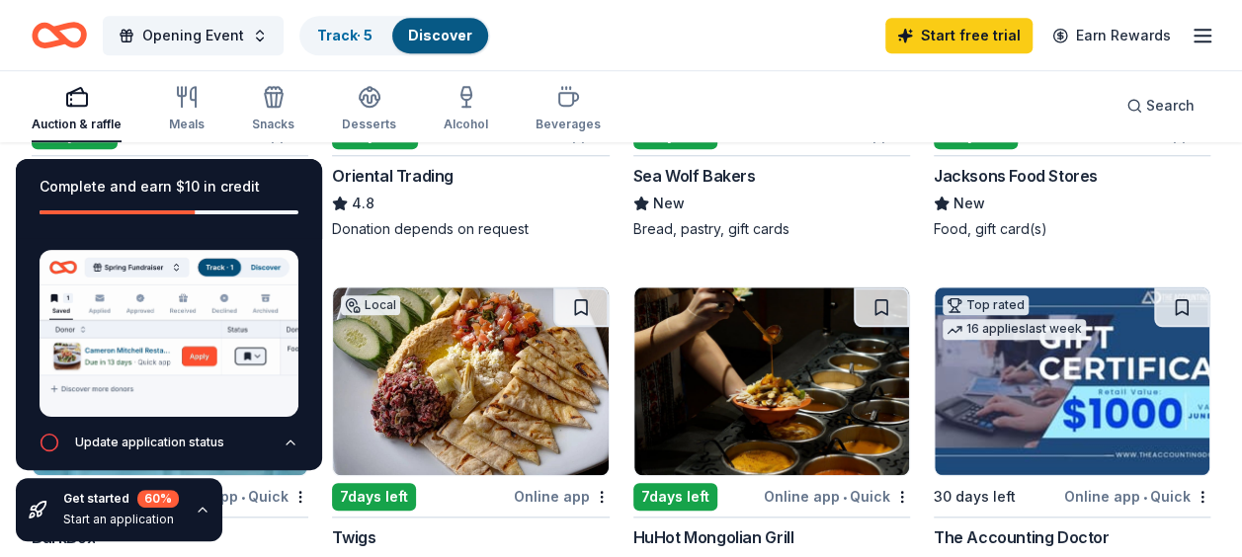
scroll to position [791, 0]
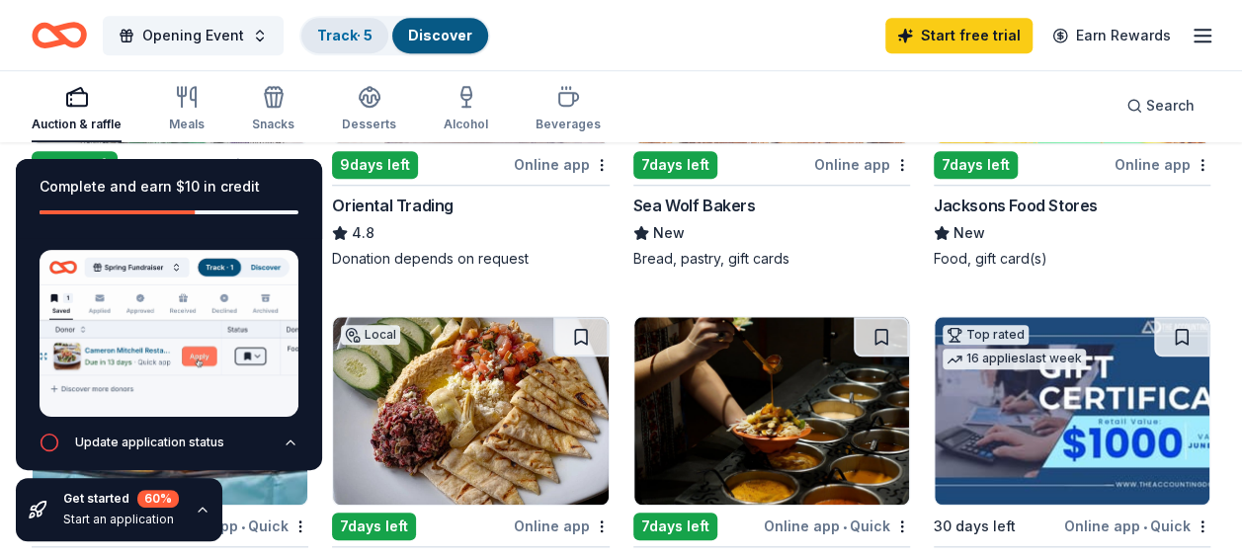
click at [339, 32] on link "Track · 5" at bounding box center [344, 35] width 55 height 17
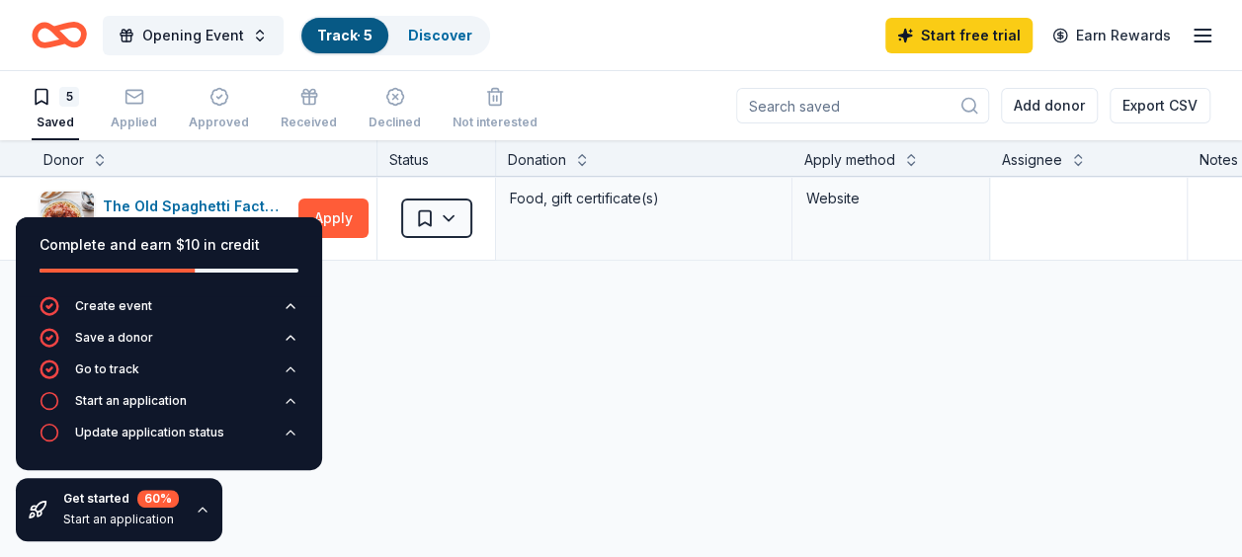
scroll to position [297, 0]
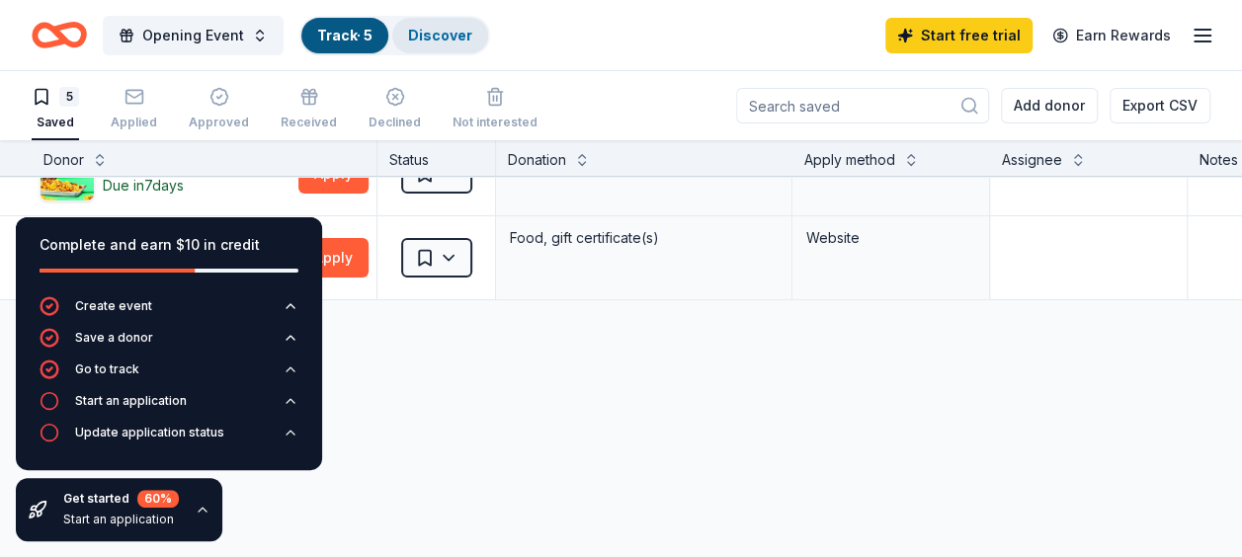
click at [407, 18] on div "Discover" at bounding box center [440, 36] width 96 height 36
click at [446, 27] on link "Discover" at bounding box center [440, 35] width 64 height 17
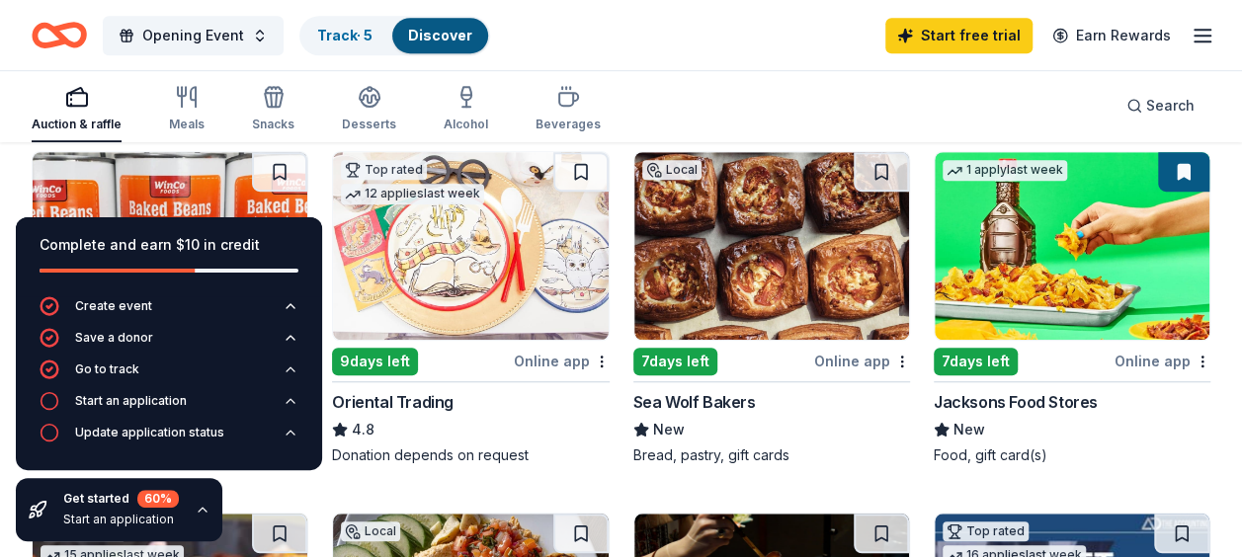
scroll to position [593, 0]
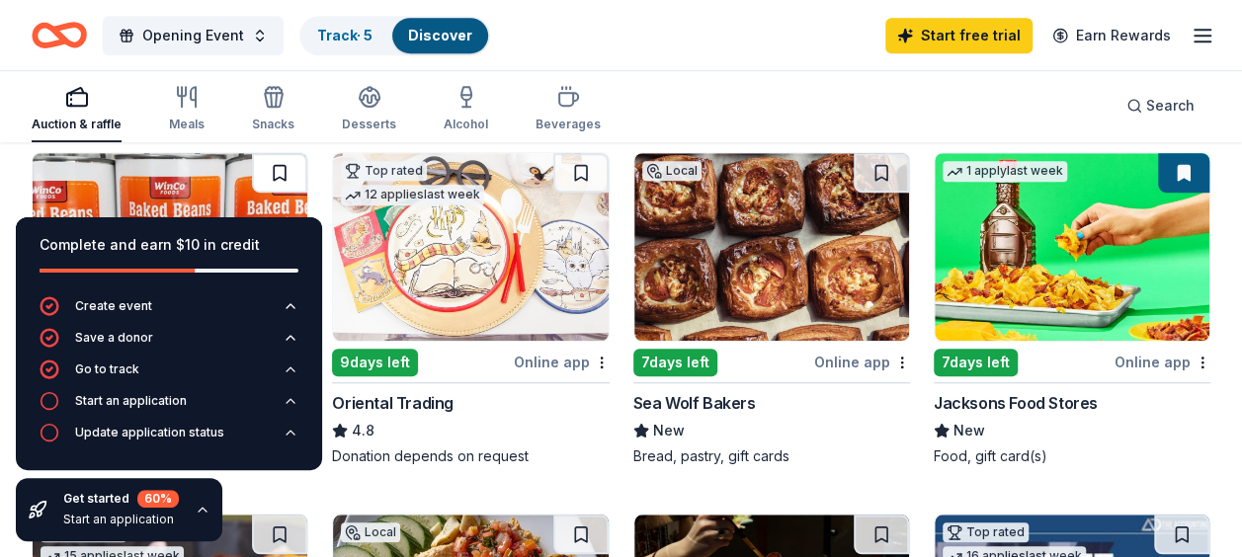
click at [289, 178] on button at bounding box center [279, 173] width 55 height 40
click at [895, 172] on button at bounding box center [881, 173] width 55 height 40
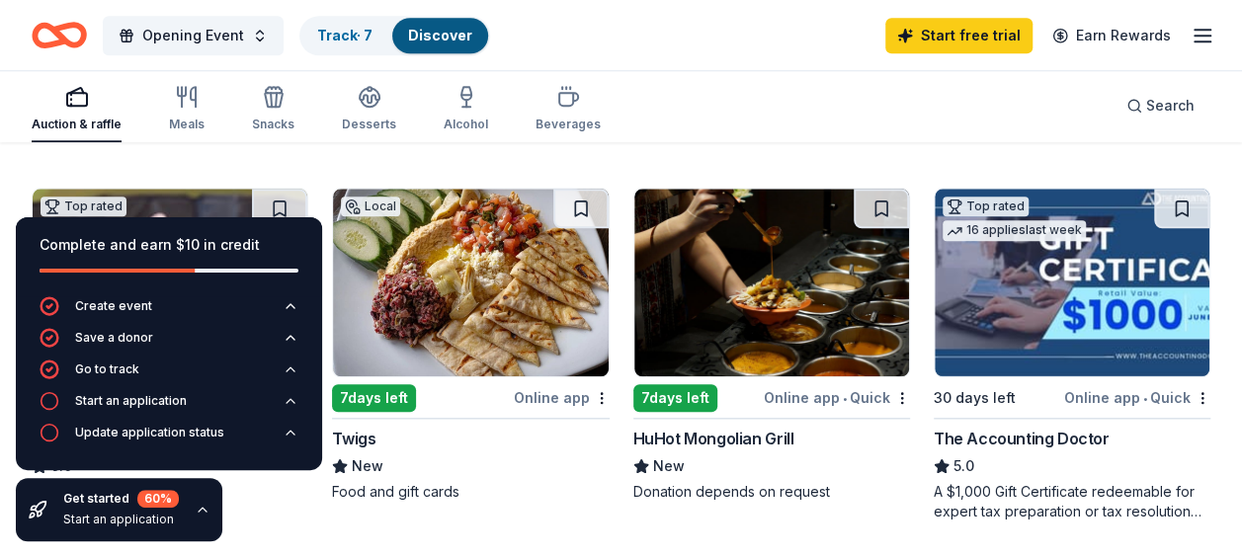
scroll to position [890, 0]
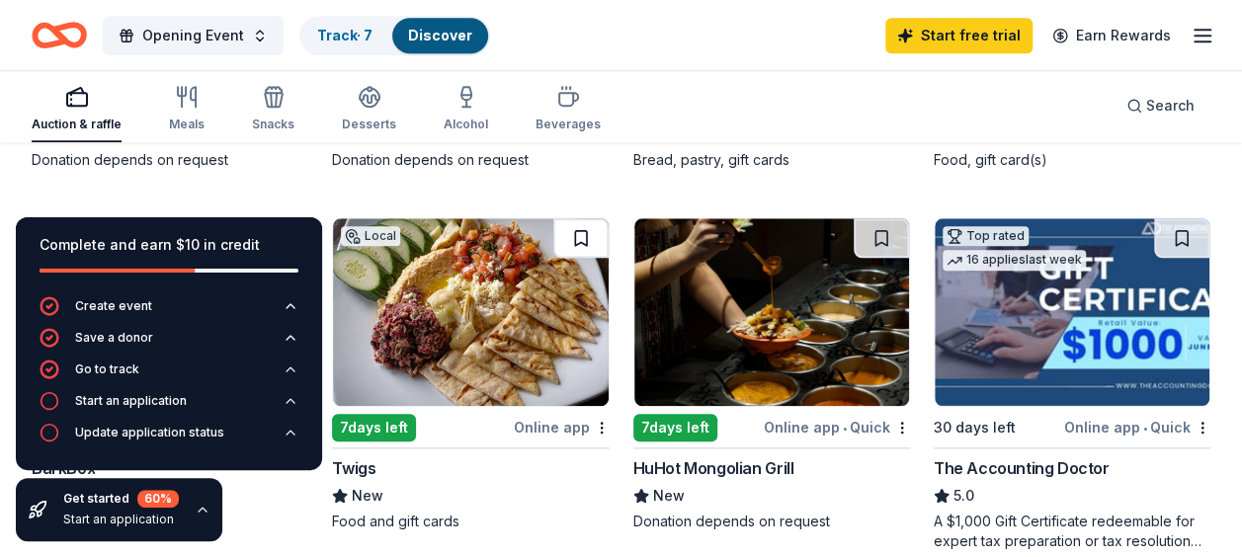
click at [575, 233] on button at bounding box center [580, 238] width 55 height 40
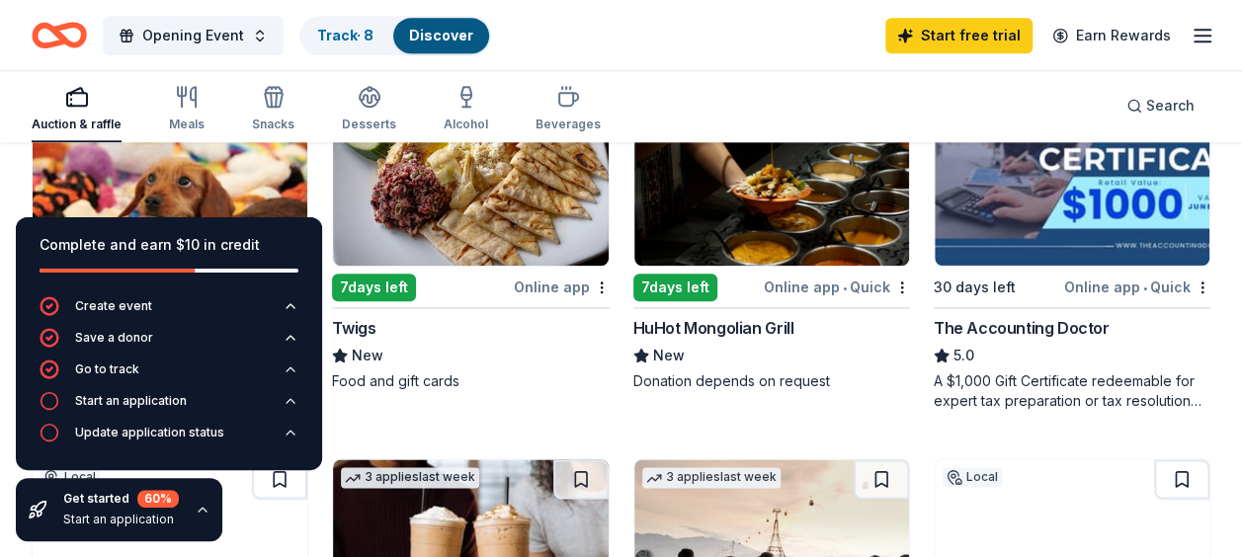
scroll to position [988, 0]
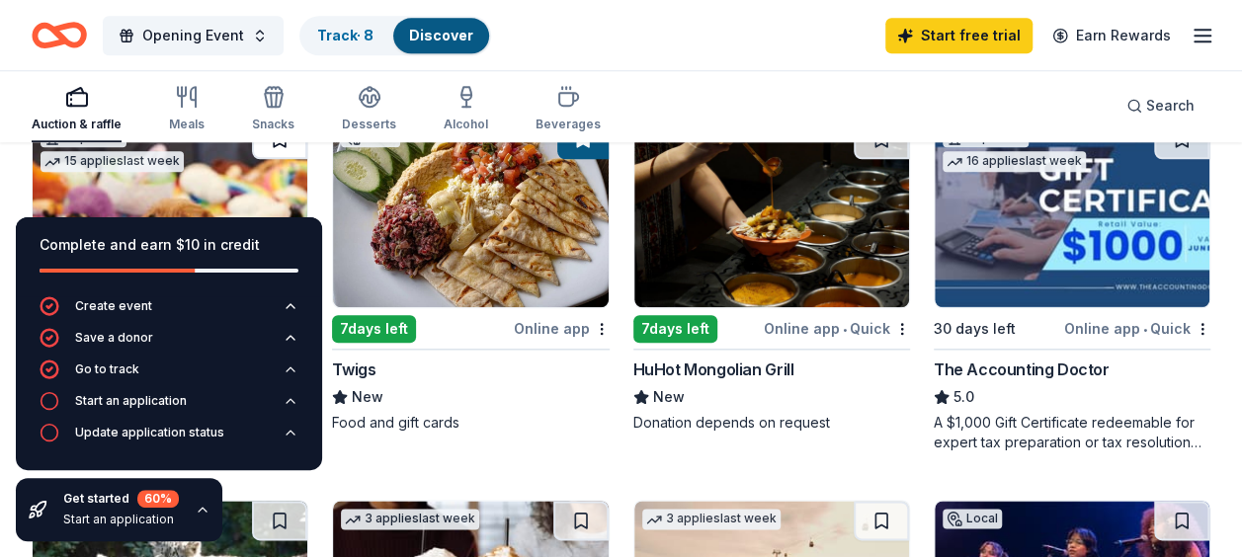
click at [266, 146] on button at bounding box center [279, 140] width 55 height 40
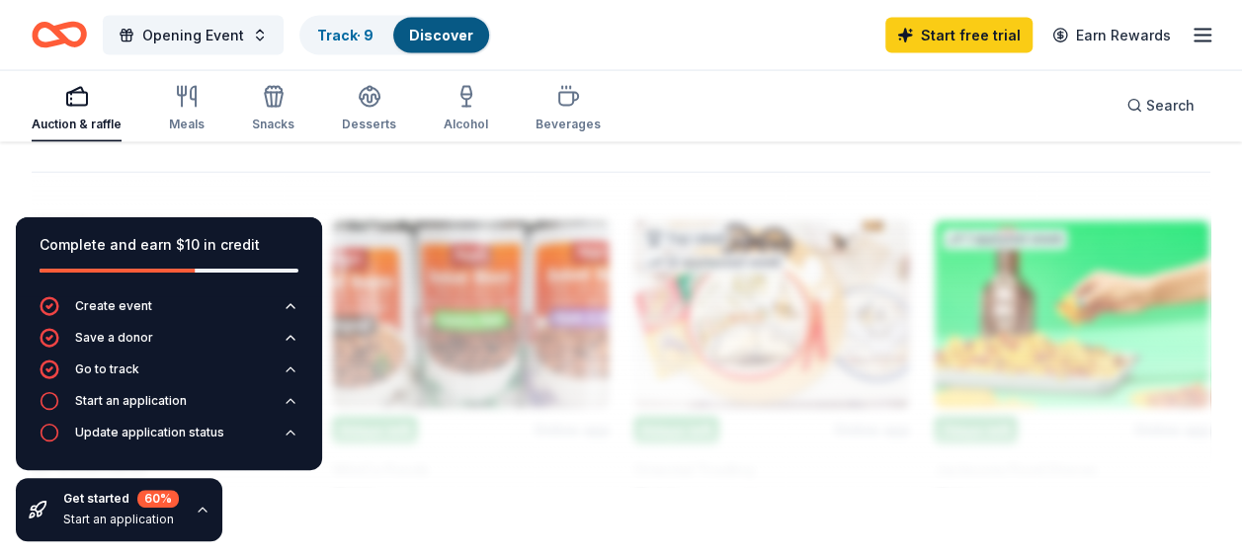
scroll to position [2076, 0]
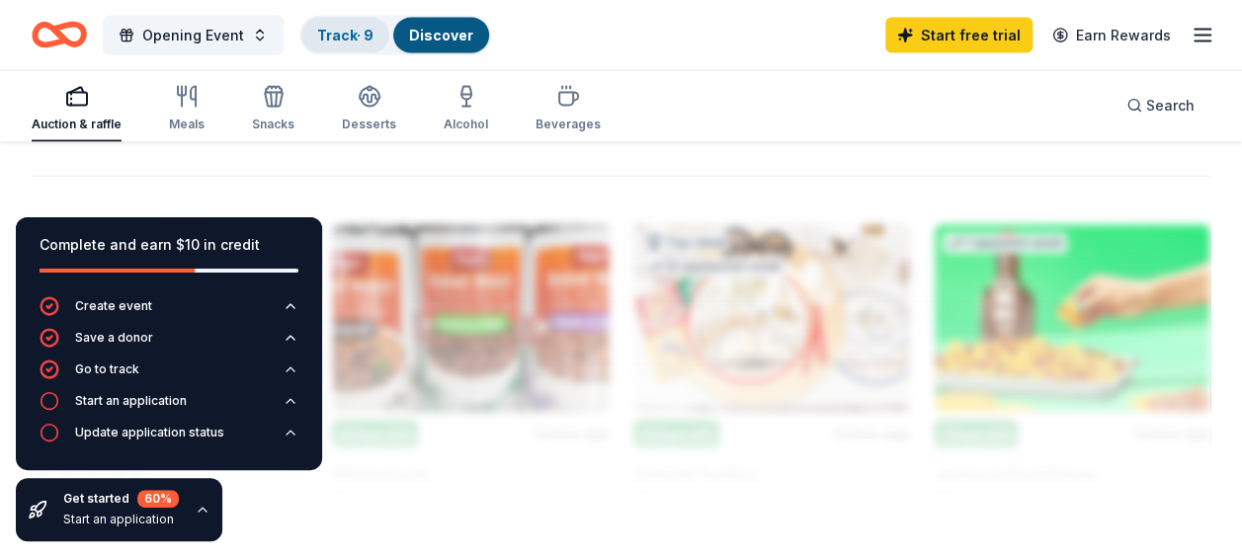
click at [338, 38] on link "Track · 9" at bounding box center [345, 35] width 56 height 17
